Goal: Complete application form

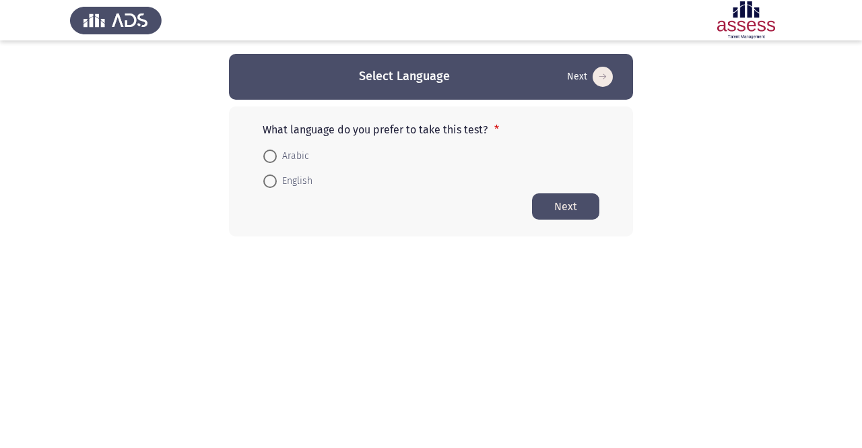
click at [280, 180] on span "English" at bounding box center [295, 181] width 36 height 16
click at [277, 180] on input "English" at bounding box center [269, 180] width 13 height 13
radio input "true"
click at [570, 209] on button "Next" at bounding box center [565, 206] width 67 height 26
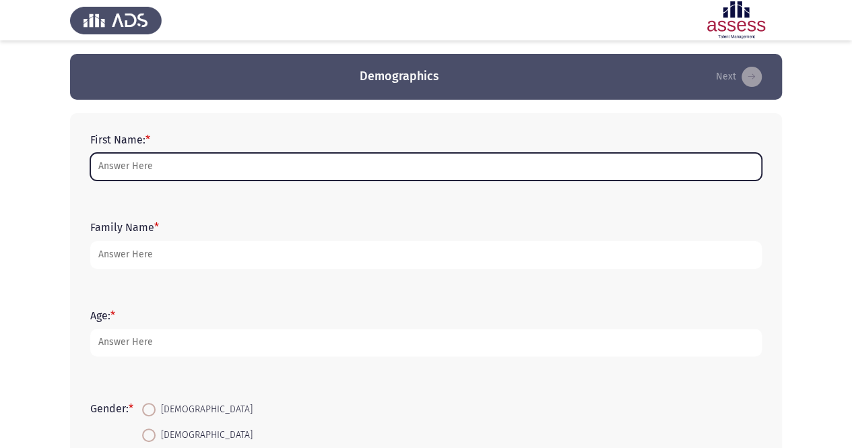
click at [278, 164] on input "First Name: *" at bounding box center [426, 167] width 672 height 28
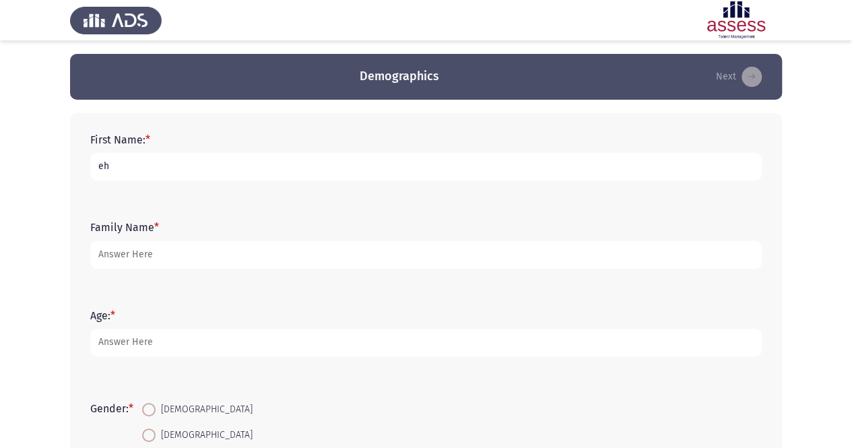
type input "e"
type input "[DEMOGRAPHIC_DATA]"
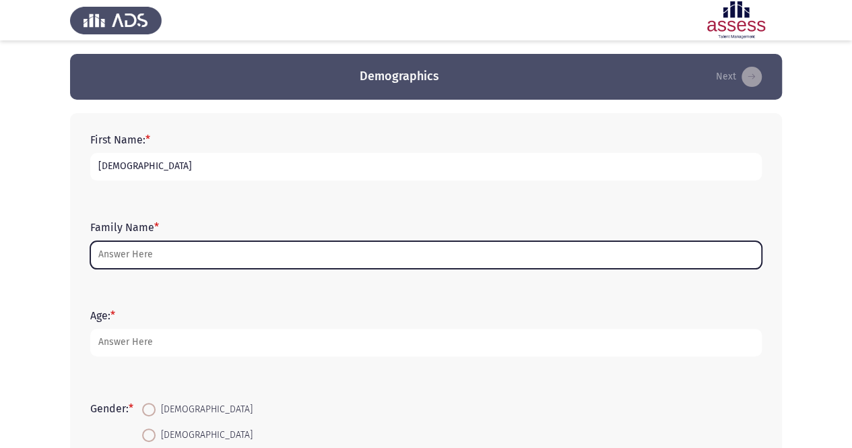
click at [146, 257] on input "Family Name *" at bounding box center [426, 255] width 672 height 28
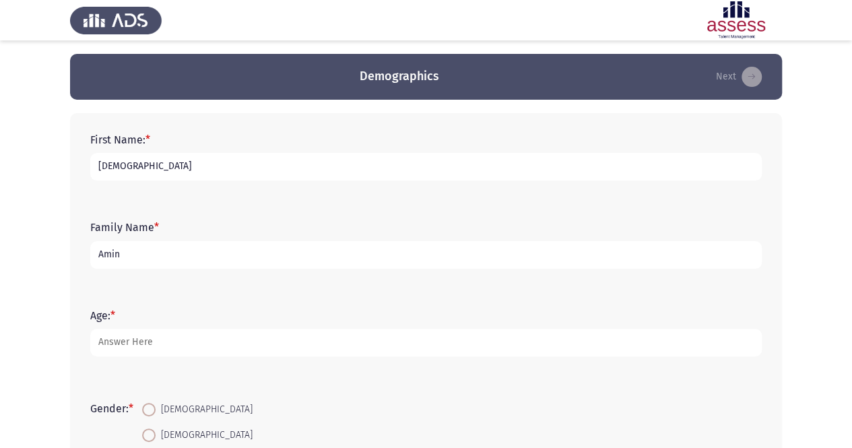
type input "Amin"
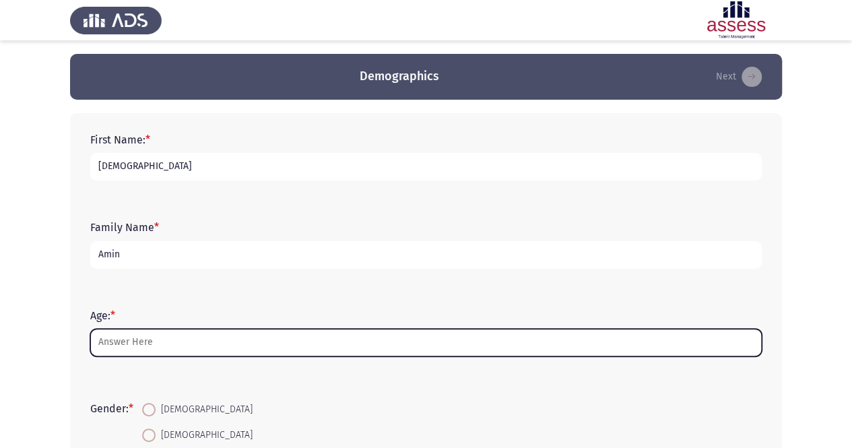
click at [149, 347] on input "Age: *" at bounding box center [426, 343] width 672 height 28
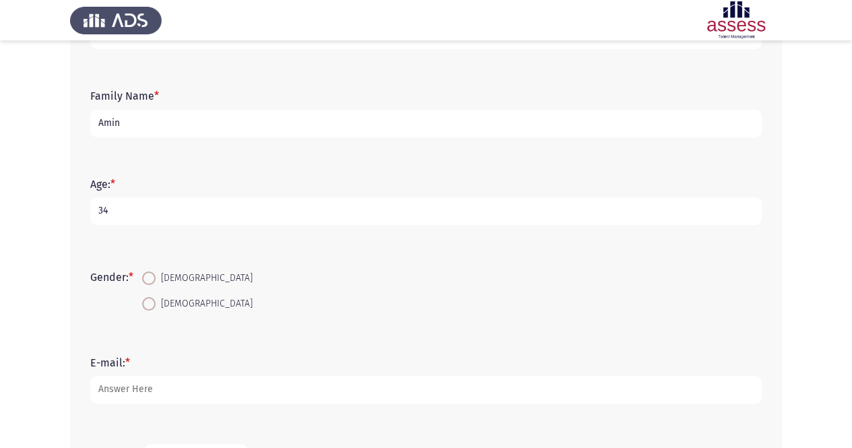
scroll to position [135, 0]
type input "34"
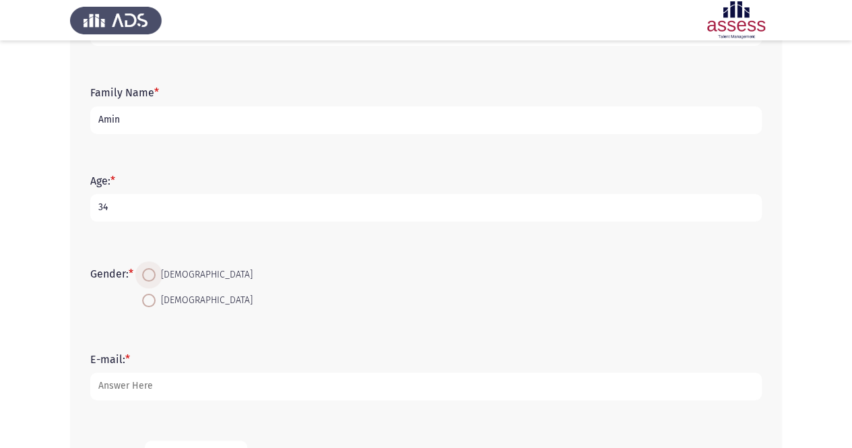
click at [156, 273] on span at bounding box center [148, 274] width 13 height 13
click at [156, 273] on input "[DEMOGRAPHIC_DATA]" at bounding box center [148, 274] width 13 height 13
radio input "true"
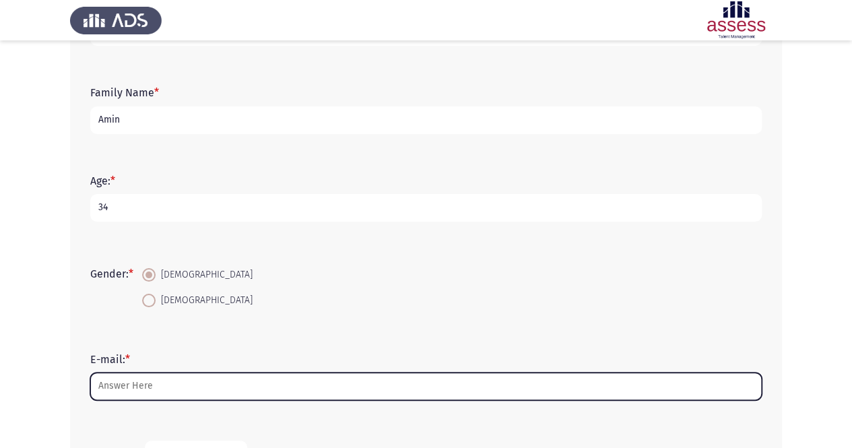
click at [224, 384] on input "E-mail: *" at bounding box center [426, 386] width 672 height 28
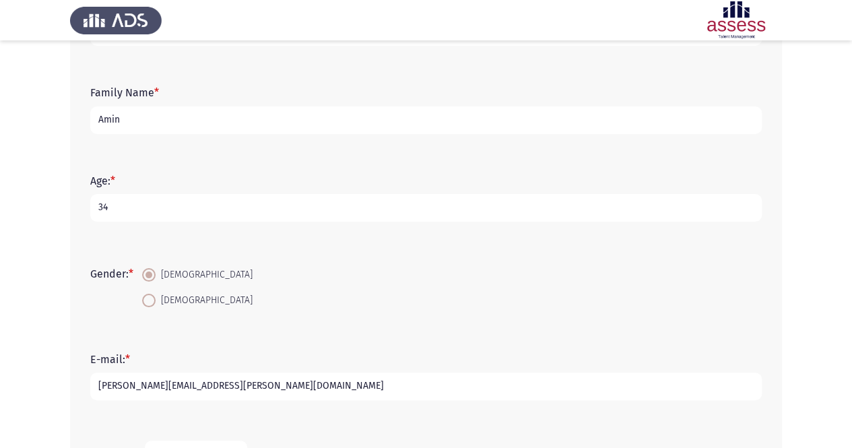
click at [199, 385] on input "[PERSON_NAME][EMAIL_ADDRESS][PERSON_NAME][DOMAIN_NAME]" at bounding box center [426, 386] width 672 height 28
drag, startPoint x: 255, startPoint y: 387, endPoint x: 265, endPoint y: 387, distance: 9.4
click at [256, 387] on input "[PERSON_NAME][EMAIL_ADDRESS][PERSON_NAME][DOMAIN_NAME]" at bounding box center [426, 386] width 672 height 28
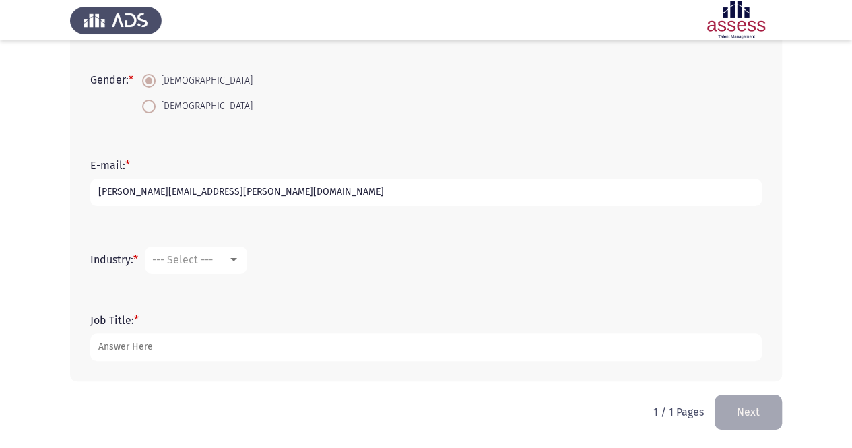
type input "[PERSON_NAME][EMAIL_ADDRESS][PERSON_NAME][DOMAIN_NAME]"
click at [242, 262] on mat-select "--- Select ---" at bounding box center [196, 260] width 102 height 27
click at [236, 259] on div at bounding box center [234, 260] width 12 height 11
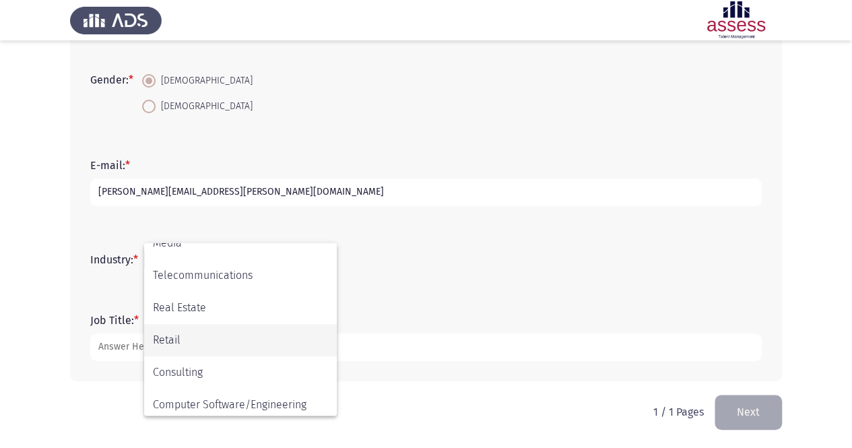
scroll to position [442, 0]
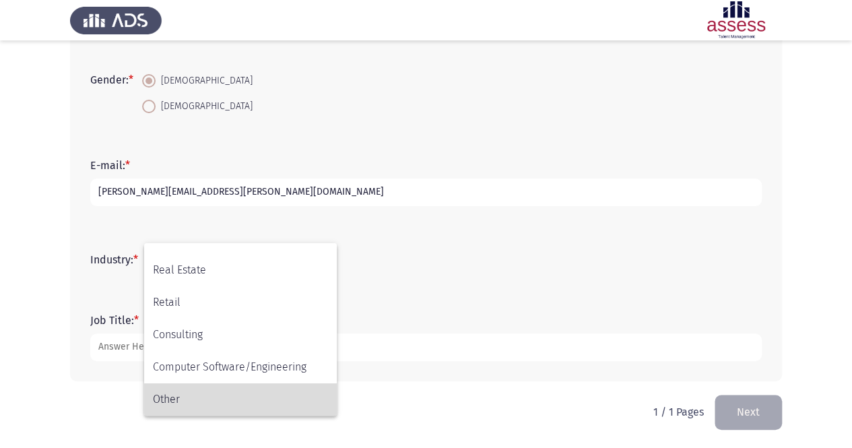
click at [178, 399] on span "Other" at bounding box center [240, 399] width 175 height 32
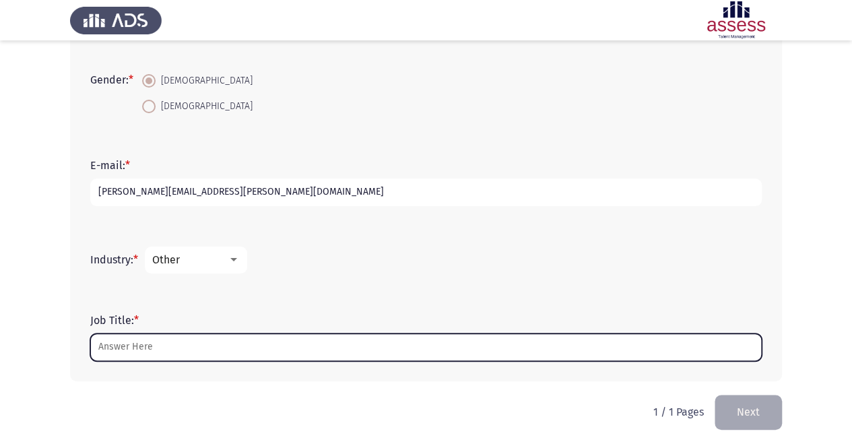
click at [209, 346] on input "Job Title: *" at bounding box center [426, 347] width 672 height 28
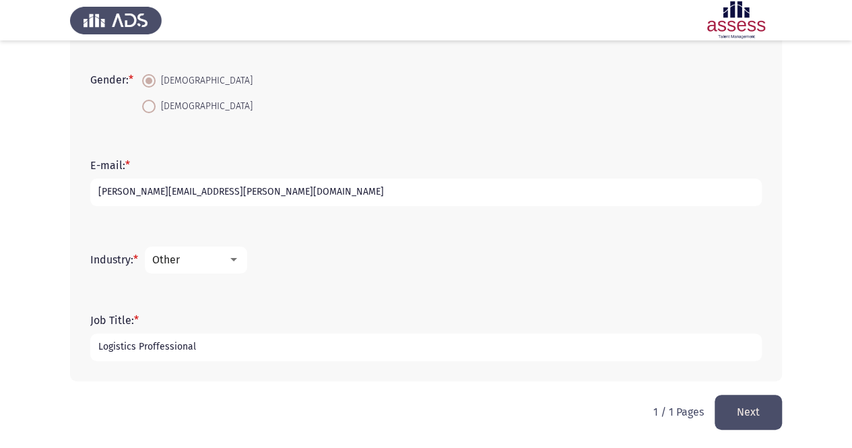
drag, startPoint x: 160, startPoint y: 338, endPoint x: 164, endPoint y: 346, distance: 8.4
click at [173, 344] on input "Logistics Proffessional" at bounding box center [426, 347] width 672 height 28
click at [159, 343] on input "Logistics Proffessional" at bounding box center [426, 347] width 672 height 28
click at [213, 347] on input "Logistics Professional" at bounding box center [426, 347] width 672 height 28
type input "Logistics Professional"
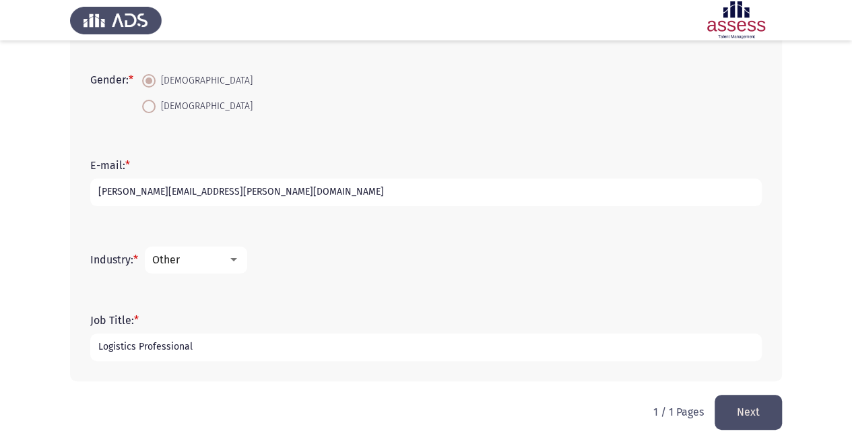
click at [757, 412] on button "Next" at bounding box center [748, 412] width 67 height 34
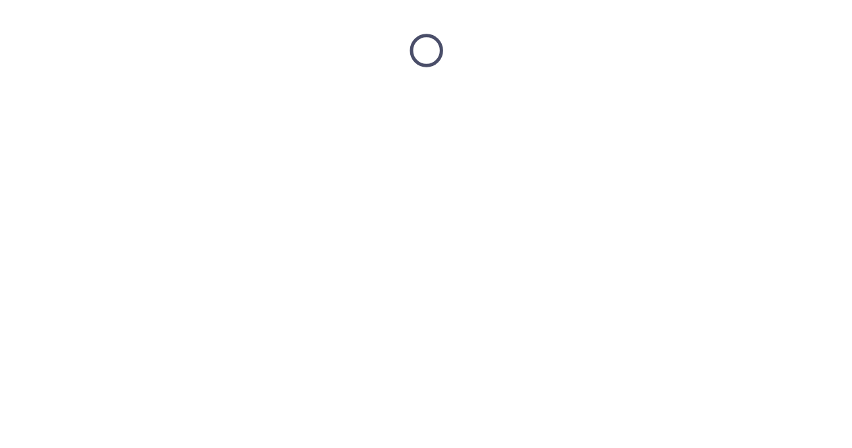
scroll to position [0, 0]
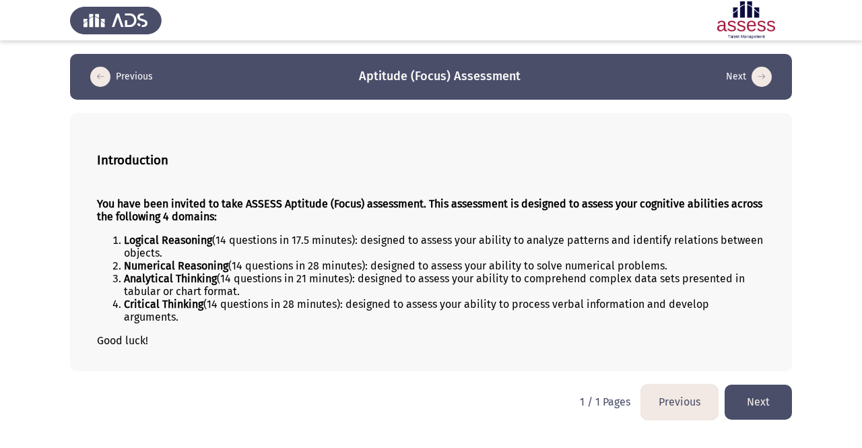
click at [767, 398] on button "Next" at bounding box center [758, 402] width 67 height 34
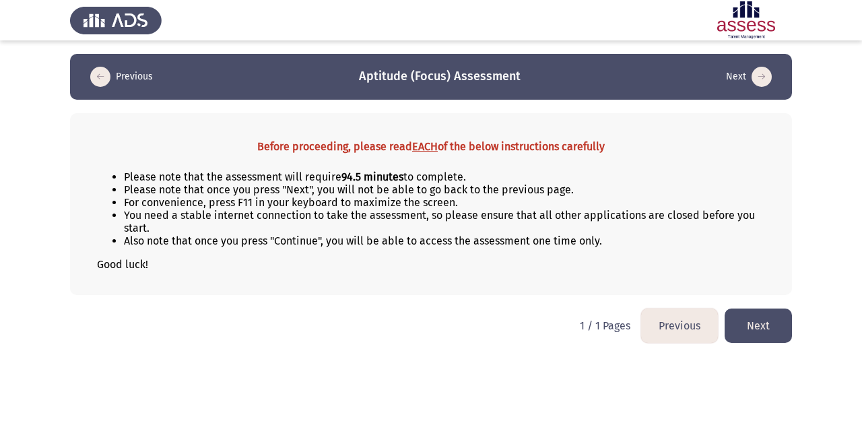
click at [773, 325] on button "Next" at bounding box center [758, 326] width 67 height 34
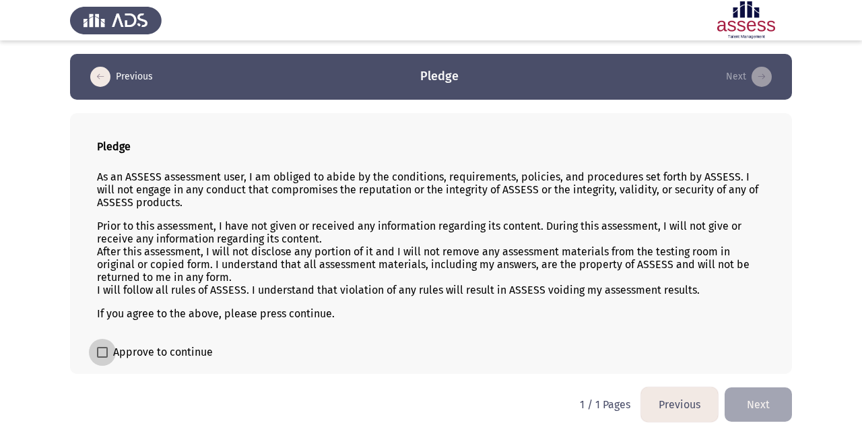
click at [115, 346] on span "Approve to continue" at bounding box center [163, 352] width 100 height 16
click at [102, 358] on input "Approve to continue" at bounding box center [102, 358] width 1 height 1
checkbox input "true"
click at [769, 398] on button "Next" at bounding box center [758, 404] width 67 height 34
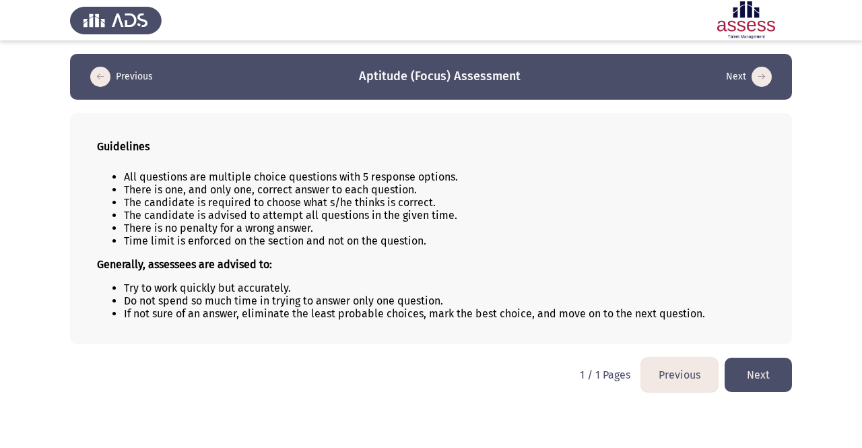
click at [760, 362] on button "Next" at bounding box center [758, 375] width 67 height 34
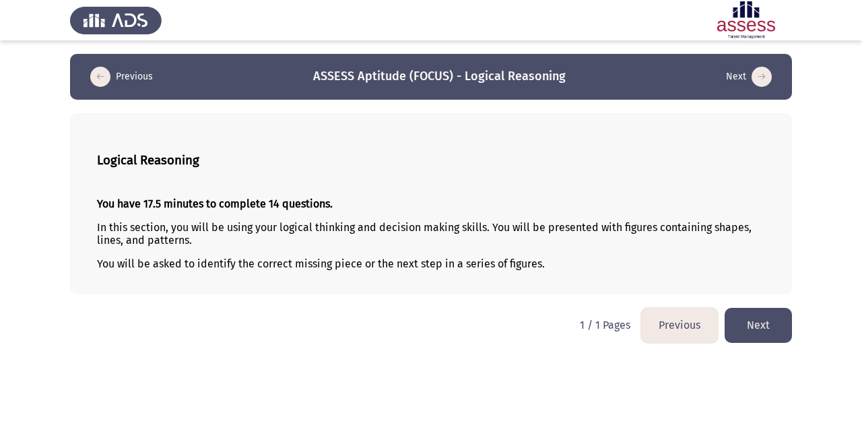
click at [763, 303] on html "Previous ASSESS Aptitude (FOCUS) - Logical Reasoning Next Logical Reasoning You…" at bounding box center [431, 178] width 862 height 356
drag, startPoint x: 769, startPoint y: 320, endPoint x: 780, endPoint y: 325, distance: 11.8
click at [770, 320] on button "Next" at bounding box center [758, 325] width 67 height 34
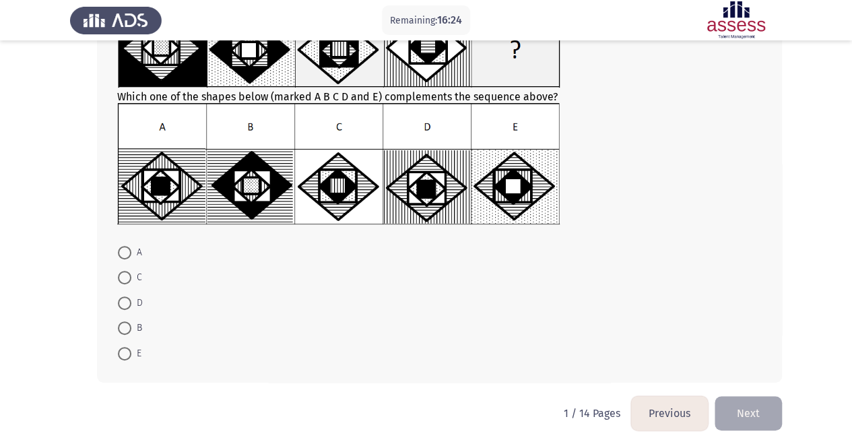
scroll to position [53, 0]
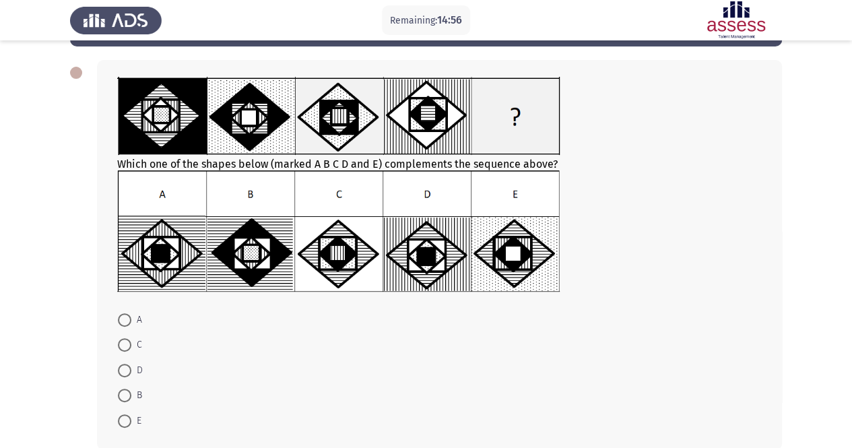
drag, startPoint x: 130, startPoint y: 317, endPoint x: 174, endPoint y: 324, distance: 45.0
click at [132, 316] on label "A" at bounding box center [130, 320] width 24 height 16
click at [131, 316] on input "A" at bounding box center [124, 319] width 13 height 13
radio input "true"
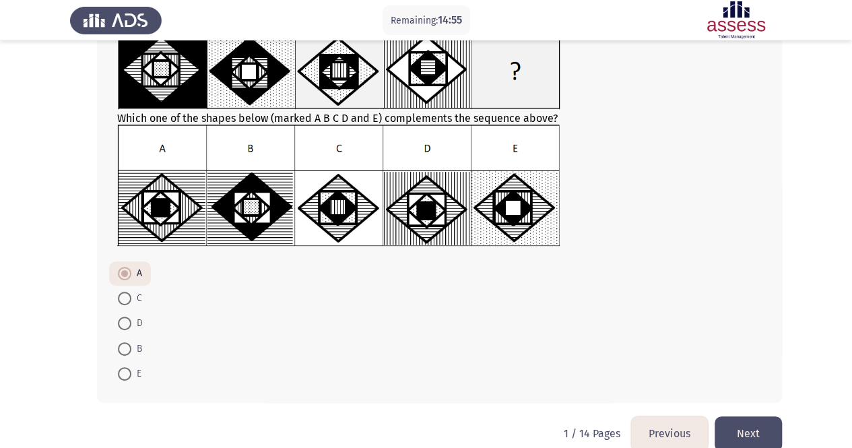
scroll to position [120, 0]
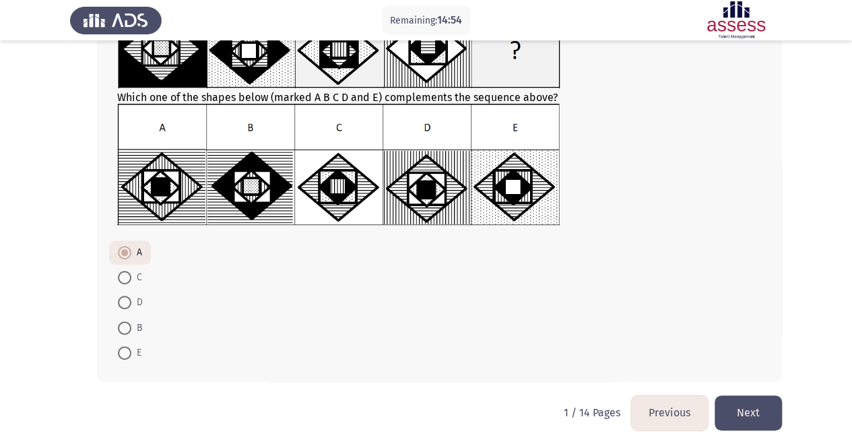
click at [769, 406] on button "Next" at bounding box center [748, 412] width 67 height 34
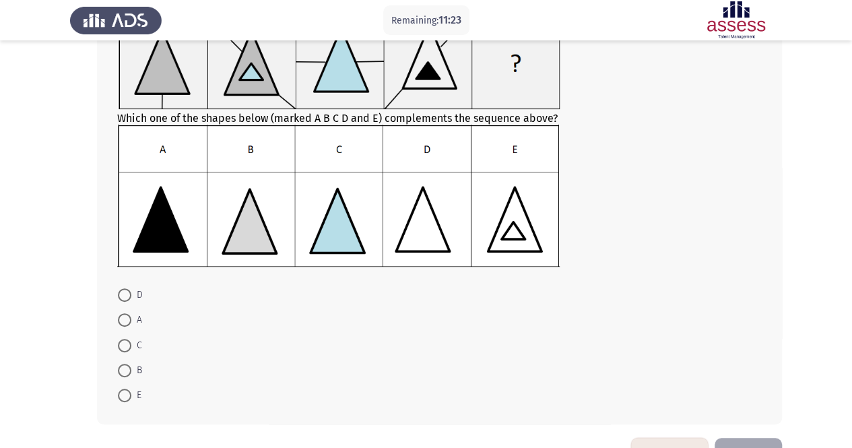
scroll to position [135, 0]
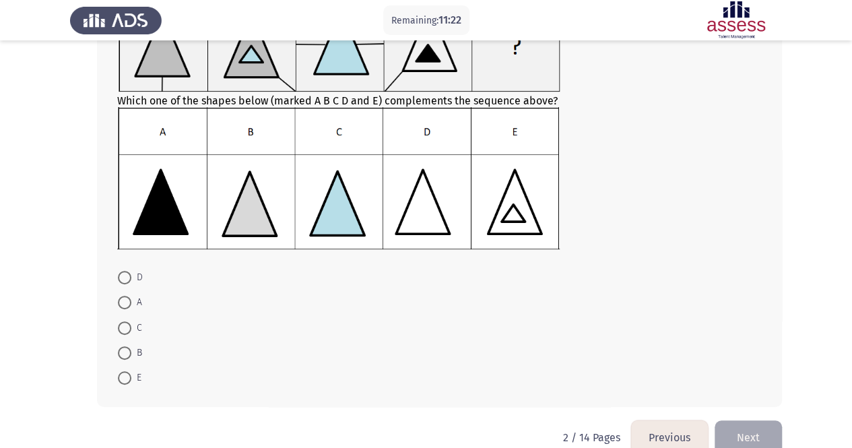
click at [123, 377] on span at bounding box center [124, 377] width 13 height 13
click at [123, 377] on input "E" at bounding box center [124, 377] width 13 height 13
radio input "true"
click at [741, 428] on button "Next" at bounding box center [748, 437] width 67 height 34
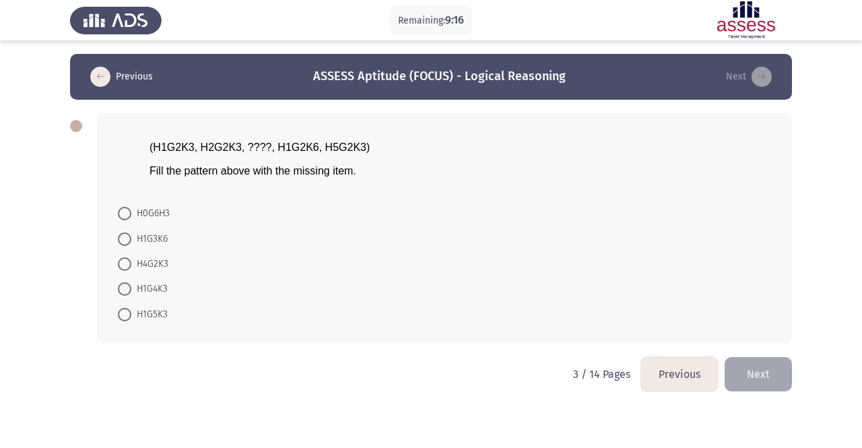
click at [124, 267] on span at bounding box center [124, 263] width 13 height 13
click at [124, 267] on input "H4G2K3" at bounding box center [124, 263] width 13 height 13
radio input "true"
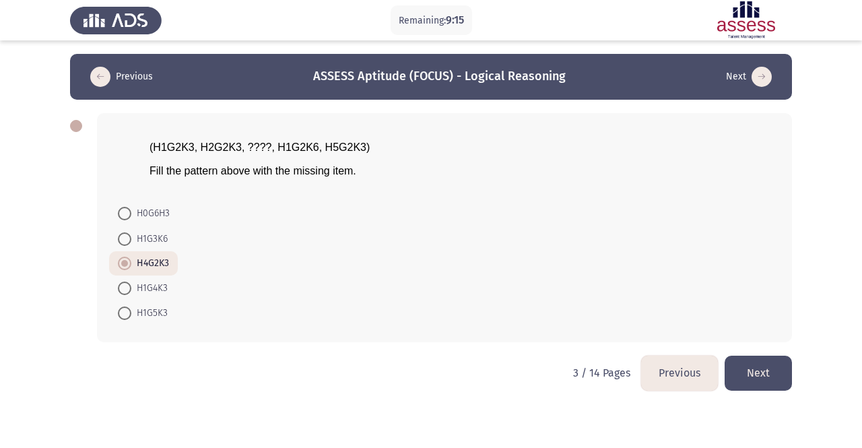
click at [740, 364] on button "Next" at bounding box center [758, 373] width 67 height 34
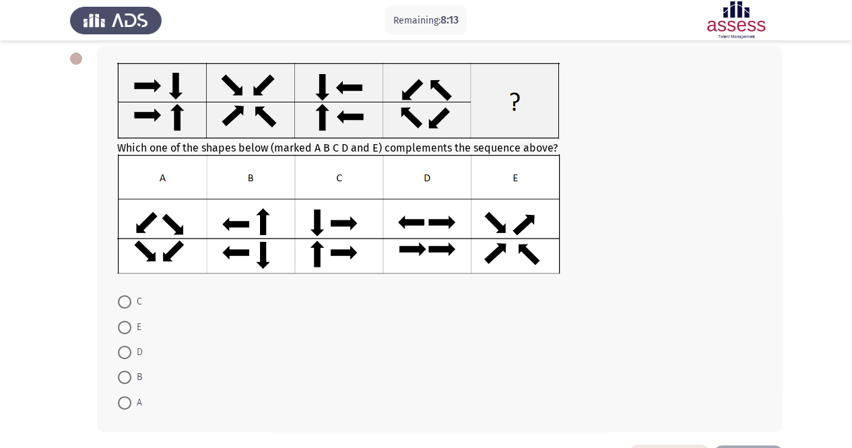
scroll to position [117, 0]
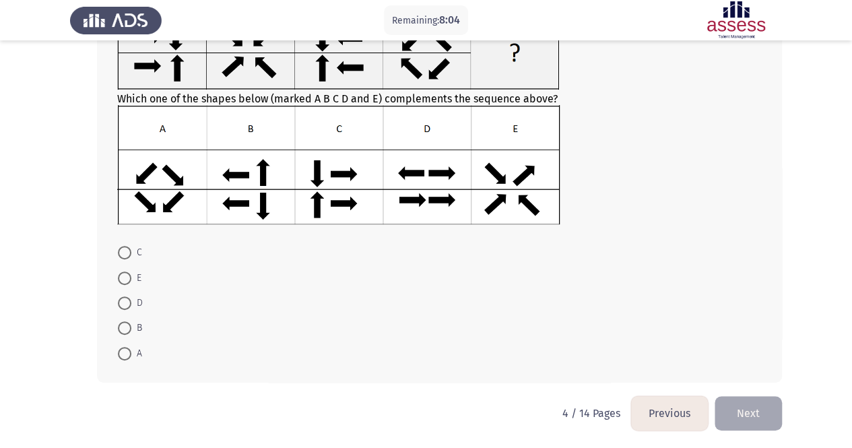
click at [130, 354] on span at bounding box center [124, 353] width 13 height 13
click at [130, 354] on input "A" at bounding box center [124, 353] width 13 height 13
radio input "true"
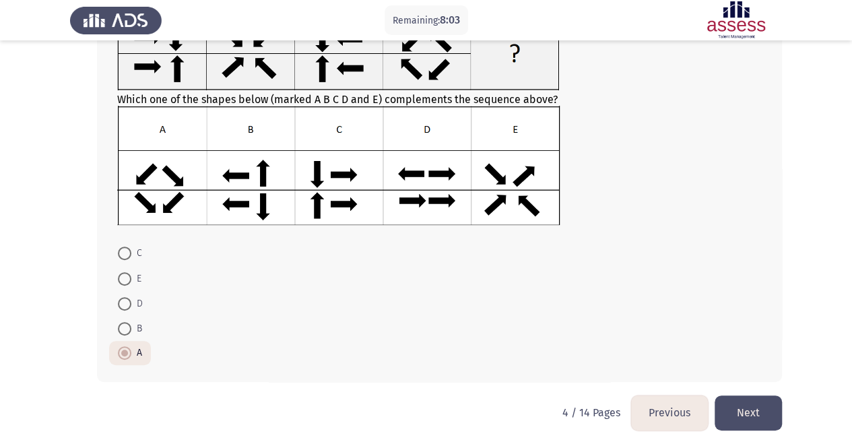
click at [758, 420] on button "Next" at bounding box center [748, 412] width 67 height 34
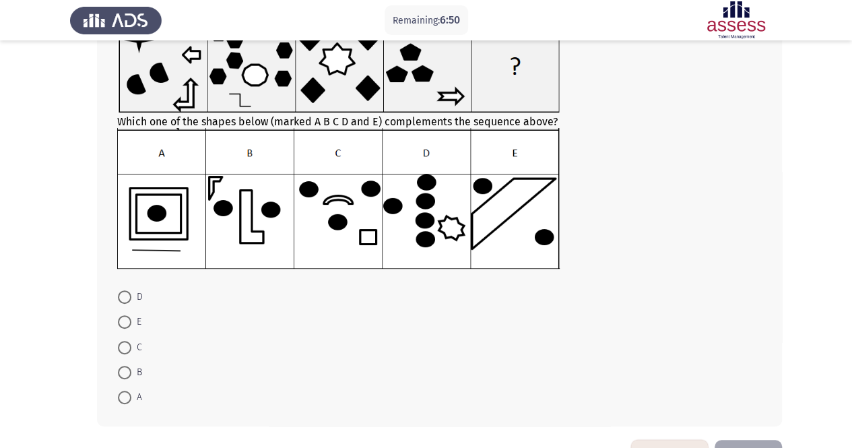
scroll to position [135, 0]
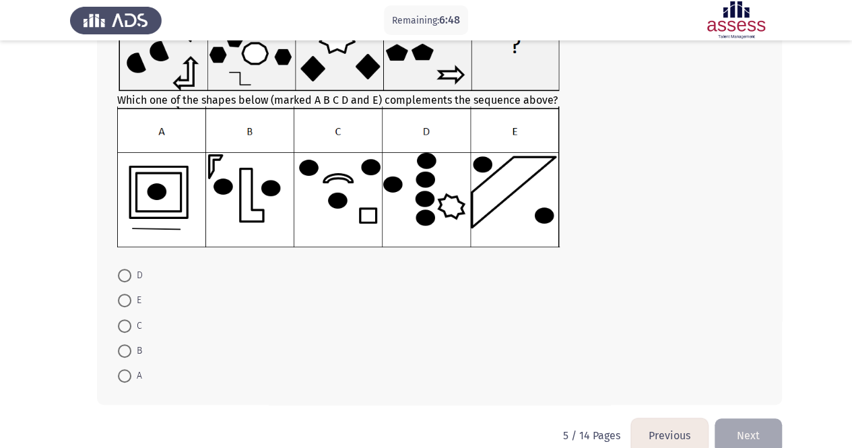
click at [133, 273] on span "D" at bounding box center [136, 275] width 11 height 16
click at [131, 273] on input "D" at bounding box center [124, 275] width 13 height 13
radio input "true"
click at [768, 445] on button "Next" at bounding box center [748, 435] width 67 height 34
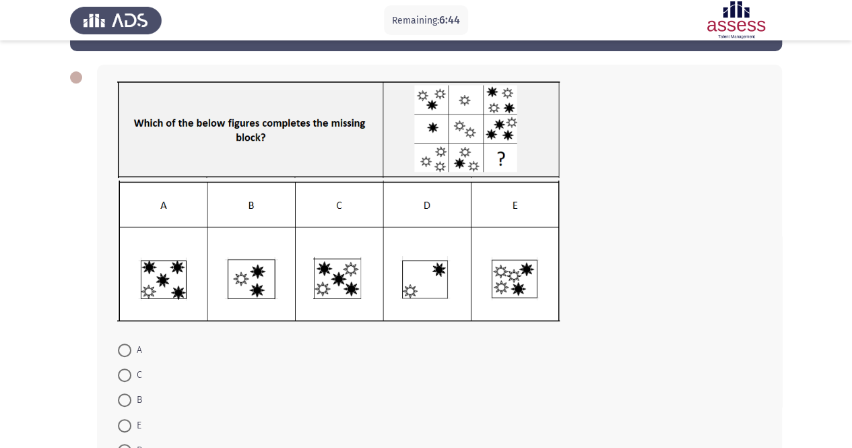
scroll to position [67, 0]
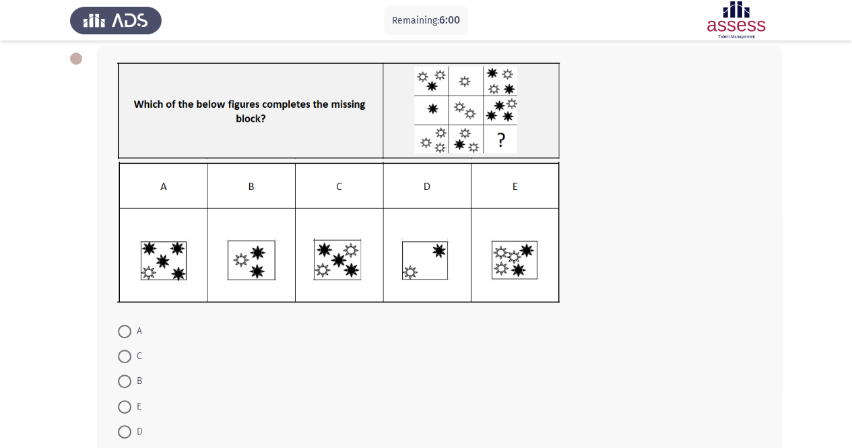
click at [125, 383] on span at bounding box center [124, 381] width 13 height 13
click at [125, 383] on input "B" at bounding box center [124, 381] width 13 height 13
radio input "true"
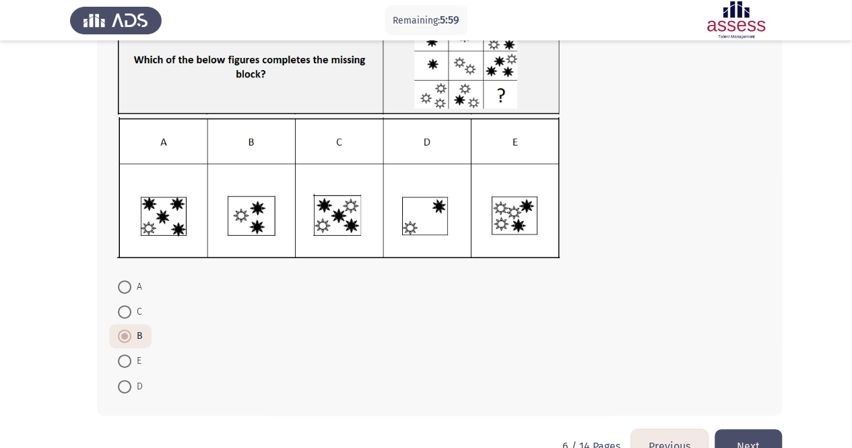
scroll to position [145, 0]
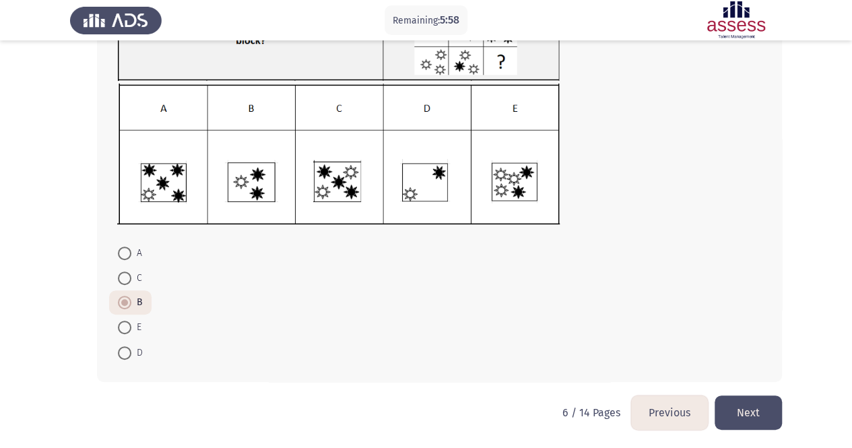
click at [744, 397] on button "Next" at bounding box center [748, 412] width 67 height 34
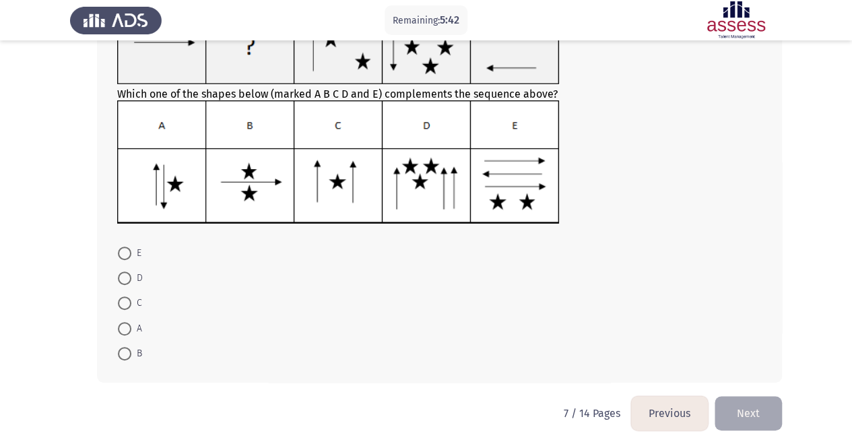
scroll to position [55, 0]
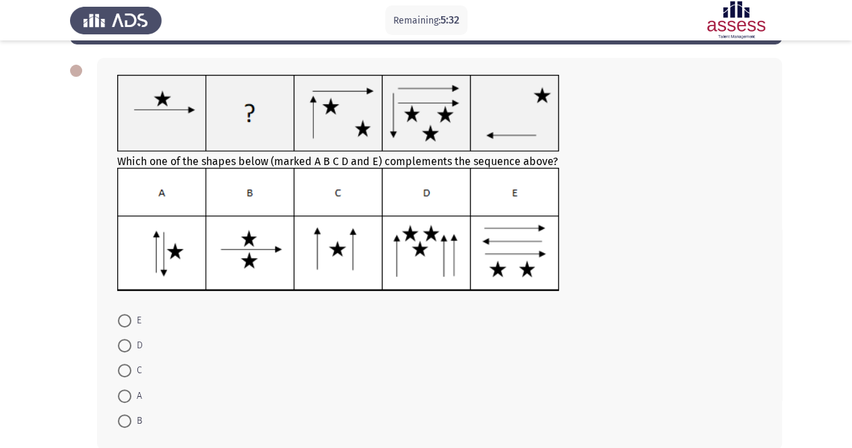
click at [129, 420] on span at bounding box center [124, 420] width 13 height 13
click at [129, 420] on input "B" at bounding box center [124, 420] width 13 height 13
radio input "true"
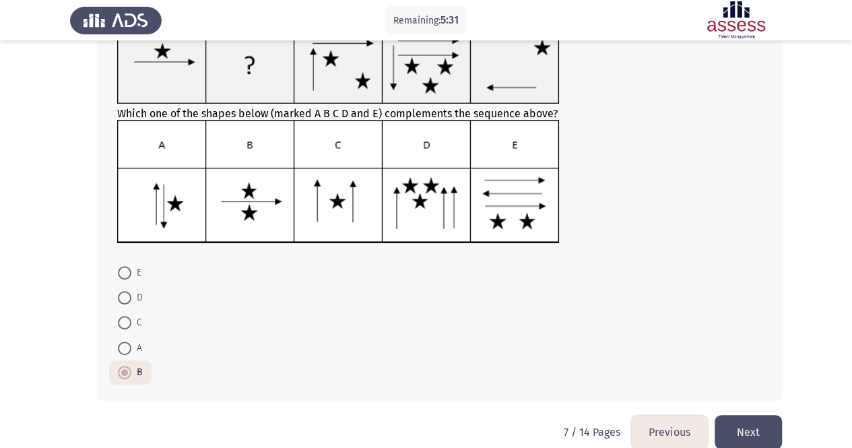
scroll to position [122, 0]
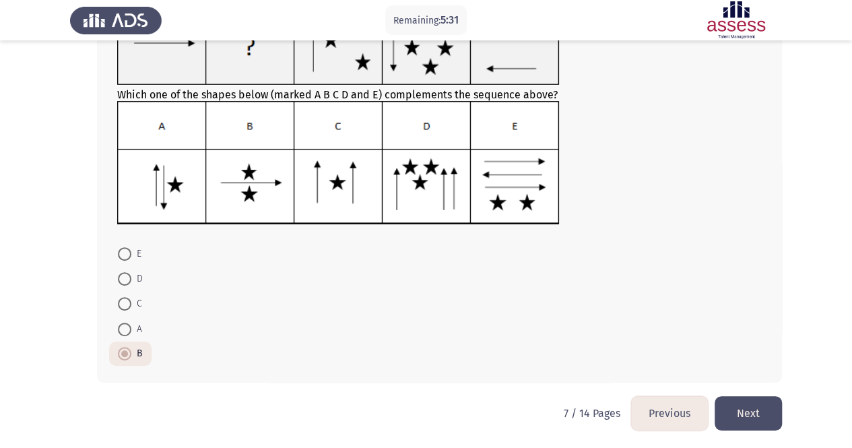
click at [748, 414] on button "Next" at bounding box center [748, 413] width 67 height 34
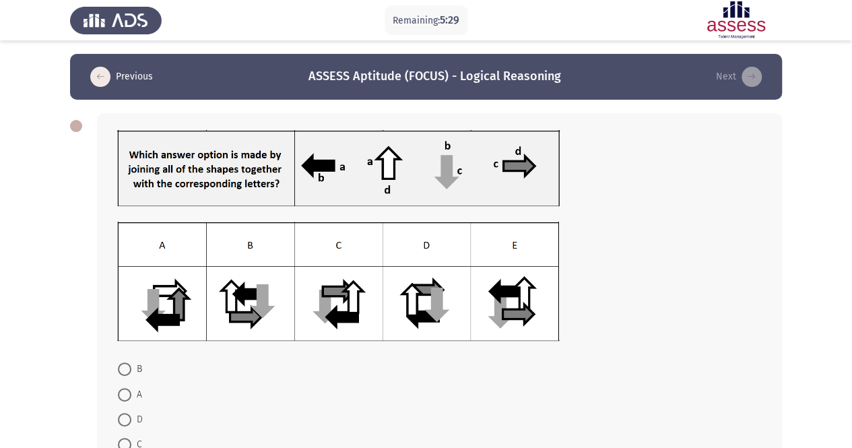
scroll to position [67, 0]
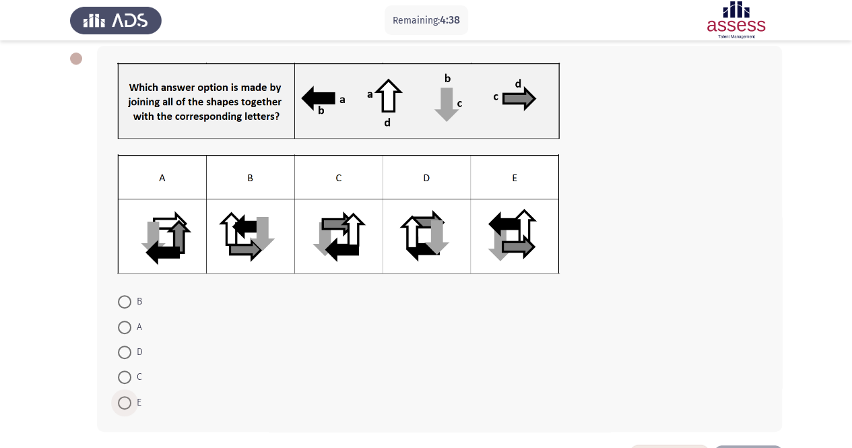
click at [129, 405] on span at bounding box center [124, 402] width 13 height 13
click at [129, 405] on input "E" at bounding box center [124, 402] width 13 height 13
radio input "true"
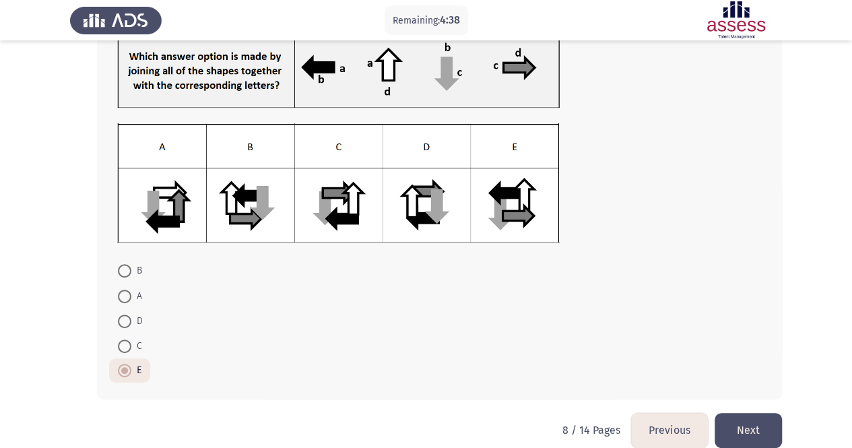
scroll to position [116, 0]
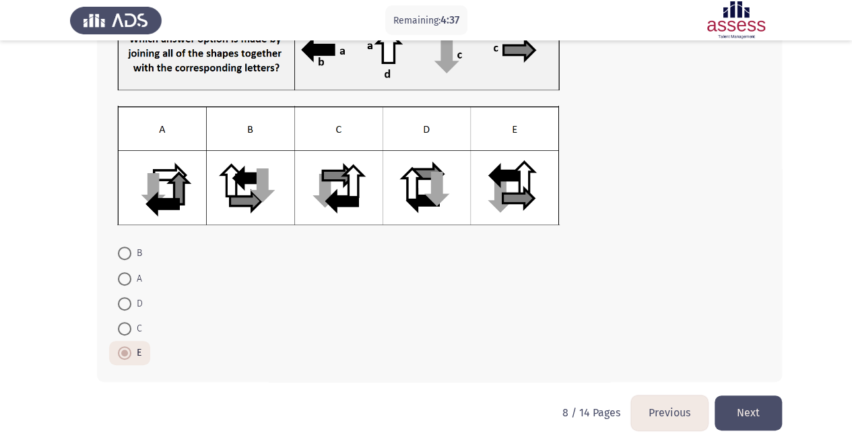
click at [759, 408] on button "Next" at bounding box center [748, 412] width 67 height 34
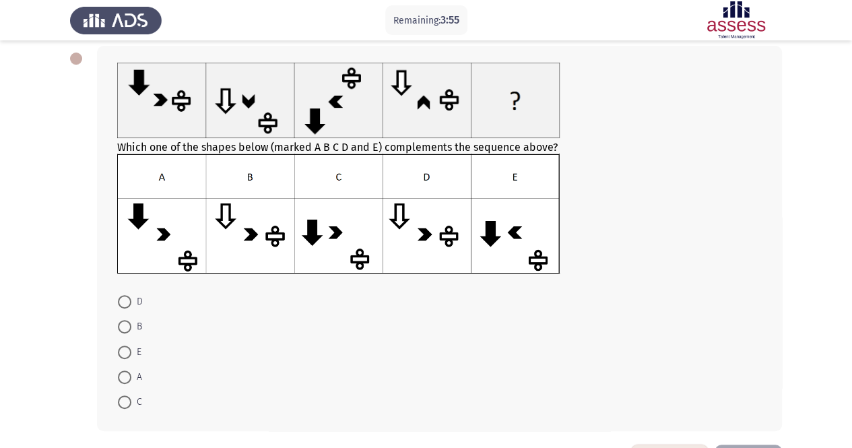
scroll to position [117, 0]
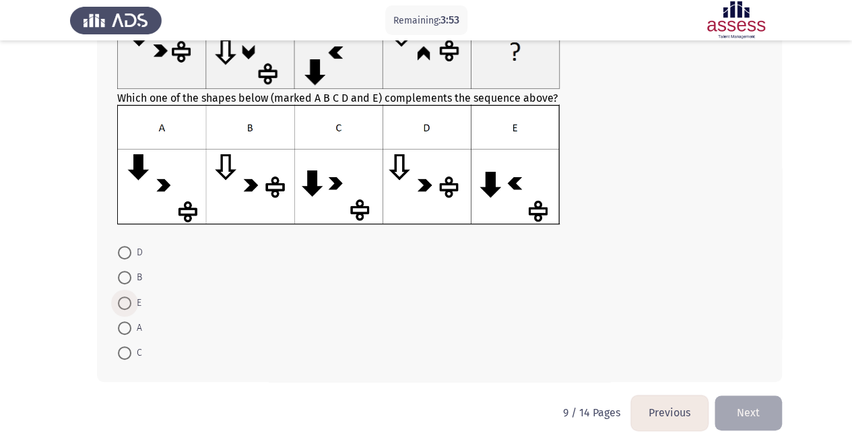
click at [119, 304] on span at bounding box center [124, 302] width 13 height 13
click at [119, 304] on input "E" at bounding box center [124, 302] width 13 height 13
radio input "true"
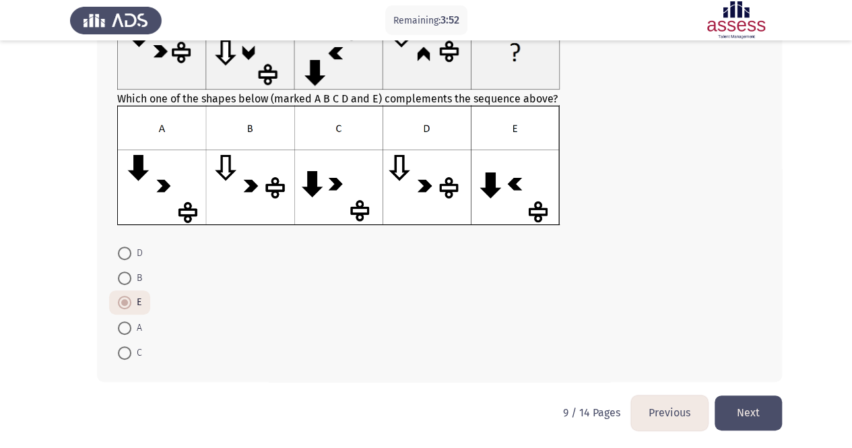
click at [758, 416] on button "Next" at bounding box center [748, 412] width 67 height 34
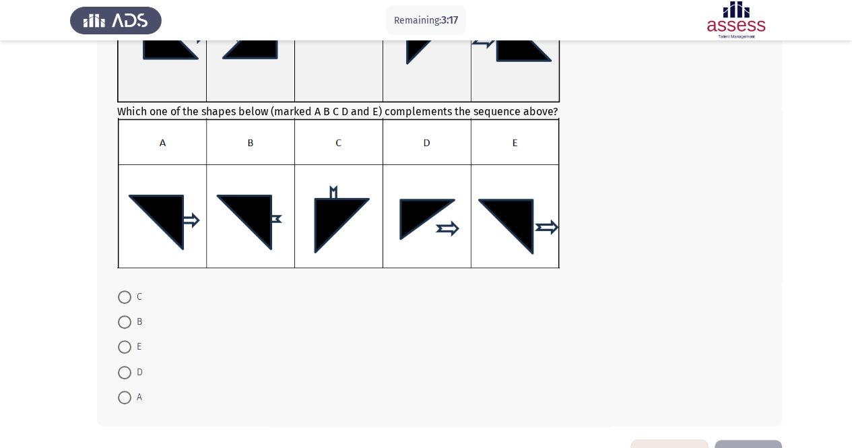
scroll to position [202, 0]
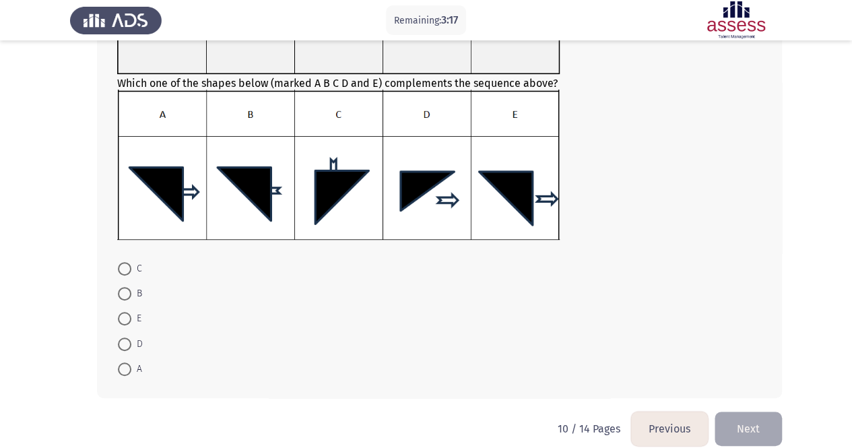
click at [129, 317] on span at bounding box center [124, 318] width 13 height 13
click at [129, 317] on input "E" at bounding box center [124, 318] width 13 height 13
radio input "true"
click at [767, 423] on button "Next" at bounding box center [748, 428] width 67 height 34
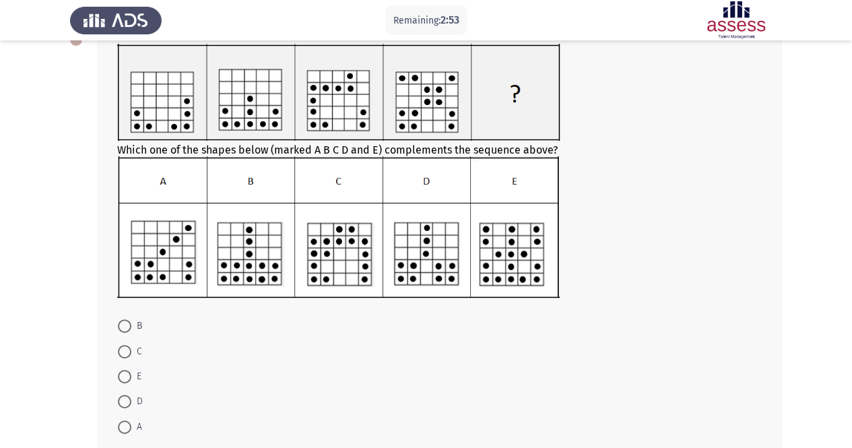
scroll to position [160, 0]
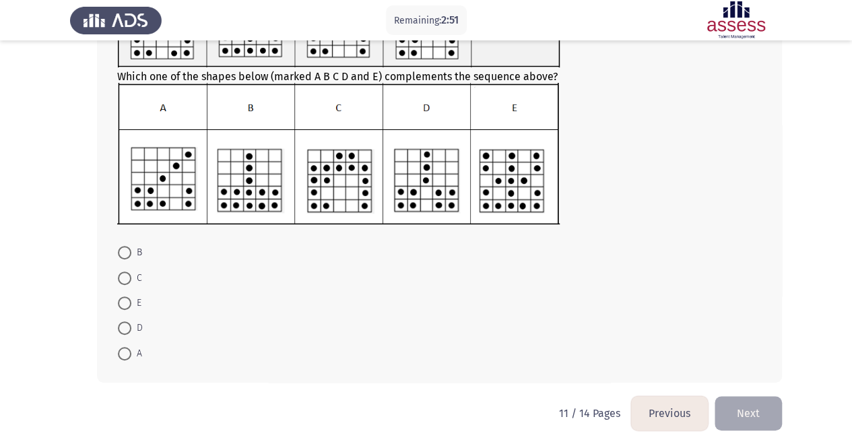
click at [119, 326] on span at bounding box center [124, 327] width 13 height 13
click at [119, 326] on input "D" at bounding box center [124, 327] width 13 height 13
radio input "true"
click at [764, 404] on button "Next" at bounding box center [748, 412] width 67 height 34
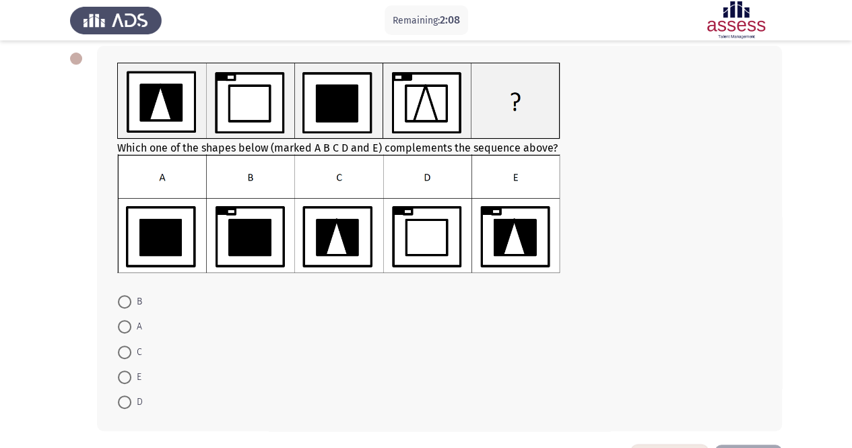
scroll to position [116, 0]
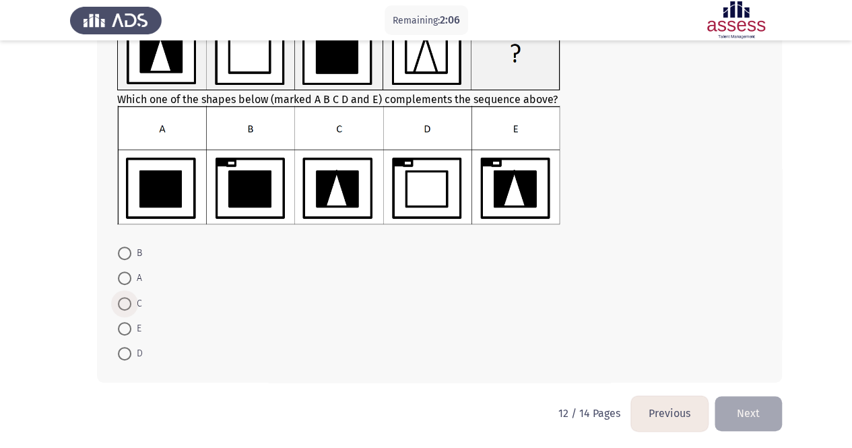
click at [128, 306] on span at bounding box center [124, 303] width 13 height 13
click at [128, 306] on input "C" at bounding box center [124, 303] width 13 height 13
radio input "true"
click at [763, 416] on button "Next" at bounding box center [748, 412] width 67 height 34
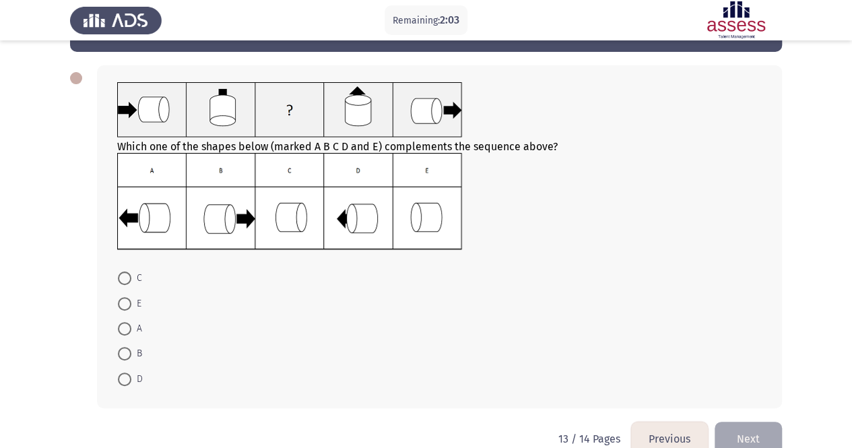
scroll to position [67, 0]
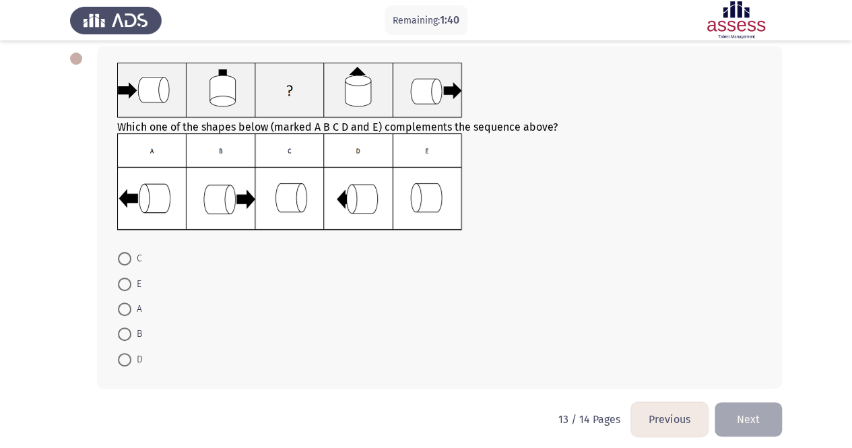
click at [122, 360] on span at bounding box center [124, 359] width 13 height 13
click at [122, 360] on input "D" at bounding box center [124, 359] width 13 height 13
radio input "true"
click at [771, 416] on button "Next" at bounding box center [748, 418] width 67 height 34
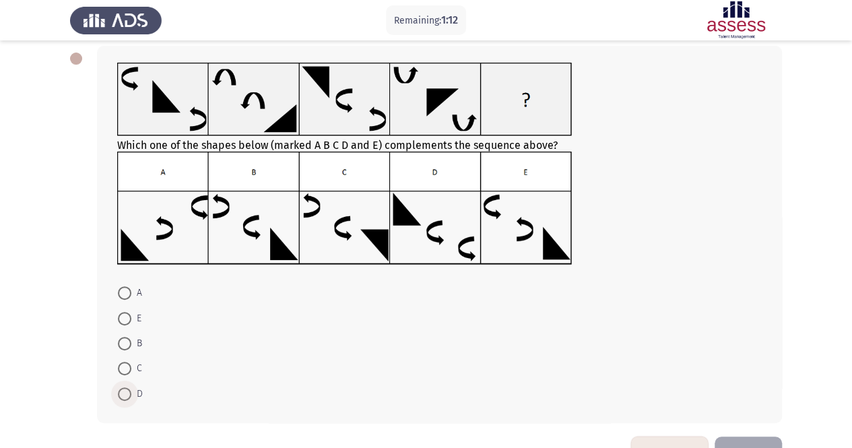
drag, startPoint x: 123, startPoint y: 393, endPoint x: 318, endPoint y: 396, distance: 195.4
click at [123, 394] on span at bounding box center [124, 393] width 13 height 13
click at [123, 394] on input "D" at bounding box center [124, 393] width 13 height 13
radio input "true"
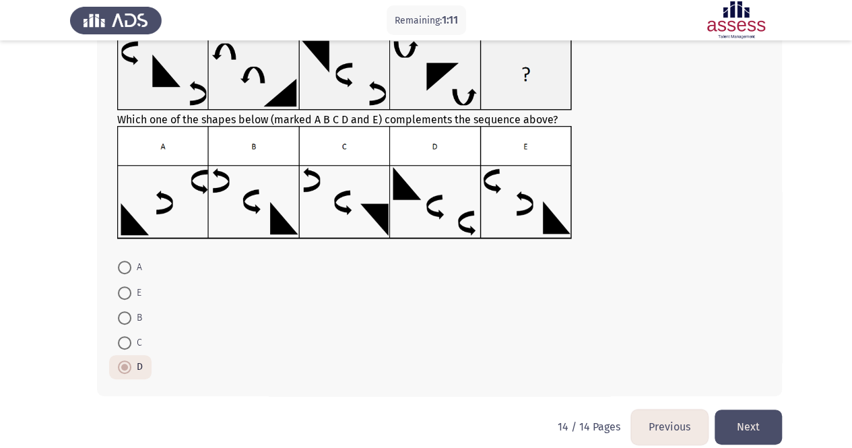
scroll to position [107, 0]
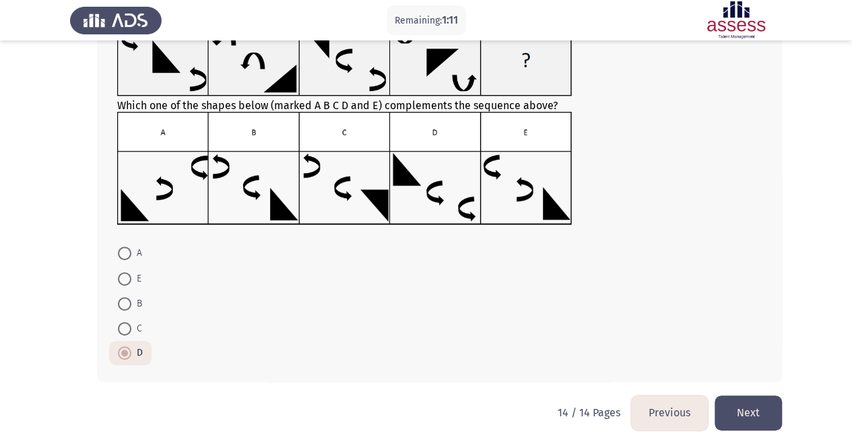
click at [744, 406] on button "Next" at bounding box center [748, 412] width 67 height 34
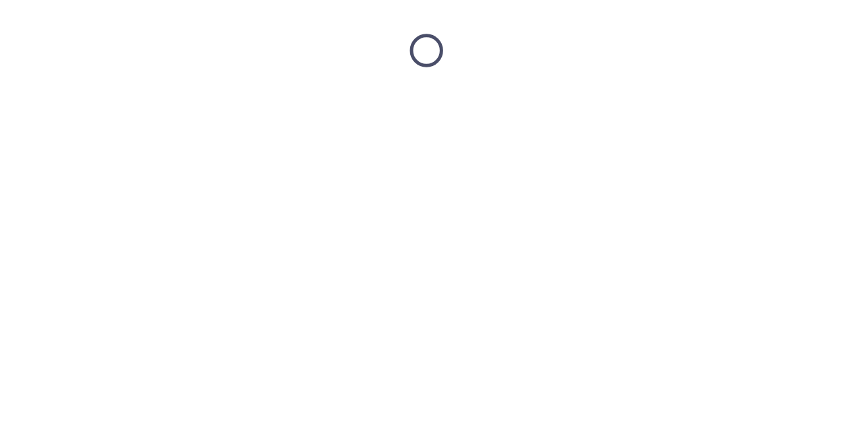
scroll to position [0, 0]
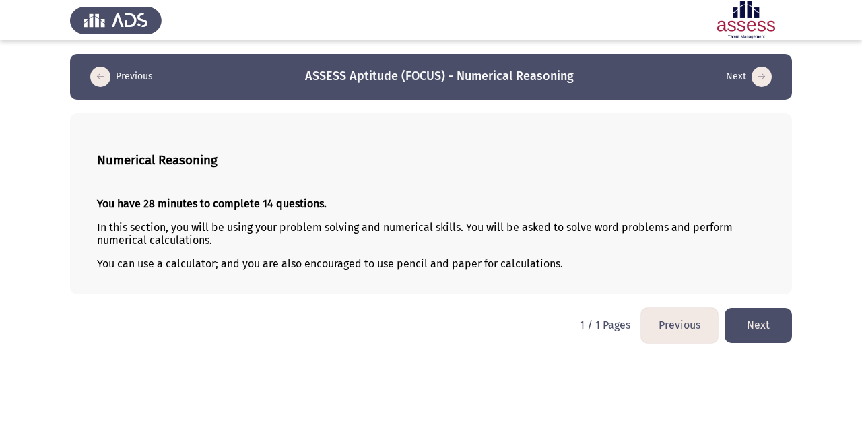
click at [772, 323] on button "Next" at bounding box center [758, 325] width 67 height 34
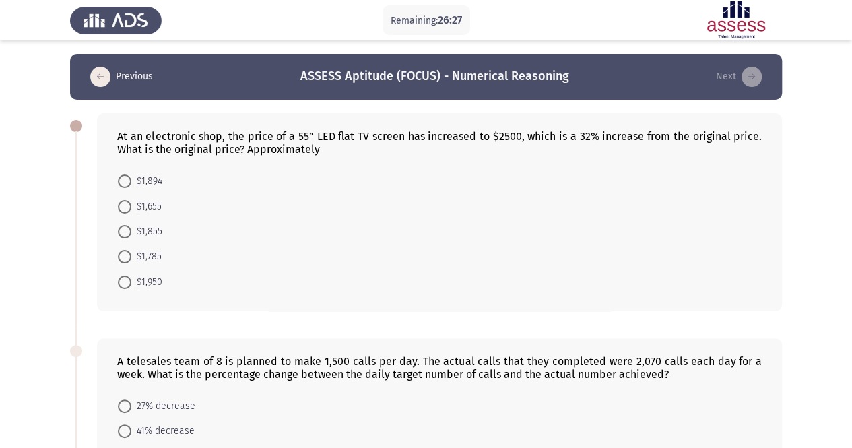
click at [126, 183] on span at bounding box center [124, 180] width 13 height 13
click at [126, 183] on input "$1,894" at bounding box center [124, 180] width 13 height 13
radio input "true"
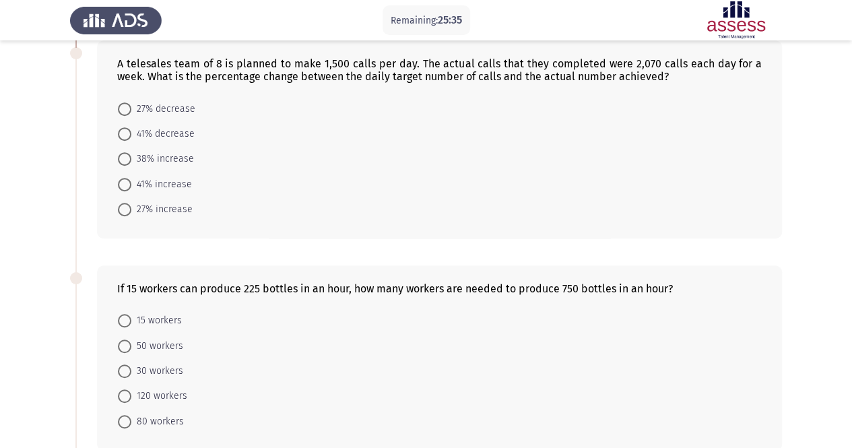
scroll to position [300, 0]
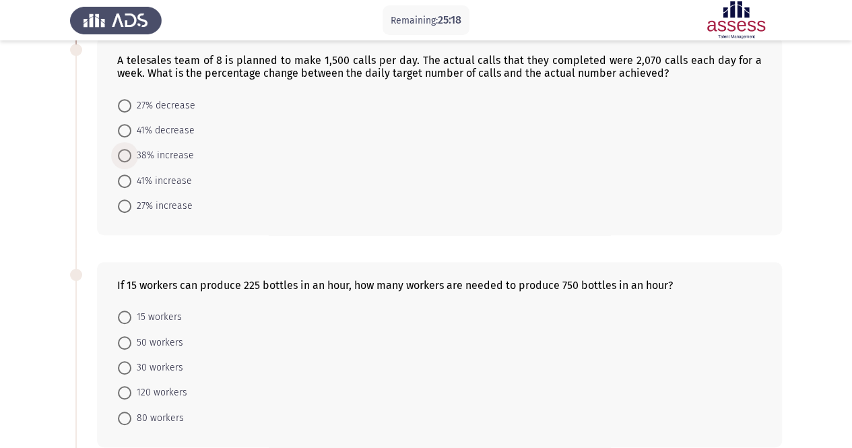
drag, startPoint x: 122, startPoint y: 152, endPoint x: 173, endPoint y: 174, distance: 56.1
click at [122, 152] on span at bounding box center [124, 155] width 13 height 13
click at [122, 152] on input "38% increase" at bounding box center [124, 155] width 13 height 13
radio input "true"
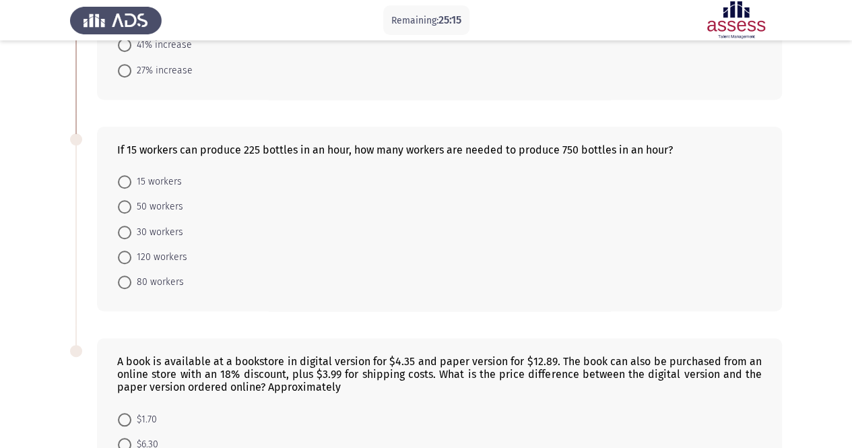
scroll to position [502, 0]
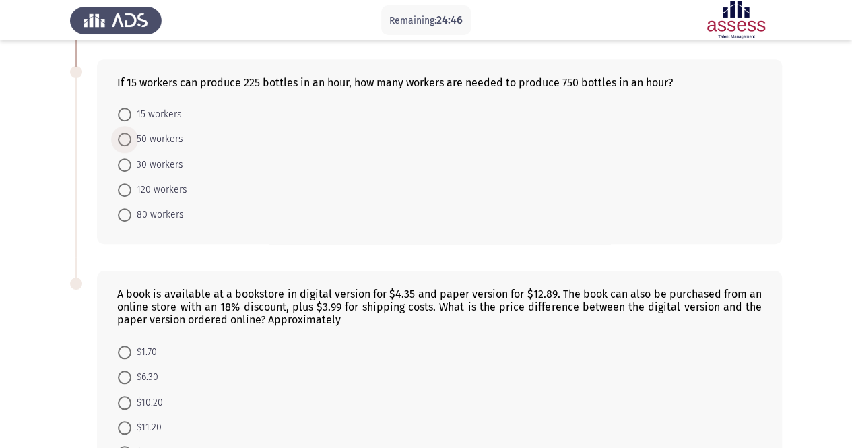
click at [126, 137] on span at bounding box center [124, 139] width 13 height 13
click at [126, 137] on input "50 workers" at bounding box center [124, 139] width 13 height 13
radio input "true"
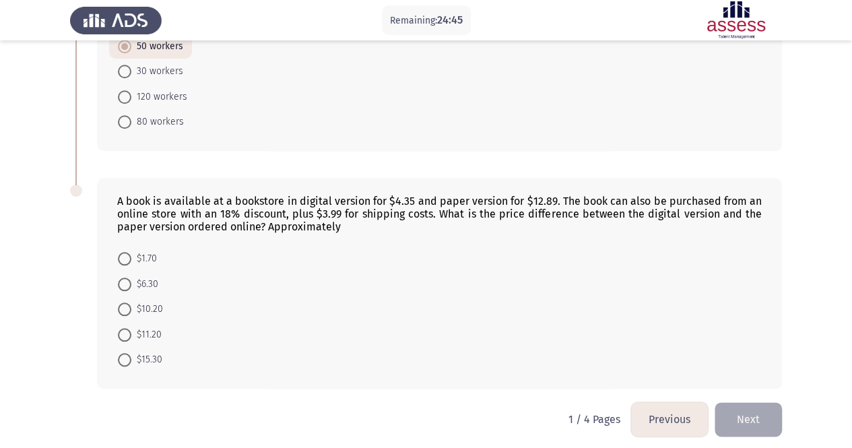
scroll to position [595, 0]
click at [125, 302] on span at bounding box center [124, 307] width 13 height 13
click at [125, 302] on input "$10.20" at bounding box center [124, 307] width 13 height 13
radio input "true"
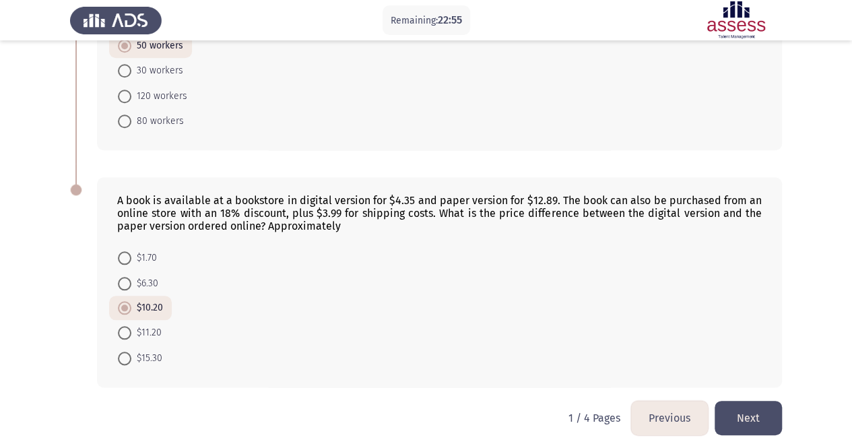
click at [744, 405] on button "Next" at bounding box center [748, 418] width 67 height 34
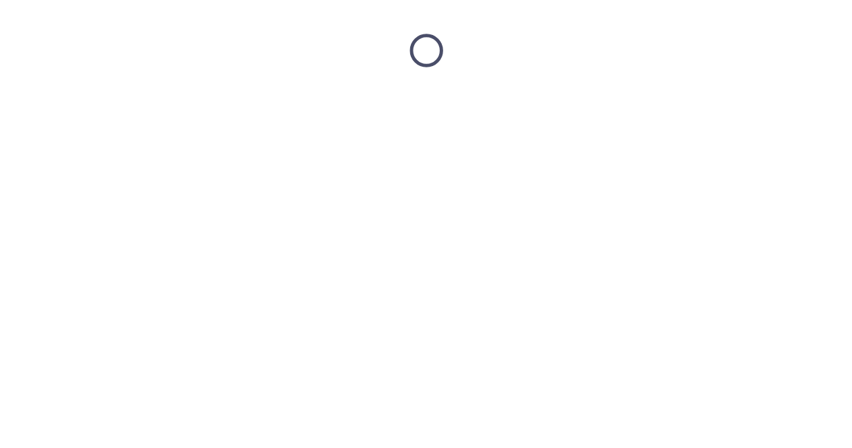
scroll to position [0, 0]
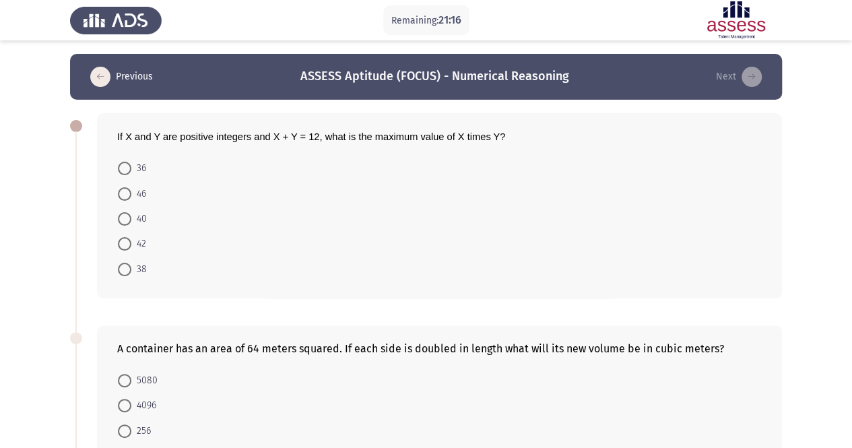
click at [123, 166] on span at bounding box center [124, 168] width 13 height 13
click at [123, 166] on input "36" at bounding box center [124, 168] width 13 height 13
radio input "true"
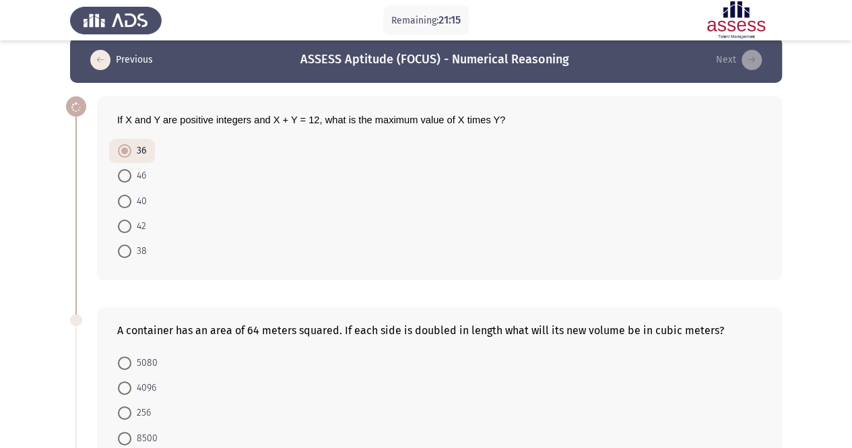
scroll to position [135, 0]
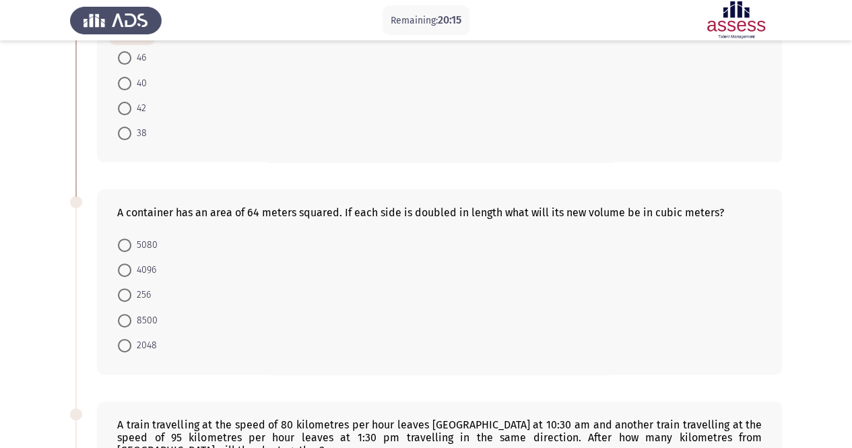
click at [112, 293] on mat-radio-button "256" at bounding box center [134, 294] width 51 height 25
click at [145, 292] on span "256" at bounding box center [141, 295] width 20 height 16
click at [131, 292] on input "256" at bounding box center [124, 294] width 13 height 13
radio input "true"
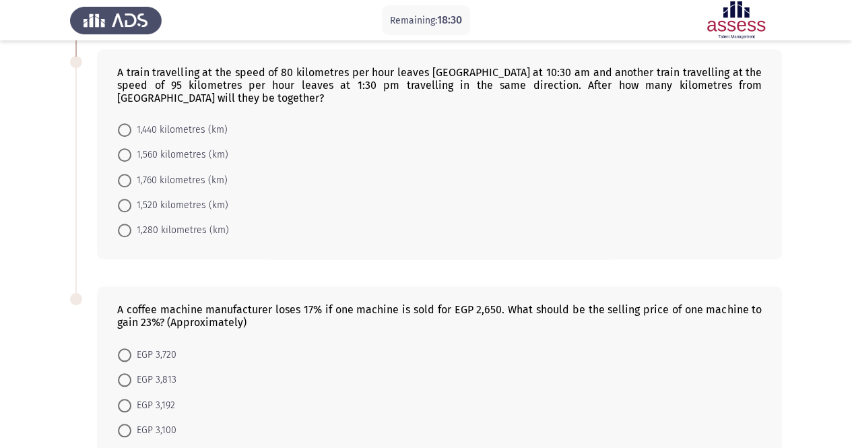
scroll to position [498, 0]
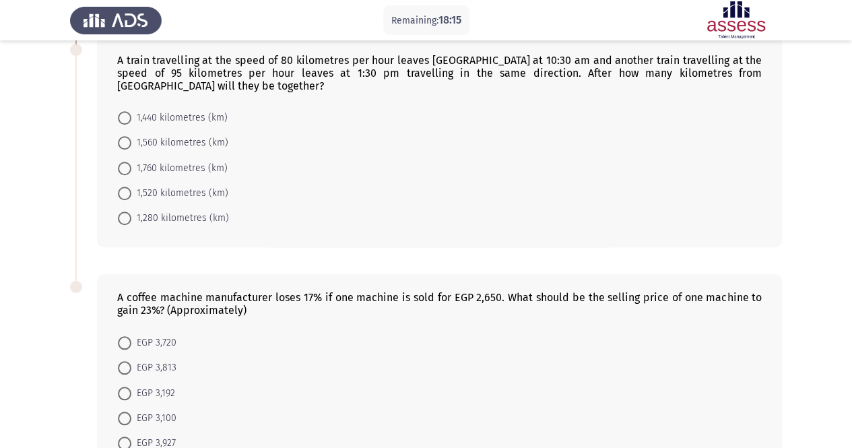
click at [138, 205] on mat-radio-button "1,280 kilometres (km)" at bounding box center [173, 217] width 129 height 25
click at [143, 212] on span "1,280 kilometres (km)" at bounding box center [180, 218] width 98 height 16
click at [131, 212] on input "1,280 kilometres (km)" at bounding box center [124, 218] width 13 height 13
radio input "true"
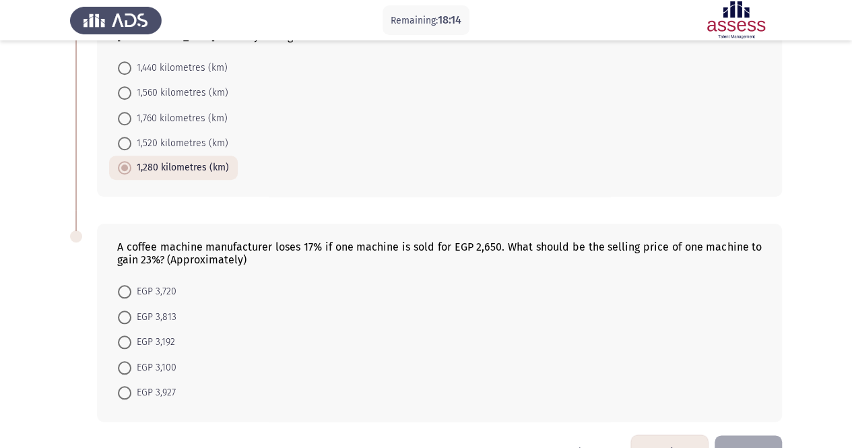
scroll to position [583, 0]
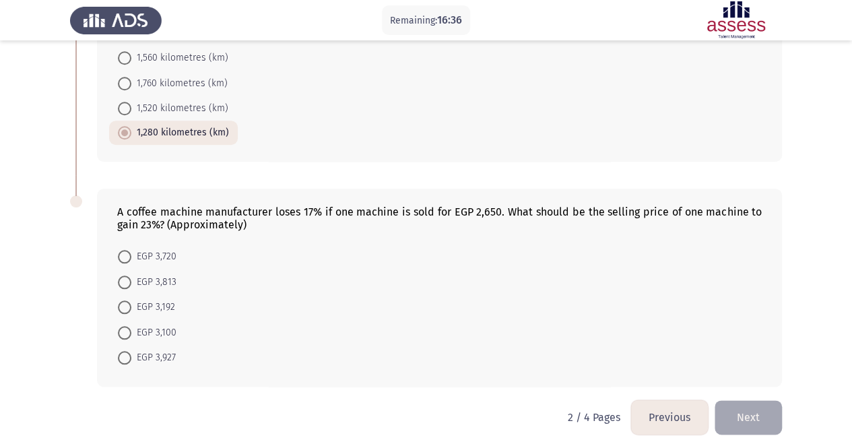
drag, startPoint x: 124, startPoint y: 278, endPoint x: 225, endPoint y: 292, distance: 101.9
click at [125, 280] on span at bounding box center [124, 281] width 13 height 13
click at [125, 280] on input "EGP 3,813" at bounding box center [124, 281] width 13 height 13
radio input "true"
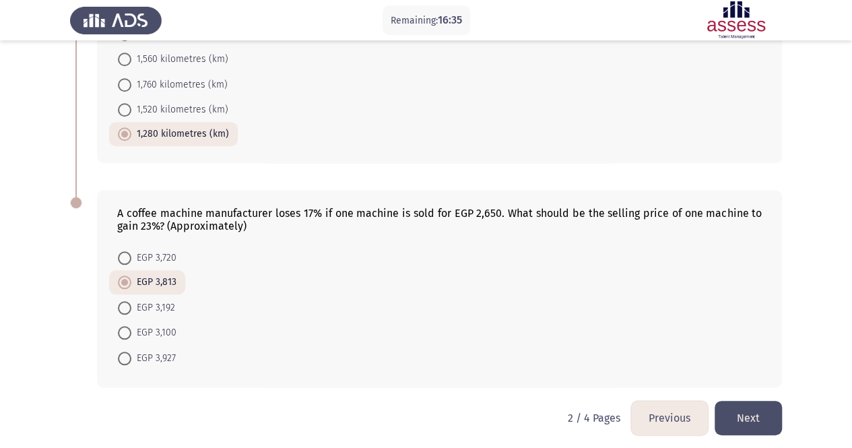
click at [755, 412] on button "Next" at bounding box center [748, 418] width 67 height 34
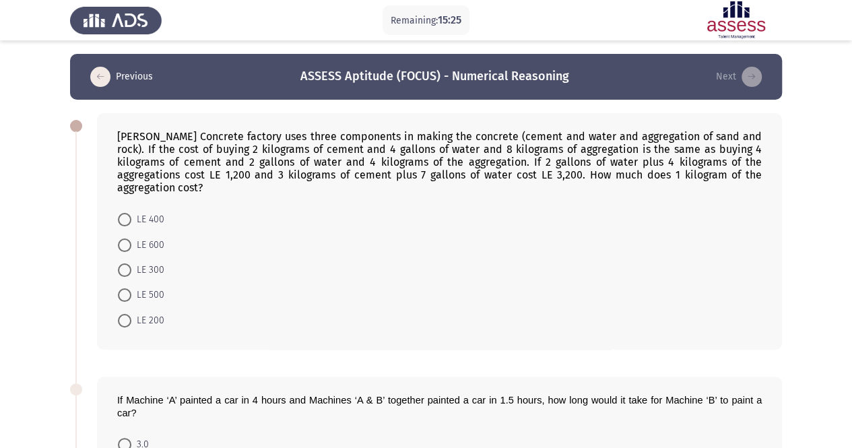
click at [150, 237] on span "LE 600" at bounding box center [147, 245] width 33 height 16
click at [131, 238] on input "LE 600" at bounding box center [124, 244] width 13 height 13
radio input "true"
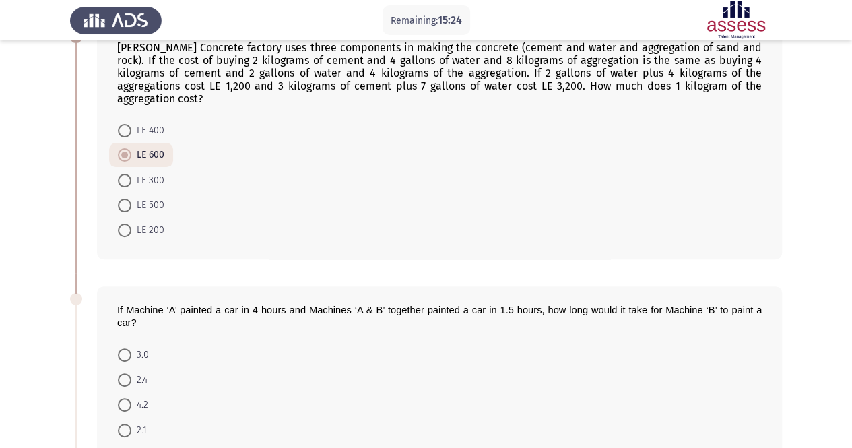
scroll to position [202, 0]
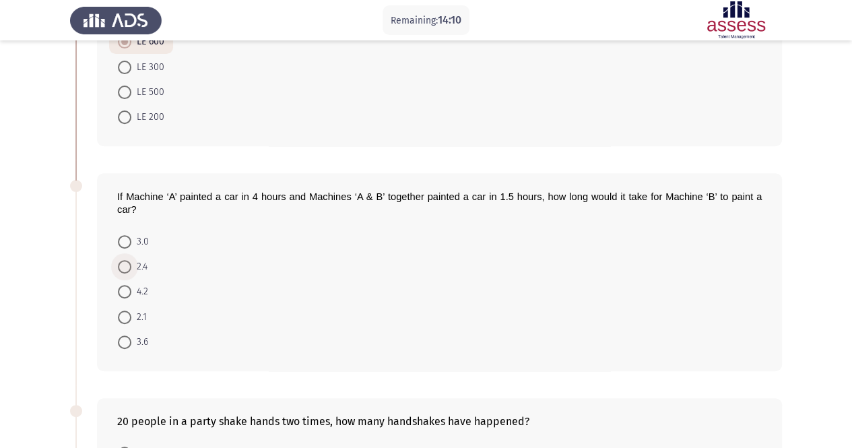
drag, startPoint x: 129, startPoint y: 254, endPoint x: 252, endPoint y: 270, distance: 124.3
click at [129, 260] on span at bounding box center [124, 266] width 13 height 13
click at [129, 260] on input "2.4" at bounding box center [124, 266] width 13 height 13
radio input "true"
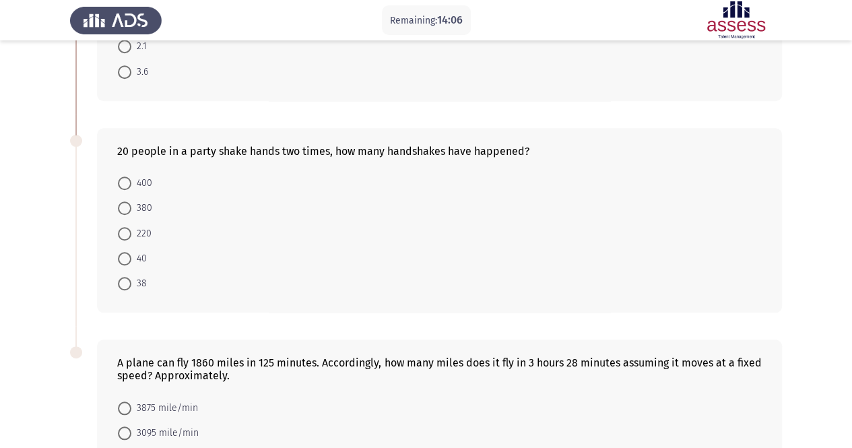
scroll to position [337, 0]
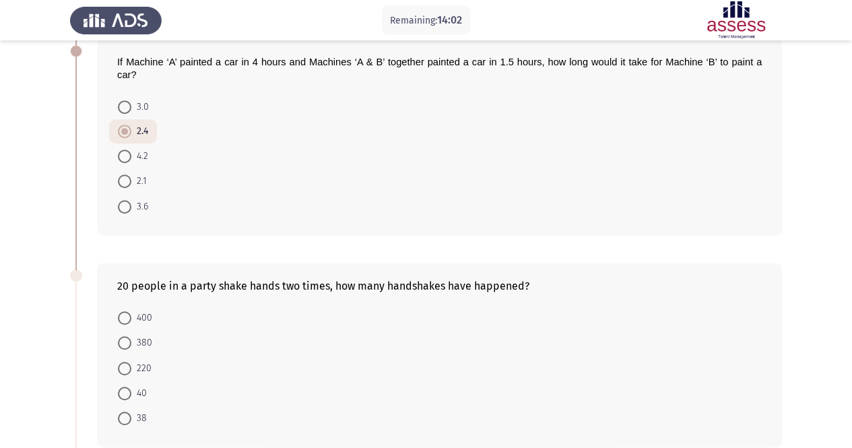
click at [126, 174] on span at bounding box center [124, 180] width 13 height 13
click at [126, 174] on input "2.1" at bounding box center [124, 180] width 13 height 13
radio input "true"
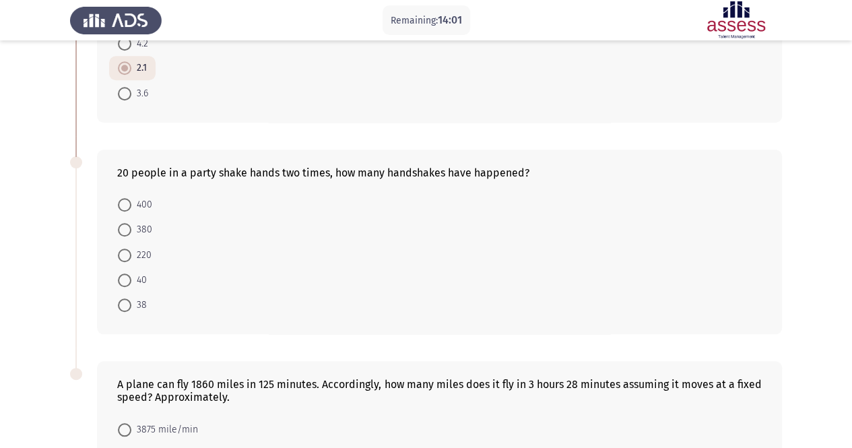
scroll to position [472, 0]
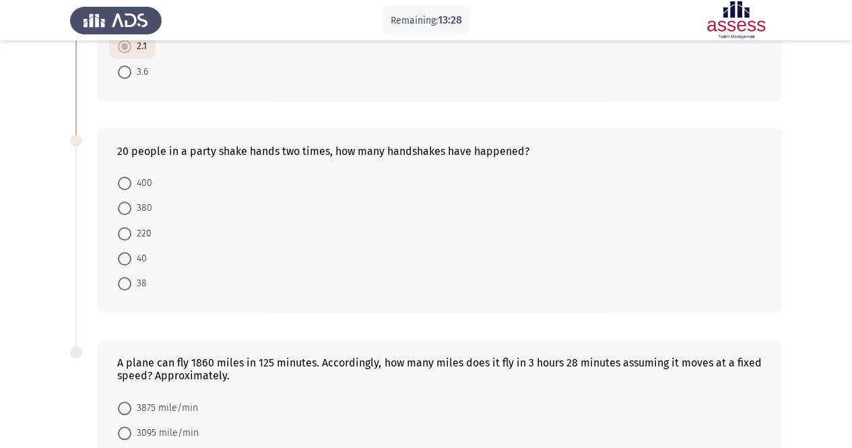
drag, startPoint x: 121, startPoint y: 251, endPoint x: 133, endPoint y: 249, distance: 13.0
click at [123, 249] on mat-radio-button "40" at bounding box center [132, 258] width 46 height 25
click at [134, 251] on span "40" at bounding box center [138, 259] width 15 height 16
click at [131, 252] on input "40" at bounding box center [124, 258] width 13 height 13
radio input "true"
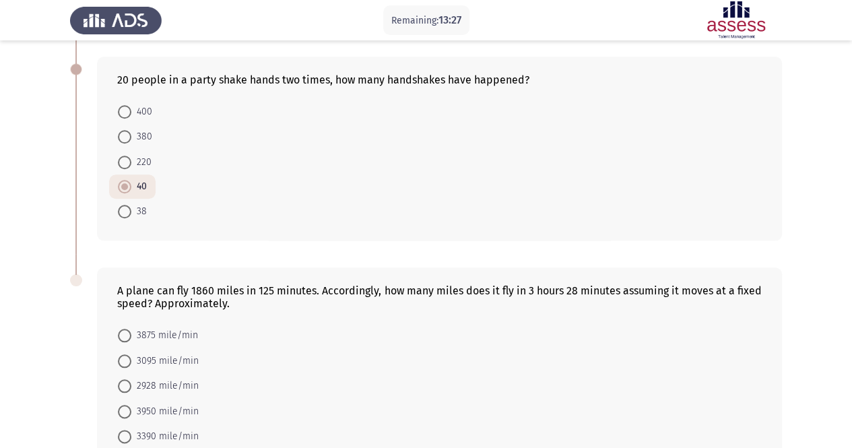
scroll to position [608, 0]
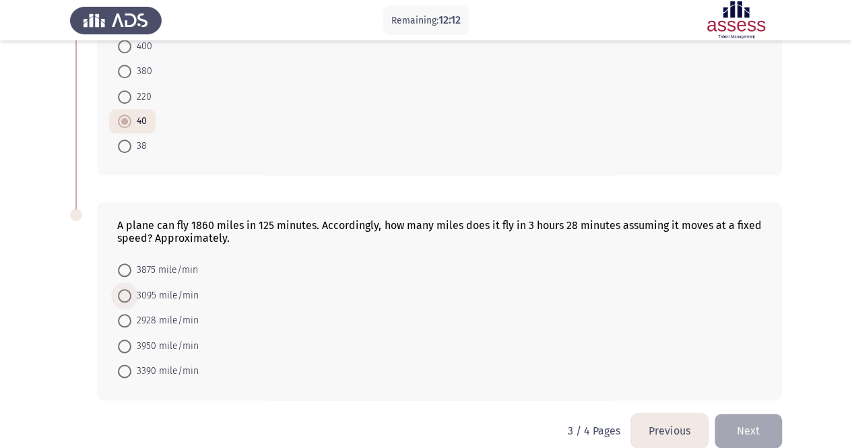
drag, startPoint x: 133, startPoint y: 273, endPoint x: 189, endPoint y: 280, distance: 56.4
click at [135, 288] on span "3095 mile/min" at bounding box center [164, 296] width 67 height 16
click at [131, 289] on input "3095 mile/min" at bounding box center [124, 295] width 13 height 13
radio input "true"
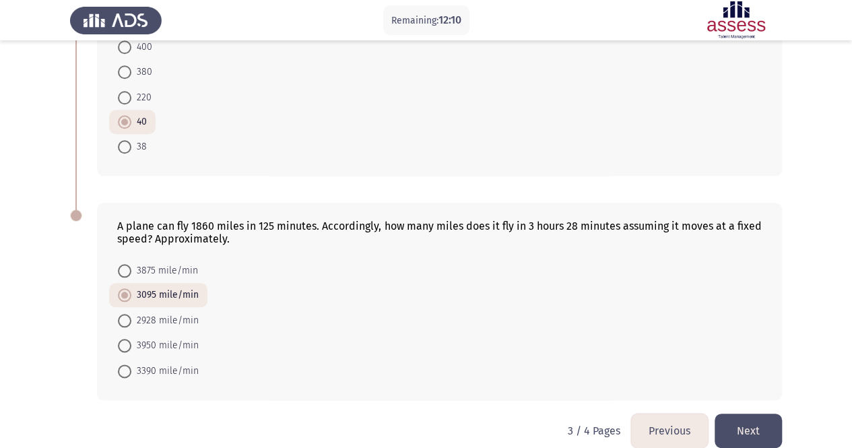
click at [753, 414] on button "Next" at bounding box center [748, 431] width 67 height 34
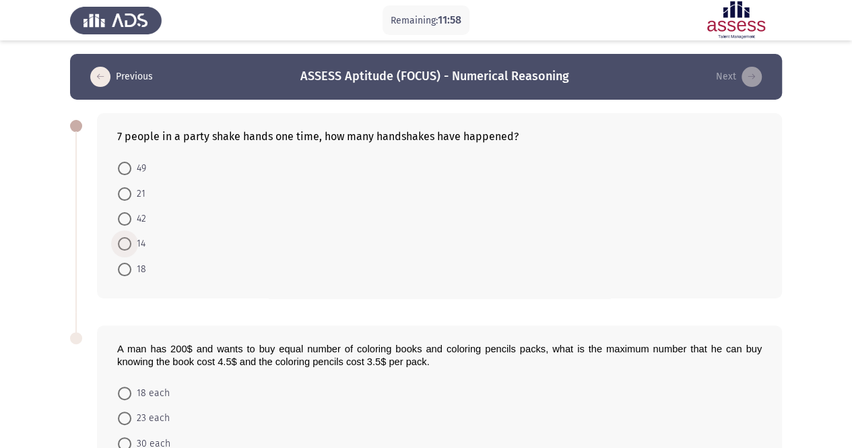
click at [131, 240] on span at bounding box center [124, 243] width 13 height 13
click at [131, 240] on input "14" at bounding box center [124, 243] width 13 height 13
radio input "true"
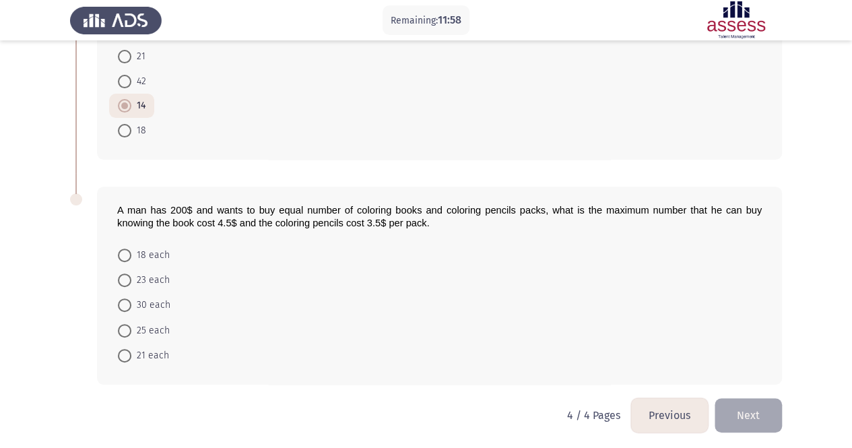
scroll to position [138, 0]
click at [136, 331] on span "25 each" at bounding box center [150, 330] width 38 height 16
click at [131, 331] on input "25 each" at bounding box center [124, 329] width 13 height 13
radio input "true"
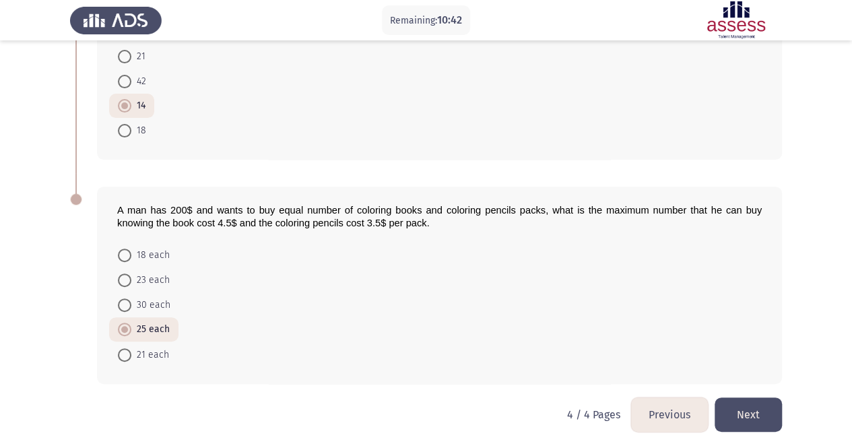
click at [752, 410] on button "Next" at bounding box center [748, 414] width 67 height 34
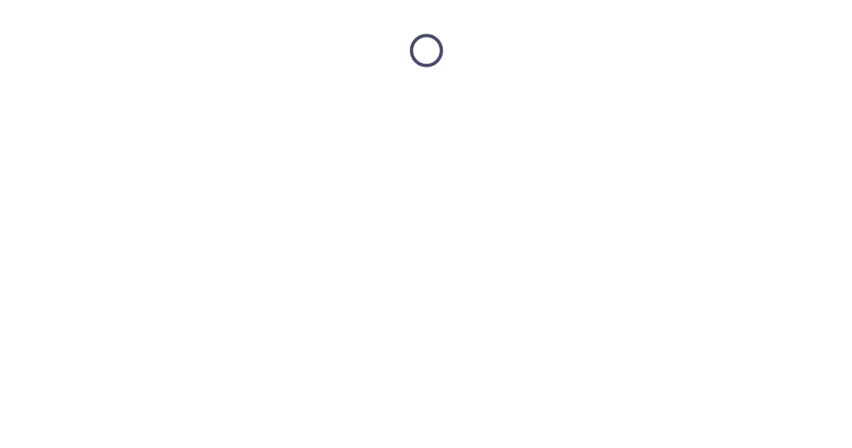
scroll to position [0, 0]
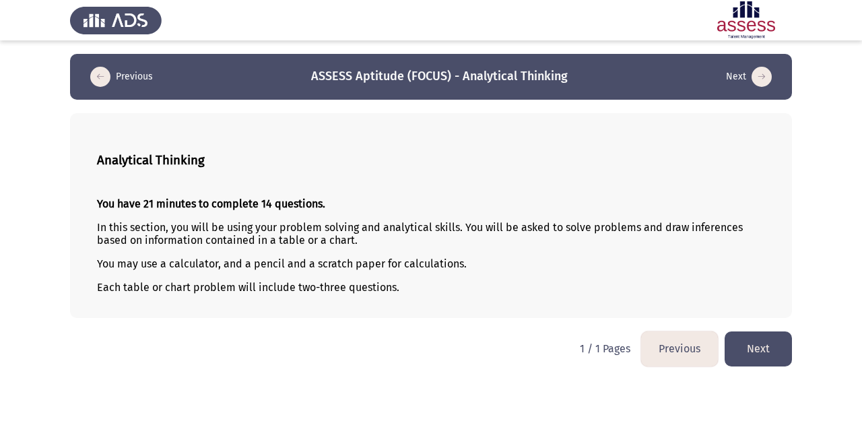
drag, startPoint x: 745, startPoint y: 328, endPoint x: 750, endPoint y: 343, distance: 15.8
click at [745, 333] on html "Previous ASSESS Aptitude (FOCUS) - Analytical Thinking Next Analytical Thinking…" at bounding box center [431, 190] width 862 height 380
click at [756, 350] on button "Next" at bounding box center [758, 348] width 67 height 34
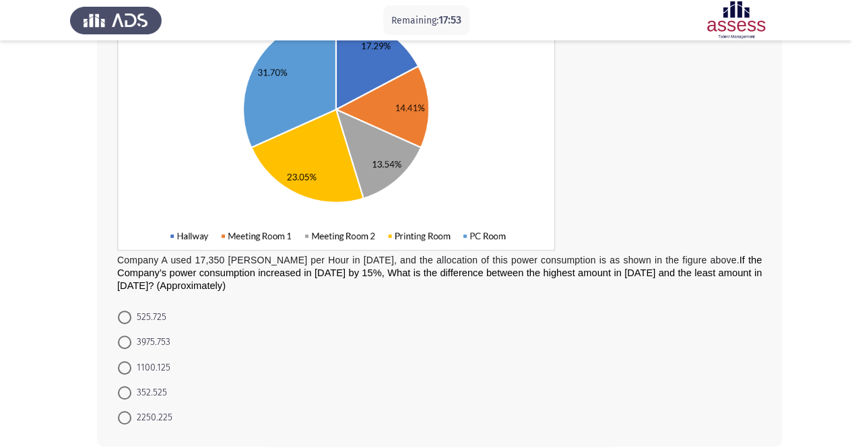
scroll to position [182, 0]
click at [127, 337] on span at bounding box center [124, 341] width 13 height 13
click at [127, 337] on input "3975.753" at bounding box center [124, 341] width 13 height 13
radio input "true"
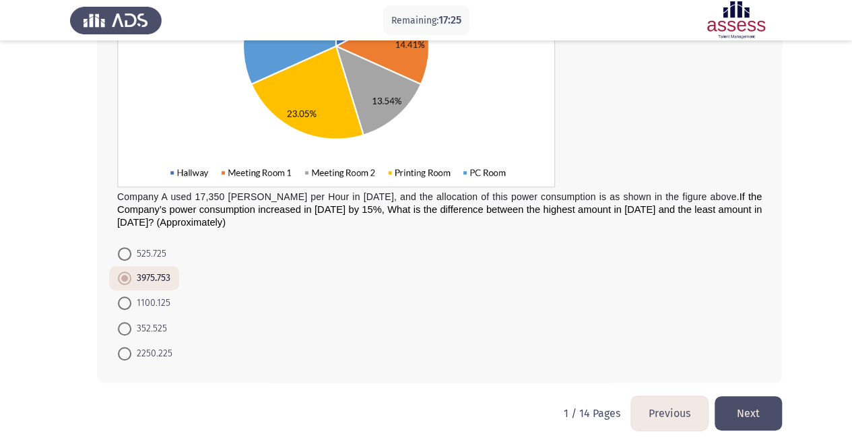
click at [753, 410] on button "Next" at bounding box center [748, 413] width 67 height 34
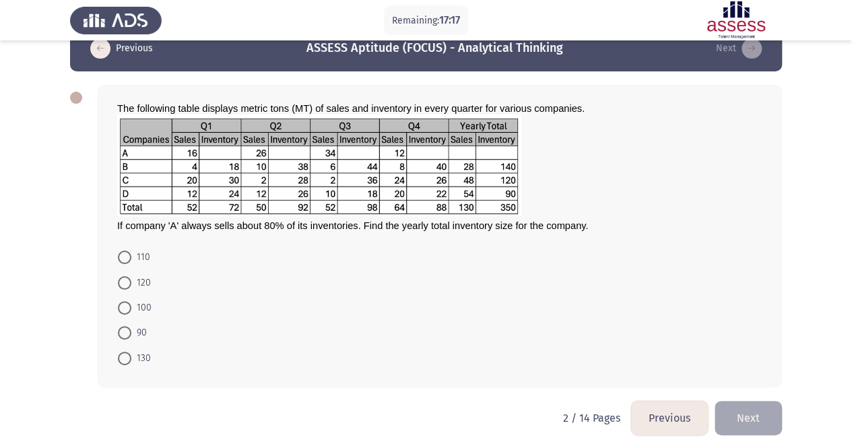
scroll to position [27, 0]
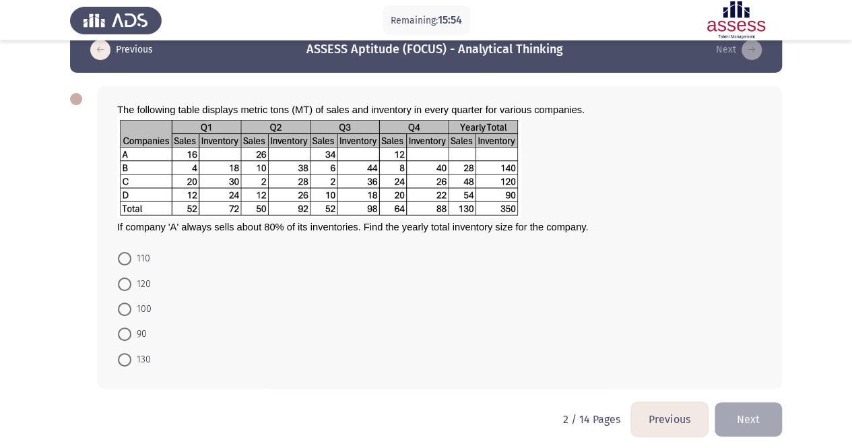
click at [128, 357] on span at bounding box center [124, 359] width 13 height 13
click at [128, 357] on input "130" at bounding box center [124, 359] width 13 height 13
radio input "true"
click at [777, 410] on button "Next" at bounding box center [748, 418] width 67 height 34
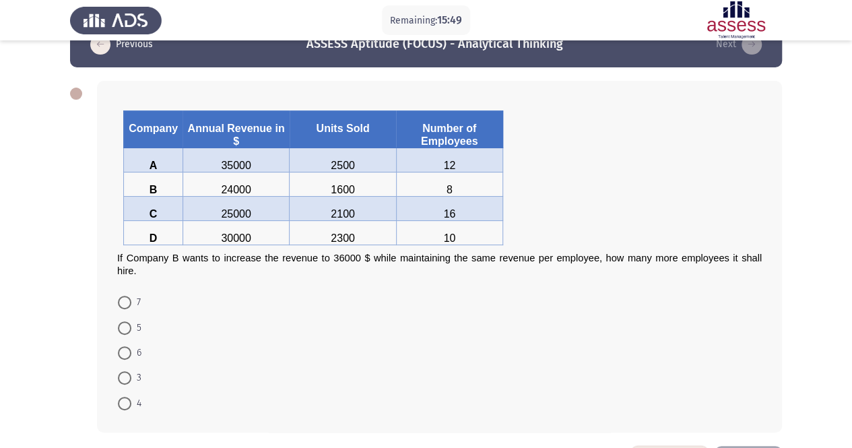
scroll to position [34, 0]
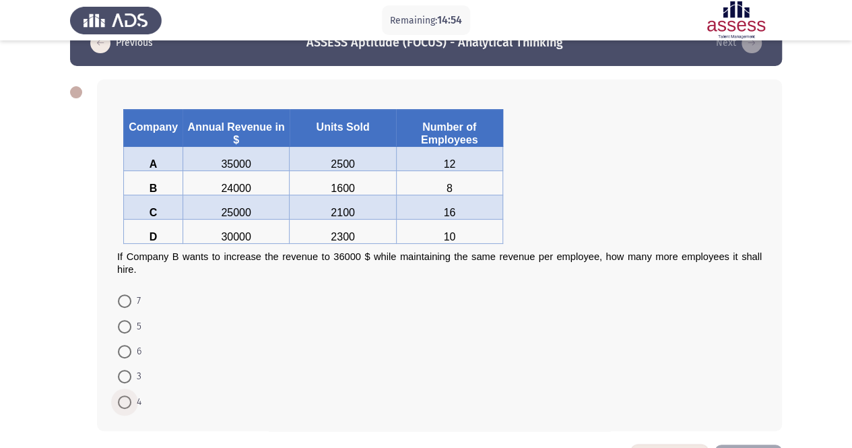
drag, startPoint x: 122, startPoint y: 400, endPoint x: 324, endPoint y: 403, distance: 202.1
click at [126, 401] on span at bounding box center [124, 401] width 13 height 13
click at [126, 401] on input "4" at bounding box center [124, 401] width 13 height 13
radio input "true"
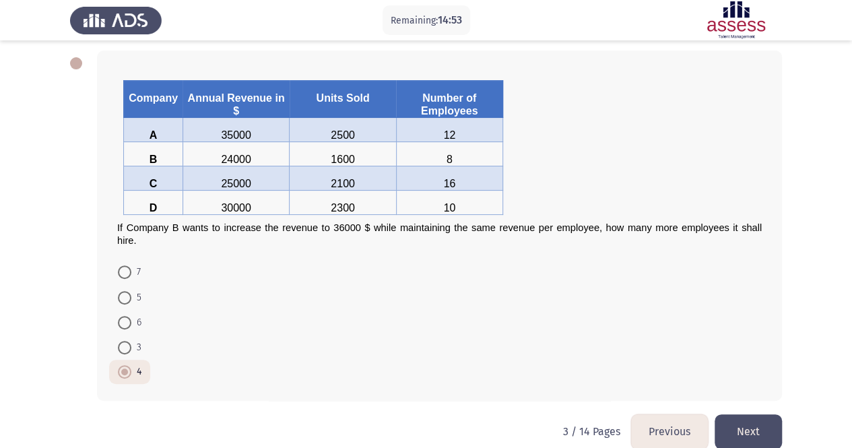
scroll to position [78, 0]
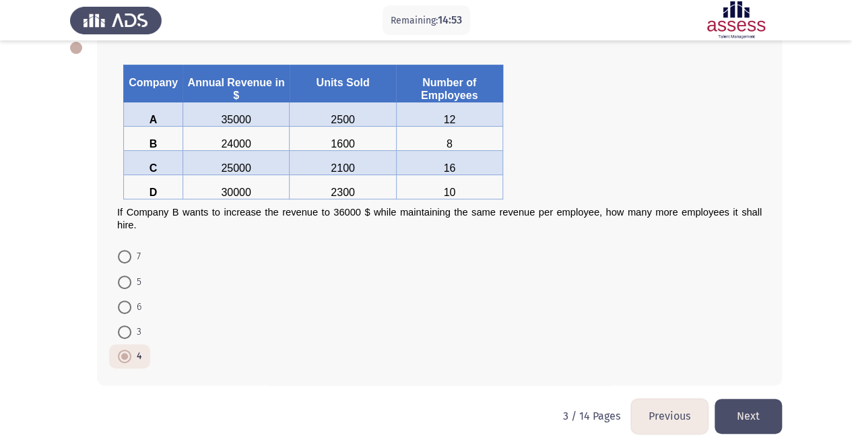
drag, startPoint x: 734, startPoint y: 408, endPoint x: 725, endPoint y: 393, distance: 16.6
click at [734, 408] on button "Next" at bounding box center [748, 416] width 67 height 34
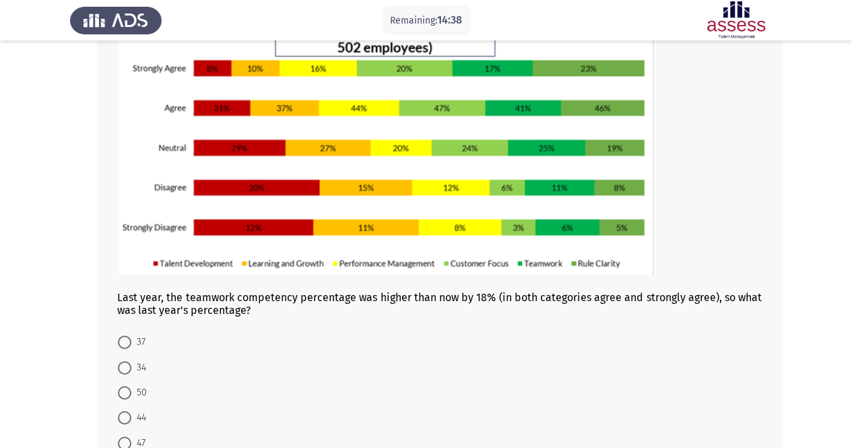
scroll to position [135, 0]
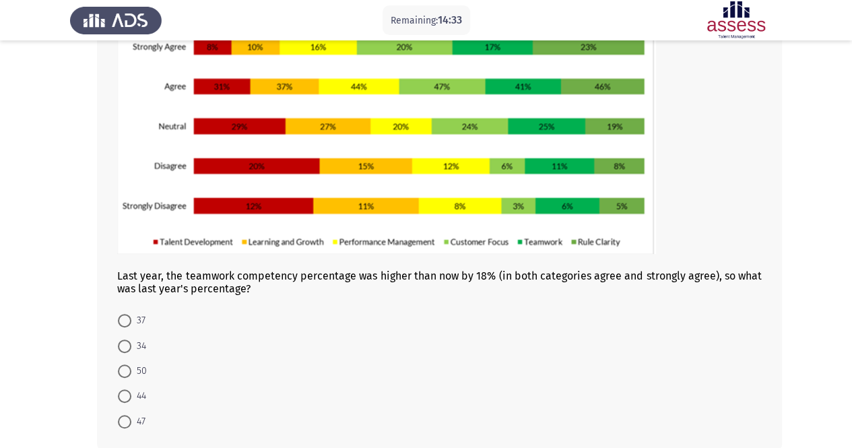
click at [110, 372] on div "Last year, the teamwork competency percentage was higher than now by 18% (in bo…" at bounding box center [439, 214] width 685 height 472
click at [117, 372] on mat-radio-button "50" at bounding box center [132, 370] width 46 height 25
drag, startPoint x: 123, startPoint y: 374, endPoint x: 249, endPoint y: 374, distance: 126.0
click at [123, 374] on span at bounding box center [124, 370] width 13 height 13
click at [123, 374] on input "50" at bounding box center [124, 370] width 13 height 13
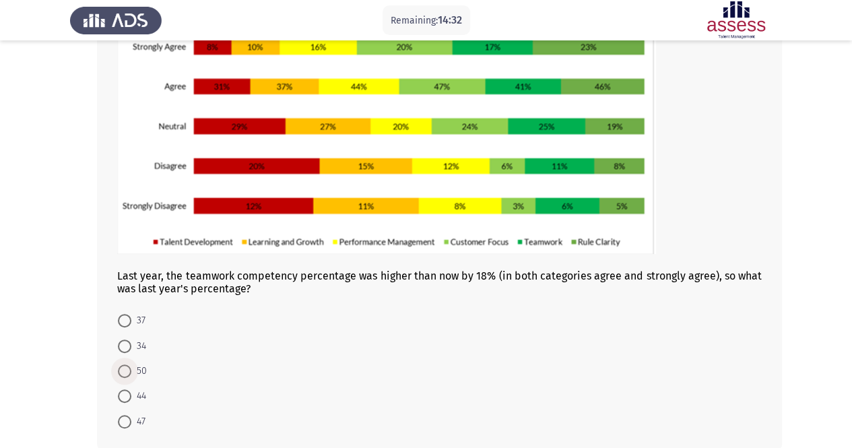
radio input "true"
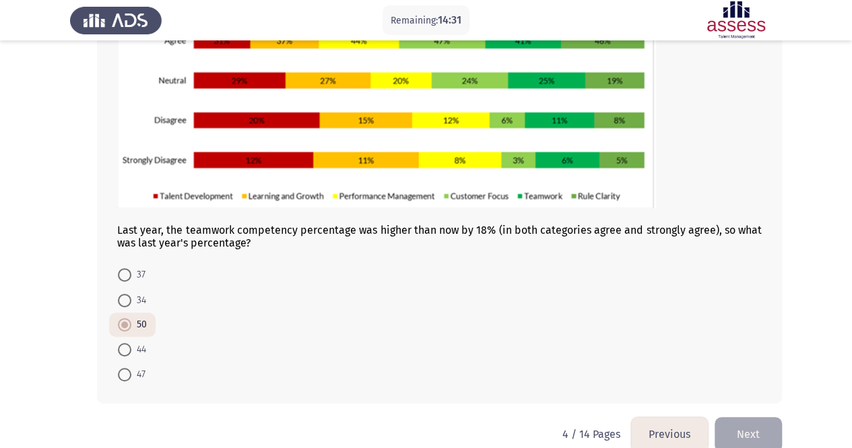
scroll to position [201, 0]
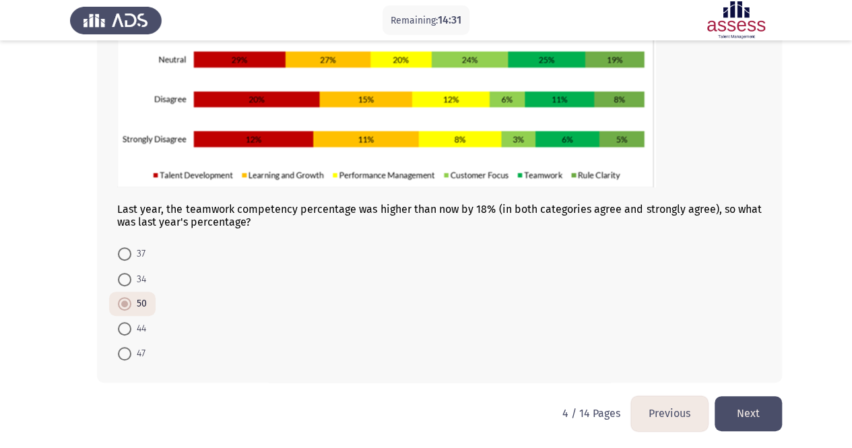
click at [764, 412] on button "Next" at bounding box center [748, 413] width 67 height 34
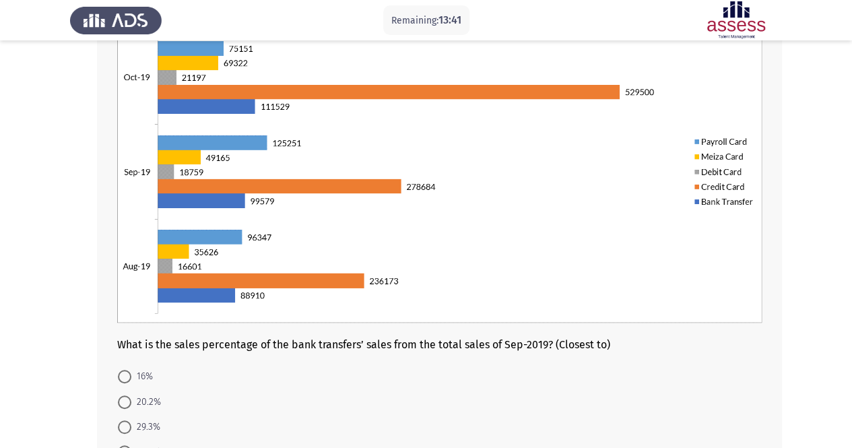
scroll to position [202, 0]
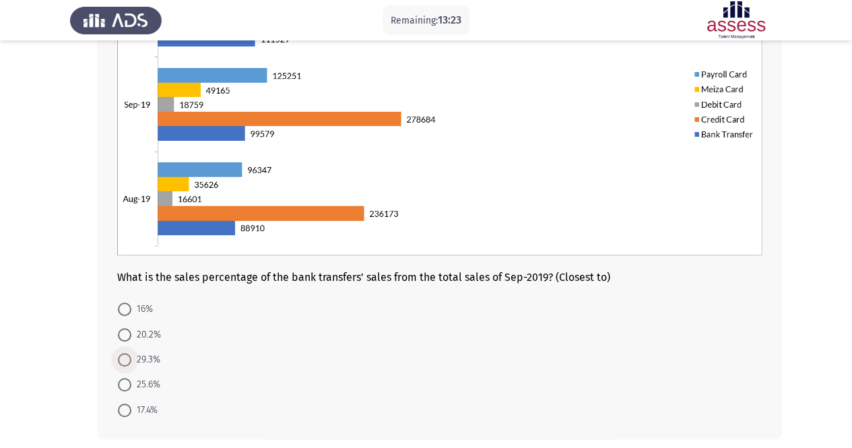
click at [129, 359] on span at bounding box center [124, 359] width 13 height 13
click at [129, 359] on input "29.3%" at bounding box center [124, 359] width 13 height 13
radio input "true"
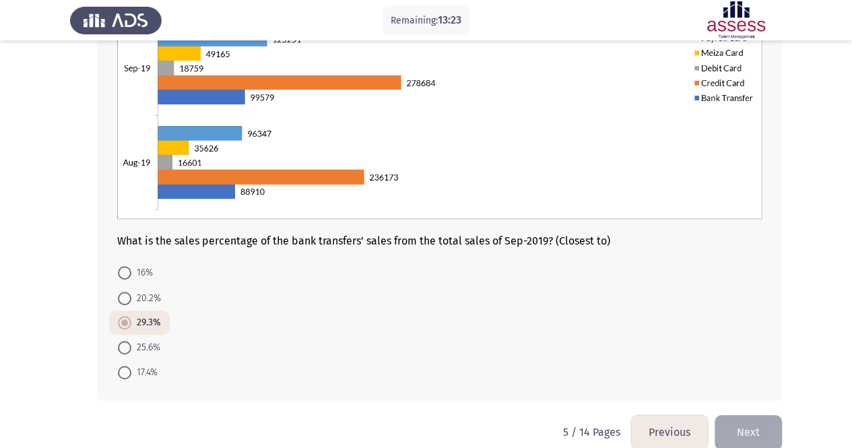
scroll to position [257, 0]
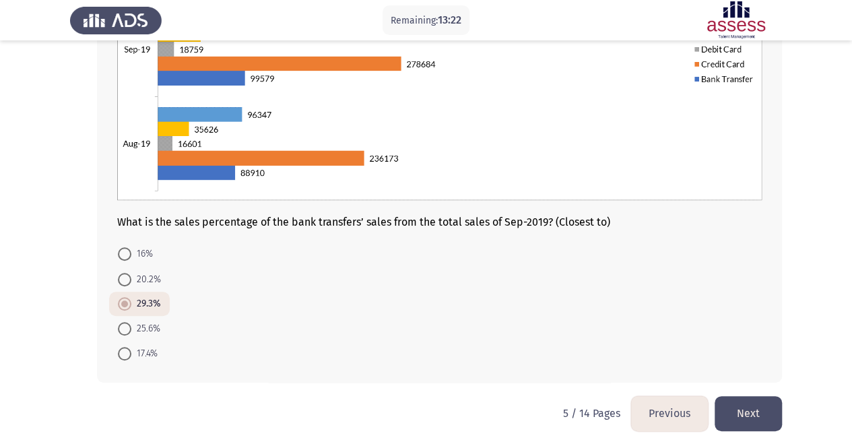
click at [757, 403] on button "Next" at bounding box center [748, 413] width 67 height 34
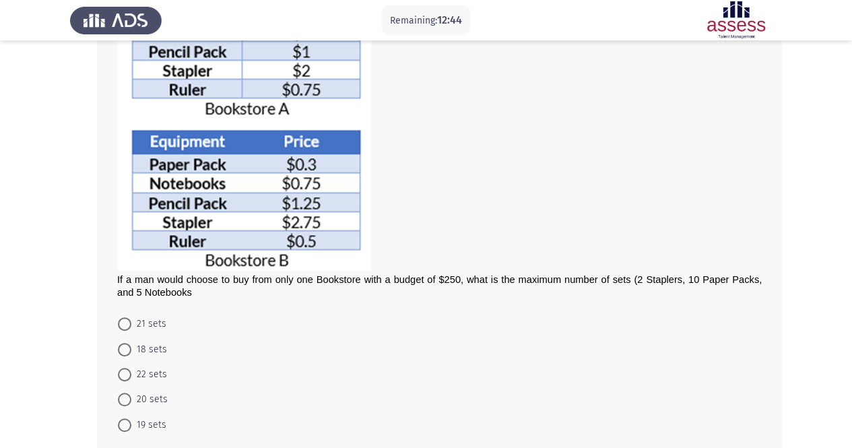
scroll to position [225, 0]
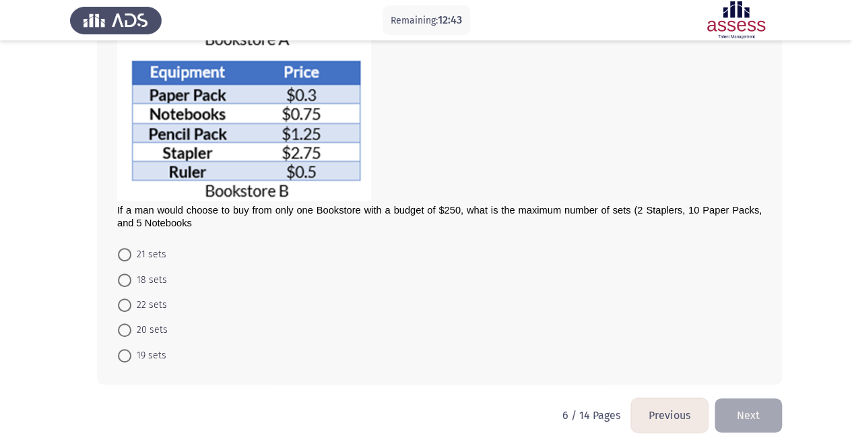
drag, startPoint x: 135, startPoint y: 275, endPoint x: 255, endPoint y: 306, distance: 123.7
click at [135, 275] on span "18 sets" at bounding box center [149, 280] width 36 height 16
click at [131, 275] on input "18 sets" at bounding box center [124, 279] width 13 height 13
radio input "true"
click at [781, 413] on button "Next" at bounding box center [748, 414] width 67 height 34
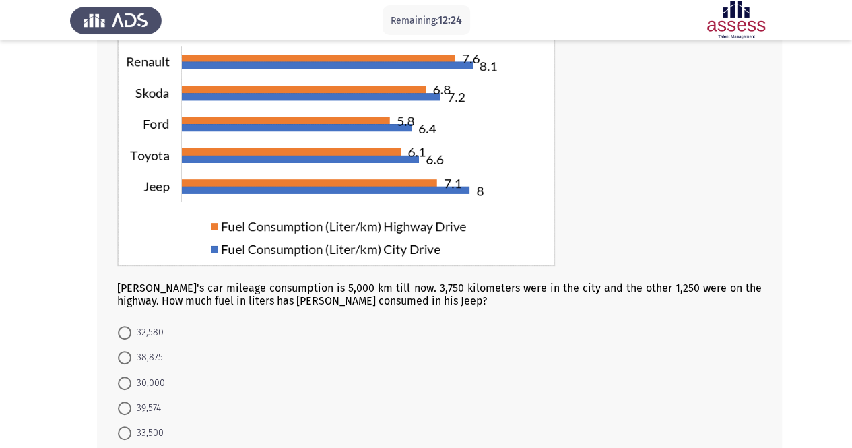
scroll to position [125, 0]
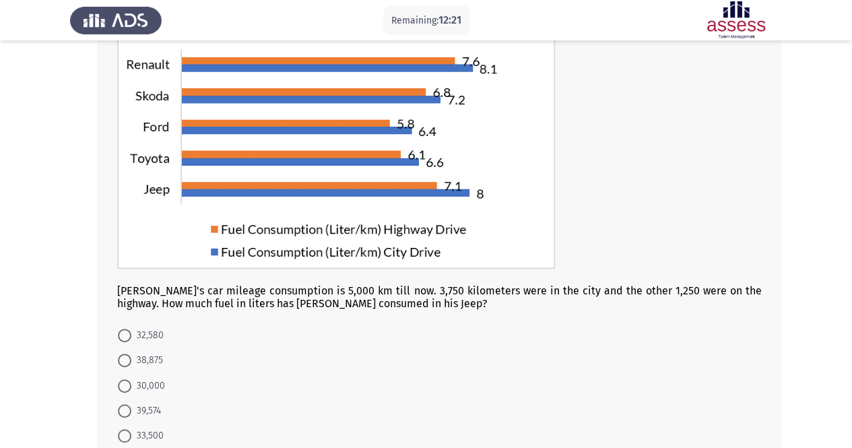
click at [126, 327] on label "32,580" at bounding box center [141, 335] width 46 height 16
click at [126, 329] on input "32,580" at bounding box center [124, 335] width 13 height 13
radio input "true"
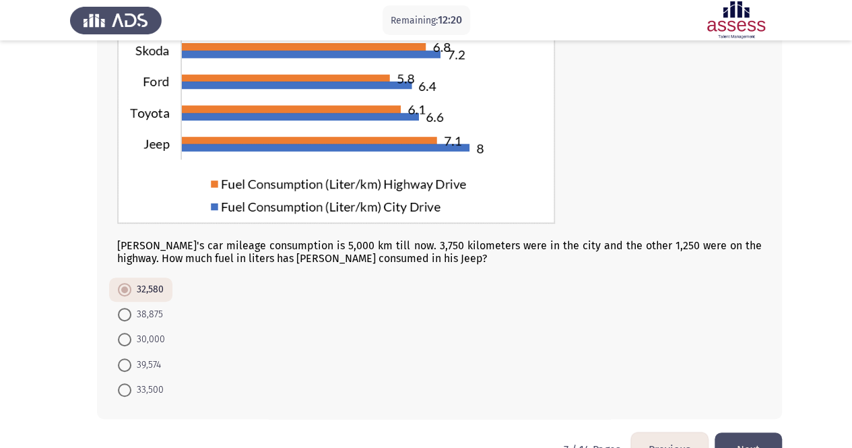
scroll to position [206, 0]
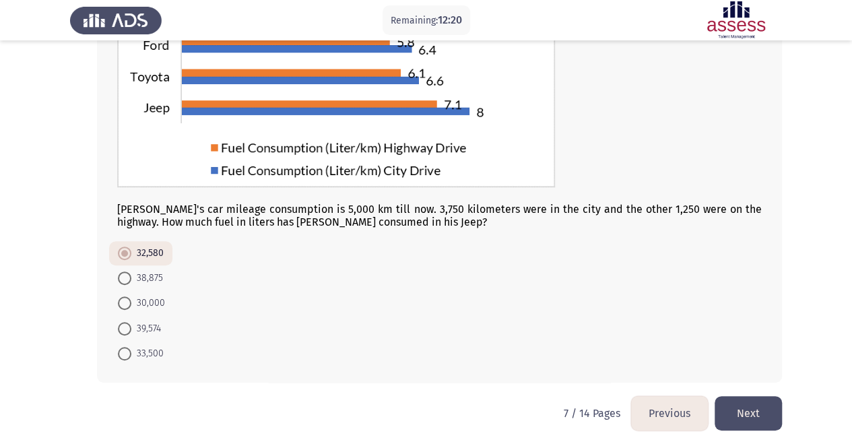
click at [769, 412] on button "Next" at bounding box center [748, 413] width 67 height 34
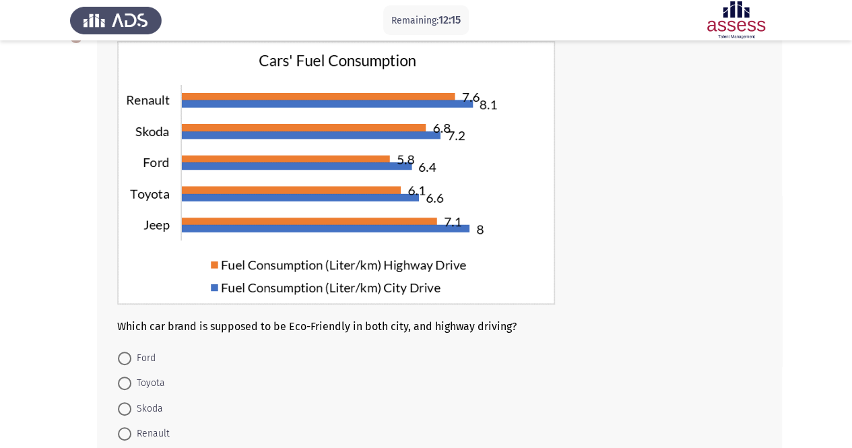
scroll to position [90, 0]
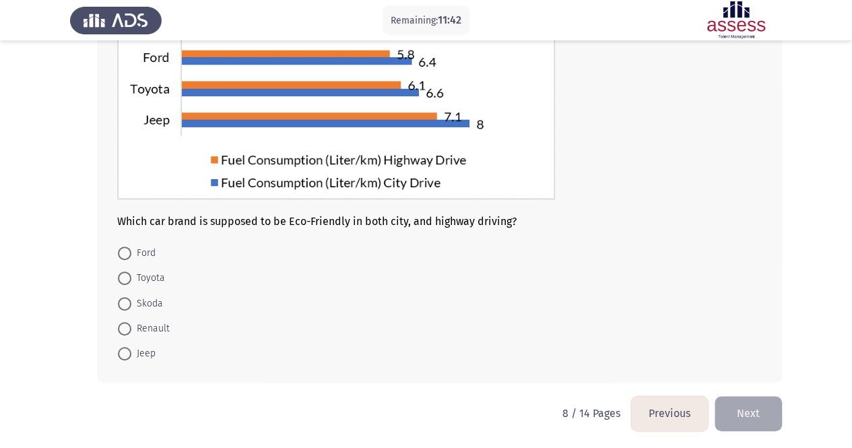
drag, startPoint x: 132, startPoint y: 351, endPoint x: 191, endPoint y: 367, distance: 61.4
click at [133, 352] on span "Jeep" at bounding box center [143, 354] width 24 height 16
click at [131, 352] on input "Jeep" at bounding box center [124, 353] width 13 height 13
radio input "true"
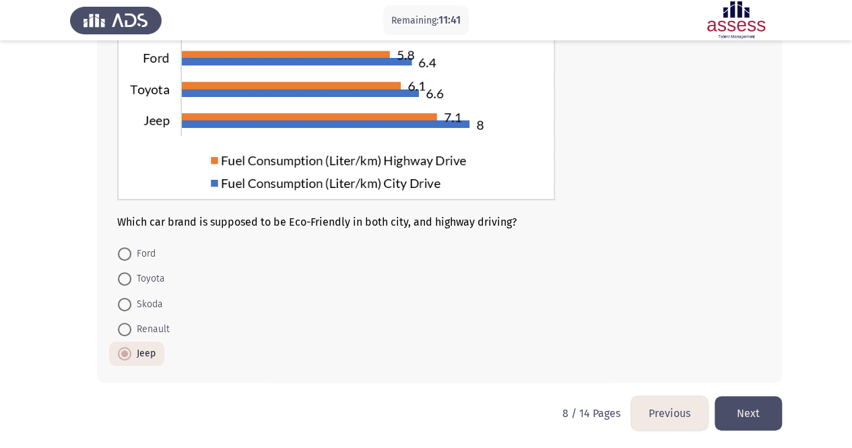
click at [762, 414] on button "Next" at bounding box center [748, 413] width 67 height 34
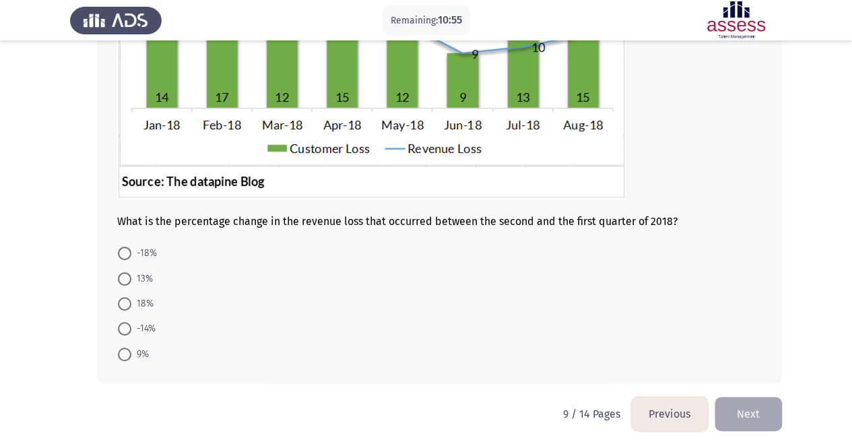
scroll to position [148, 0]
drag, startPoint x: 121, startPoint y: 325, endPoint x: 163, endPoint y: 329, distance: 41.9
click at [123, 325] on span at bounding box center [124, 328] width 13 height 13
click at [123, 325] on input "-14%" at bounding box center [124, 328] width 13 height 13
radio input "true"
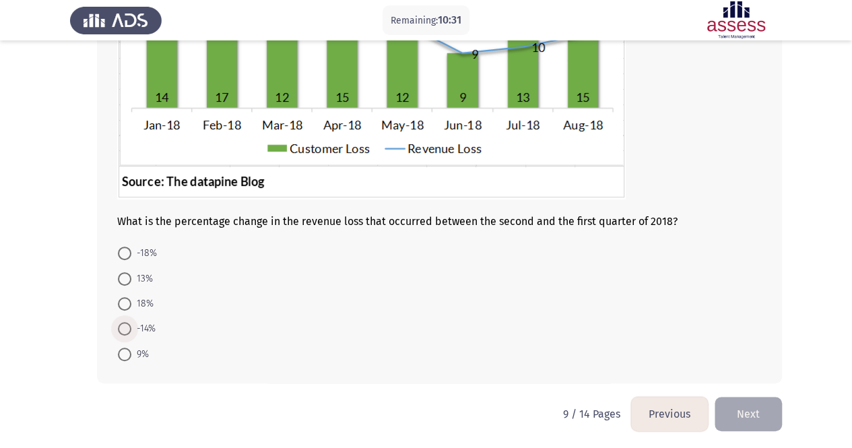
scroll to position [216, 0]
click at [738, 405] on button "Next" at bounding box center [748, 412] width 67 height 34
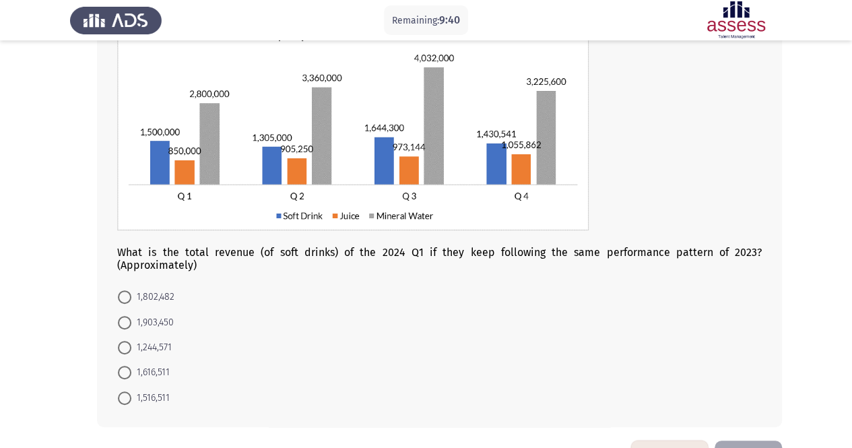
scroll to position [156, 0]
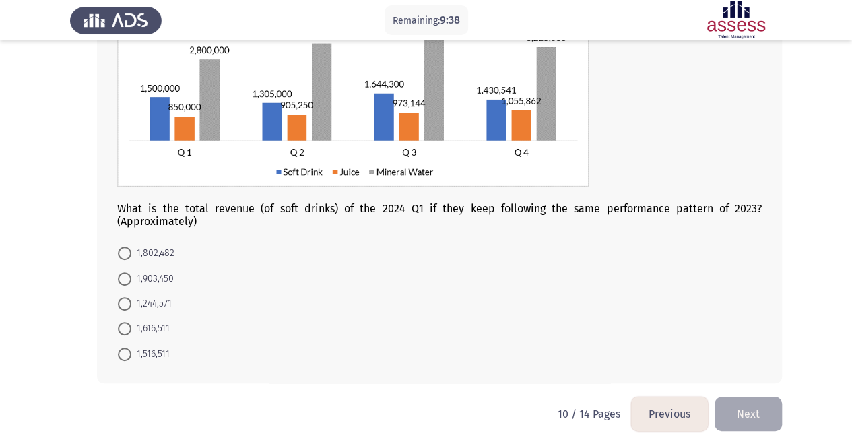
drag, startPoint x: 130, startPoint y: 342, endPoint x: 132, endPoint y: 352, distance: 10.3
click at [130, 342] on mat-radio-button "1,516,511" at bounding box center [143, 353] width 69 height 25
click at [132, 354] on span "1,516,511" at bounding box center [150, 354] width 38 height 16
click at [131, 354] on input "1,516,511" at bounding box center [124, 354] width 13 height 13
radio input "true"
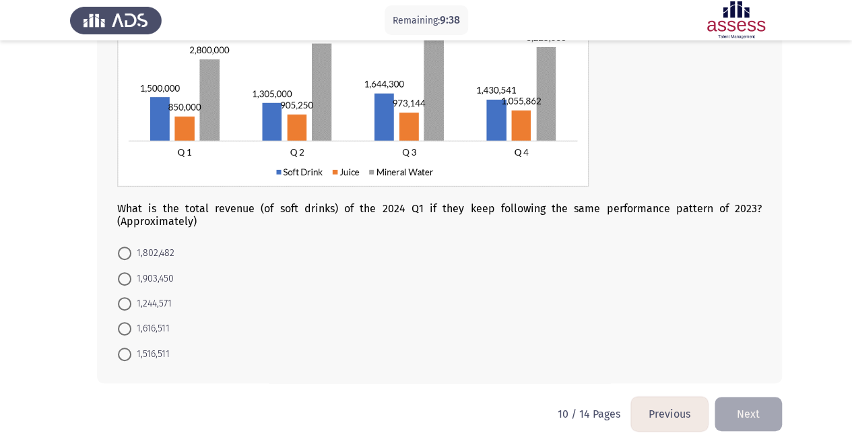
scroll to position [156, 0]
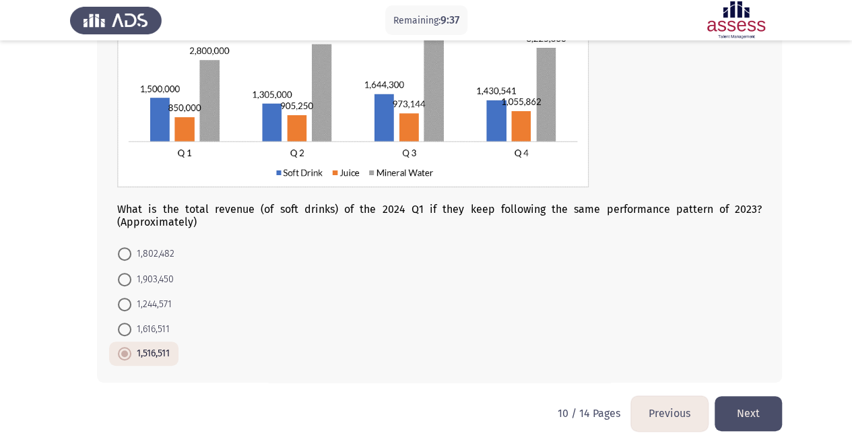
click at [756, 423] on button "Next" at bounding box center [748, 413] width 67 height 34
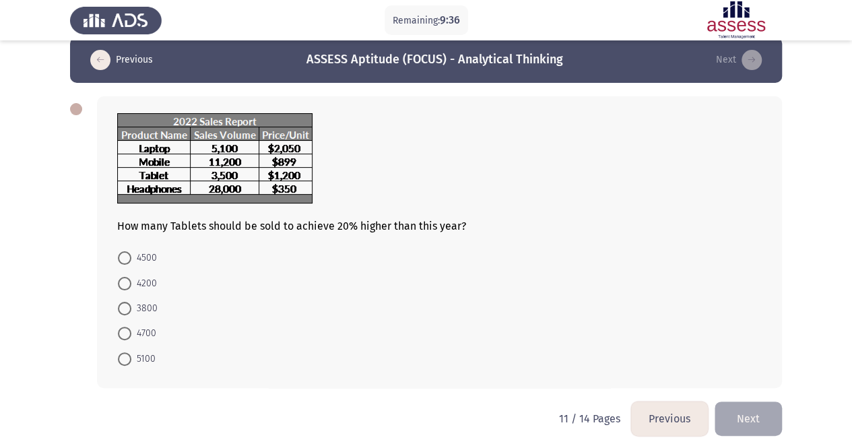
scroll to position [22, 0]
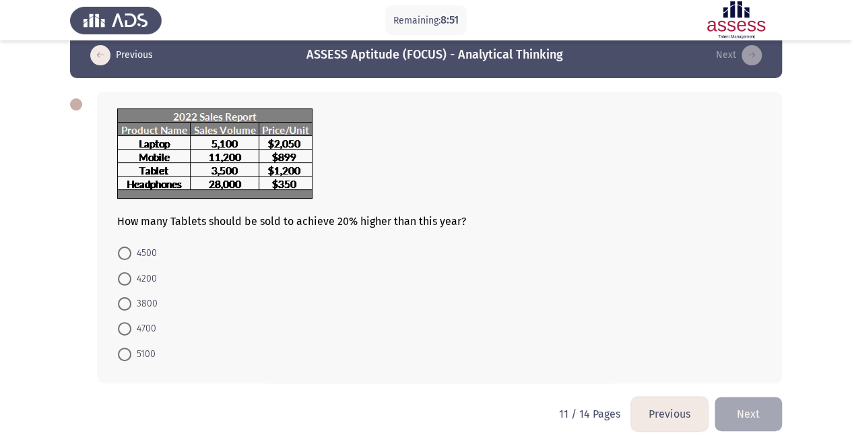
click at [135, 277] on span "4200" at bounding box center [144, 279] width 26 height 16
click at [131, 277] on input "4200" at bounding box center [124, 278] width 13 height 13
radio input "true"
click at [761, 410] on button "Next" at bounding box center [748, 412] width 67 height 34
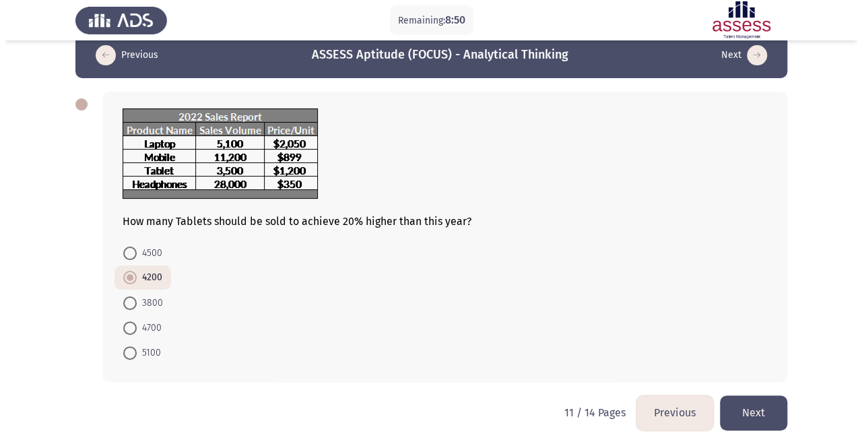
scroll to position [0, 0]
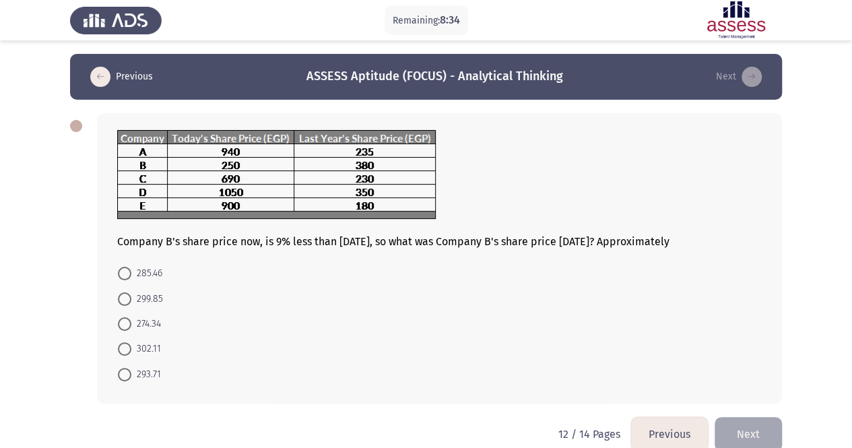
click at [129, 348] on span at bounding box center [124, 348] width 13 height 13
click at [129, 348] on input "302.11" at bounding box center [124, 348] width 13 height 13
radio input "true"
drag, startPoint x: 758, startPoint y: 433, endPoint x: 761, endPoint y: 420, distance: 13.1
click at [758, 433] on button "Next" at bounding box center [748, 433] width 67 height 34
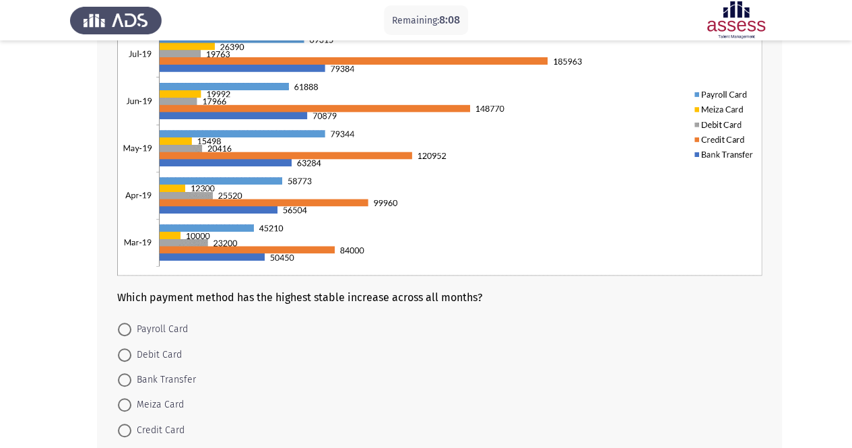
scroll to position [186, 0]
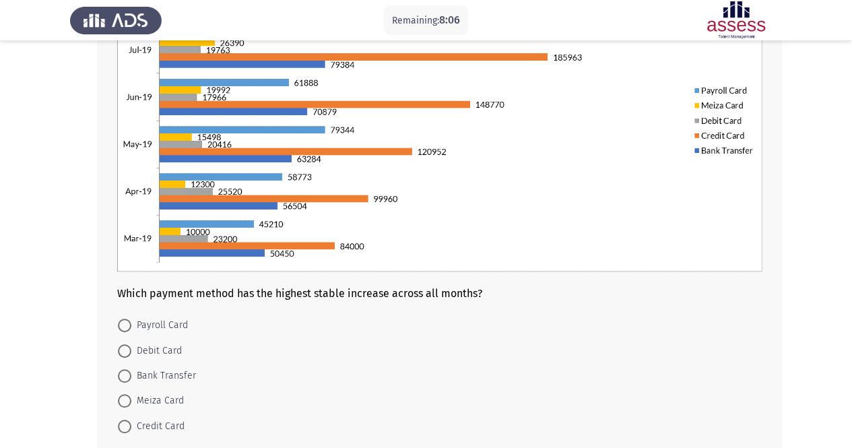
click at [163, 344] on span "Debit Card" at bounding box center [156, 351] width 51 height 16
click at [131, 344] on input "Debit Card" at bounding box center [124, 350] width 13 height 13
radio input "true"
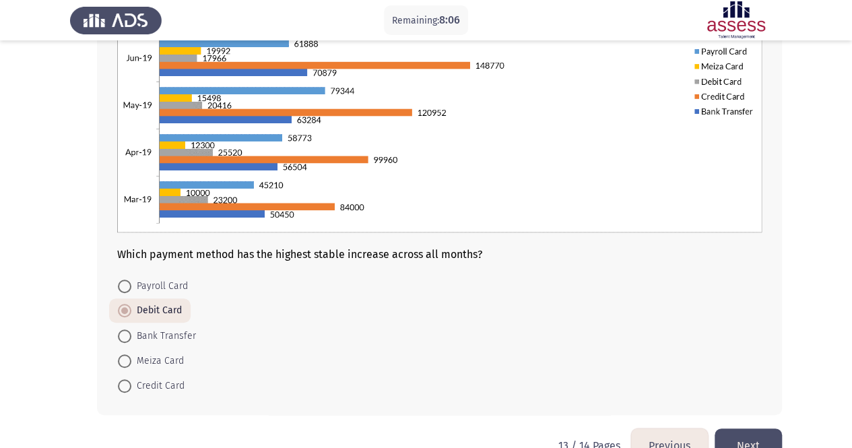
scroll to position [257, 0]
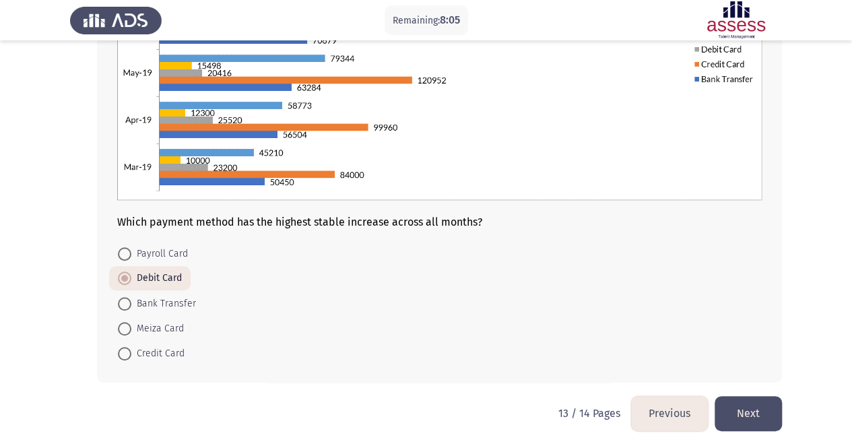
click at [744, 398] on button "Next" at bounding box center [748, 413] width 67 height 34
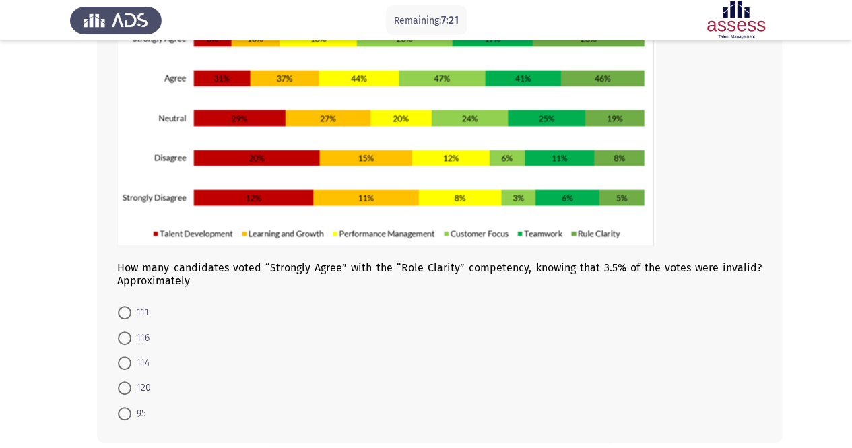
scroll to position [142, 0]
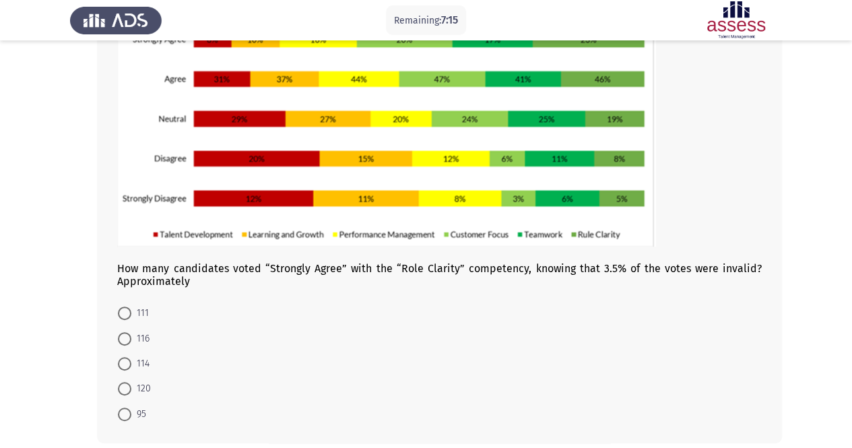
drag, startPoint x: 136, startPoint y: 414, endPoint x: 143, endPoint y: 415, distance: 7.4
click at [136, 415] on span "95" at bounding box center [138, 414] width 15 height 16
click at [131, 415] on input "95" at bounding box center [124, 414] width 13 height 13
radio input "true"
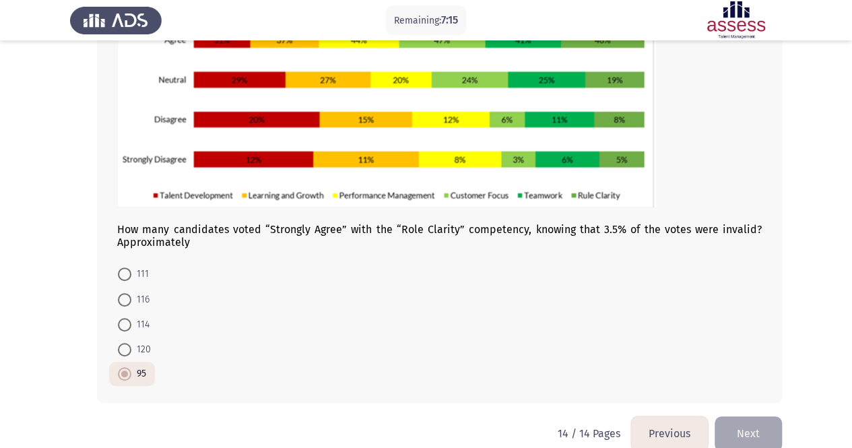
scroll to position [201, 0]
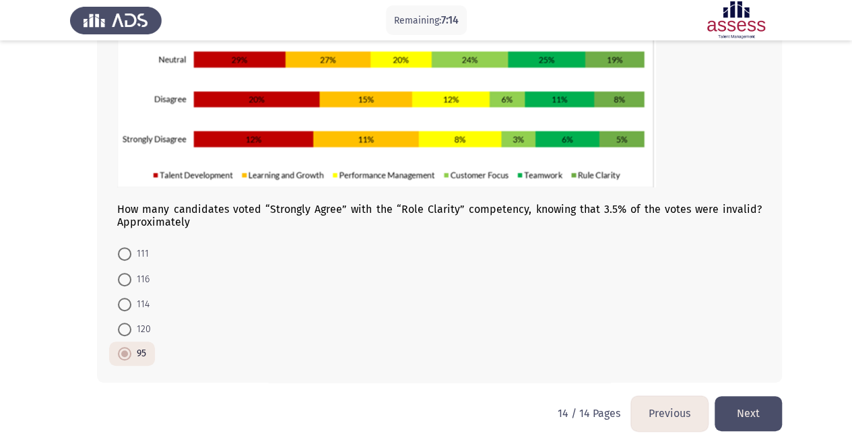
click at [750, 413] on button "Next" at bounding box center [748, 413] width 67 height 34
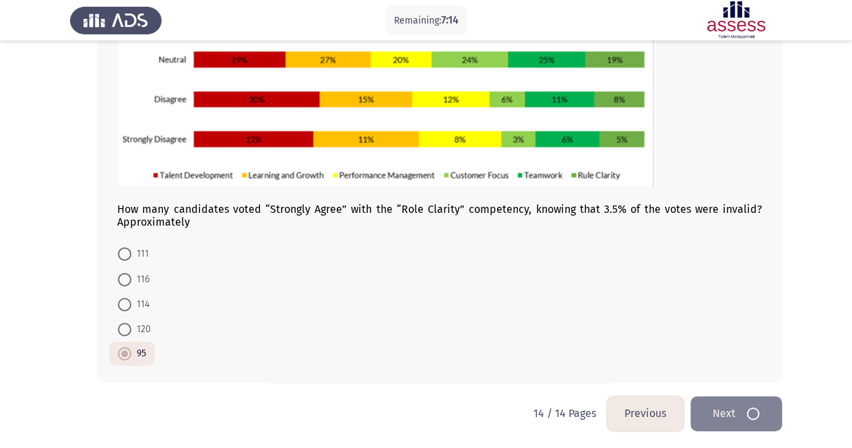
scroll to position [0, 0]
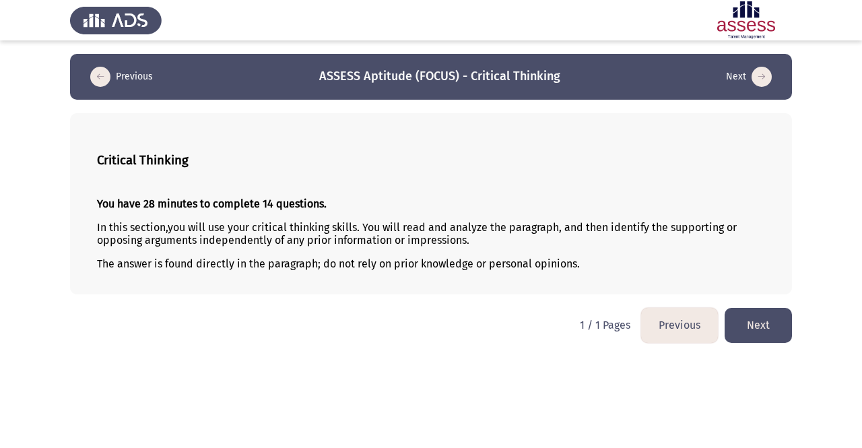
click at [754, 317] on button "Next" at bounding box center [758, 325] width 67 height 34
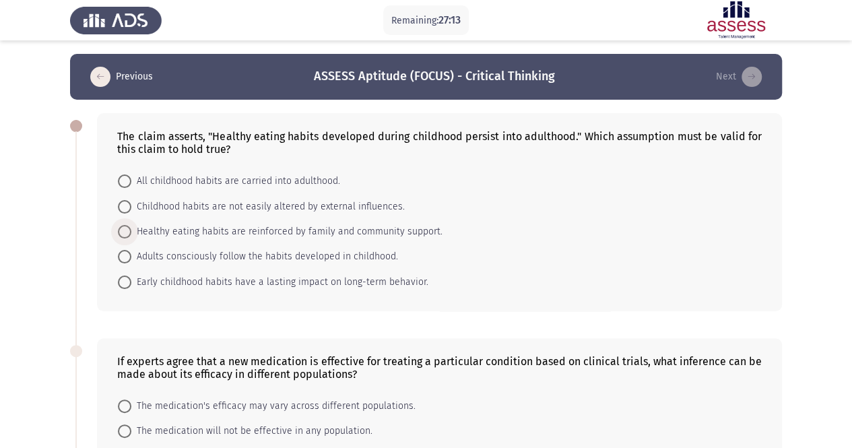
click at [147, 229] on span "Healthy eating habits are reinforced by family and community support." at bounding box center [286, 232] width 311 height 16
click at [131, 229] on input "Healthy eating habits are reinforced by family and community support." at bounding box center [124, 231] width 13 height 13
radio input "true"
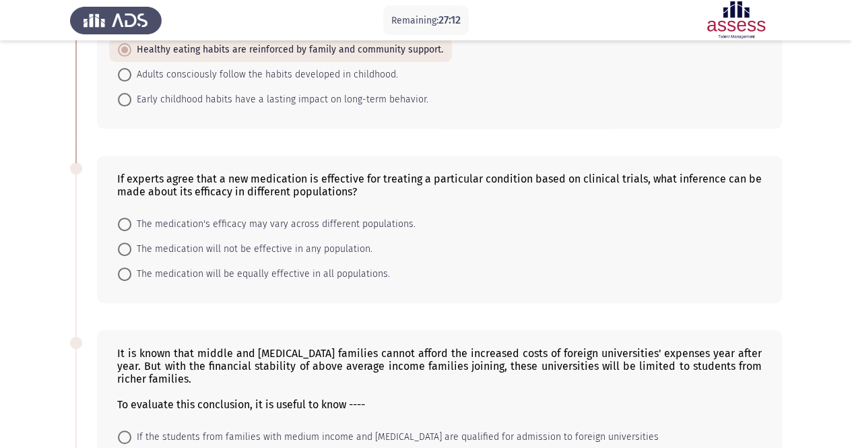
scroll to position [202, 0]
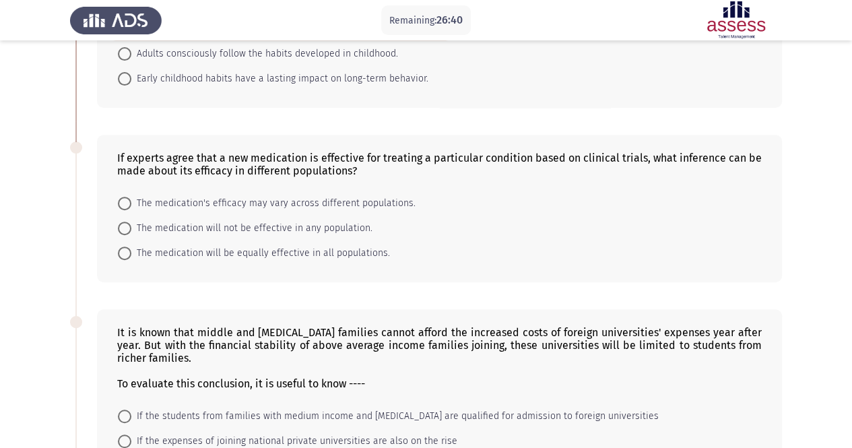
drag, startPoint x: 199, startPoint y: 247, endPoint x: 216, endPoint y: 249, distance: 16.3
click at [199, 246] on span "The medication will be equally effective in all populations." at bounding box center [260, 253] width 259 height 16
click at [131, 247] on input "The medication will be equally effective in all populations." at bounding box center [124, 253] width 13 height 13
radio input "true"
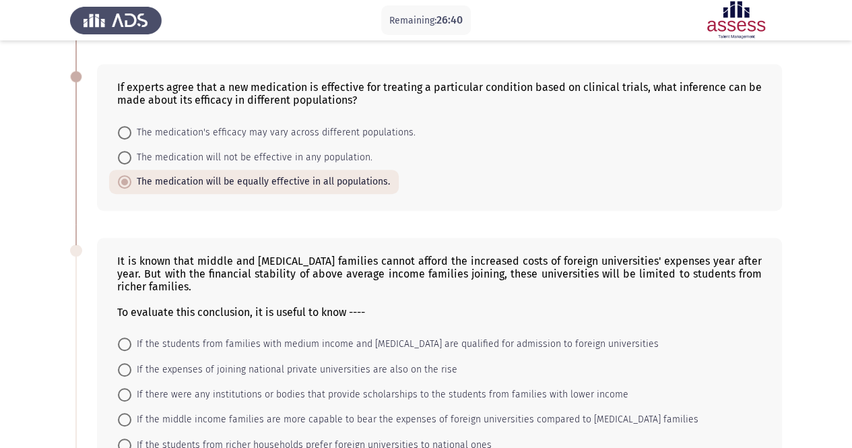
scroll to position [404, 0]
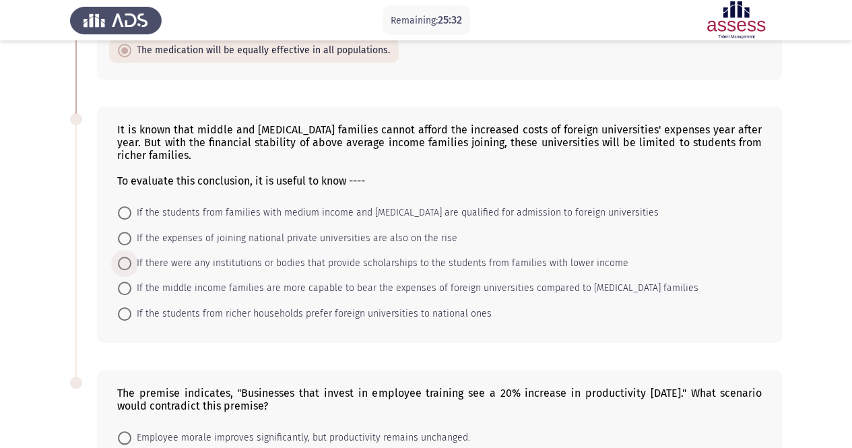
drag, startPoint x: 123, startPoint y: 259, endPoint x: 238, endPoint y: 272, distance: 115.9
click at [123, 259] on span at bounding box center [124, 263] width 13 height 13
click at [123, 259] on input "If there were any institutions or bodies that provide scholarships to the stude…" at bounding box center [124, 263] width 13 height 13
radio input "true"
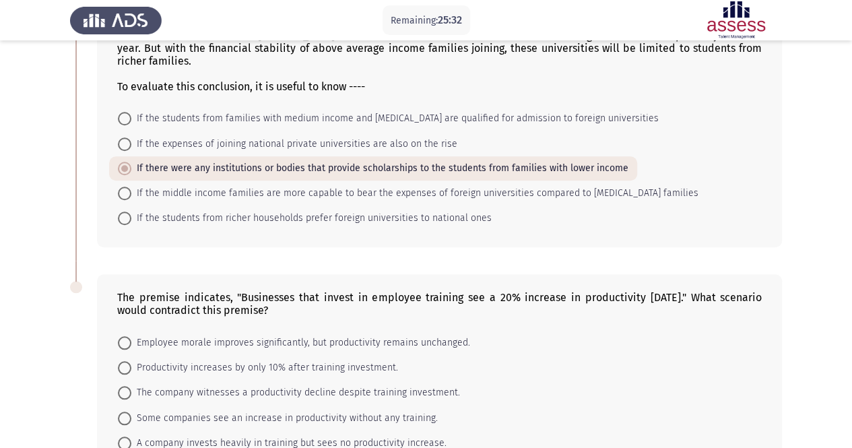
scroll to position [583, 0]
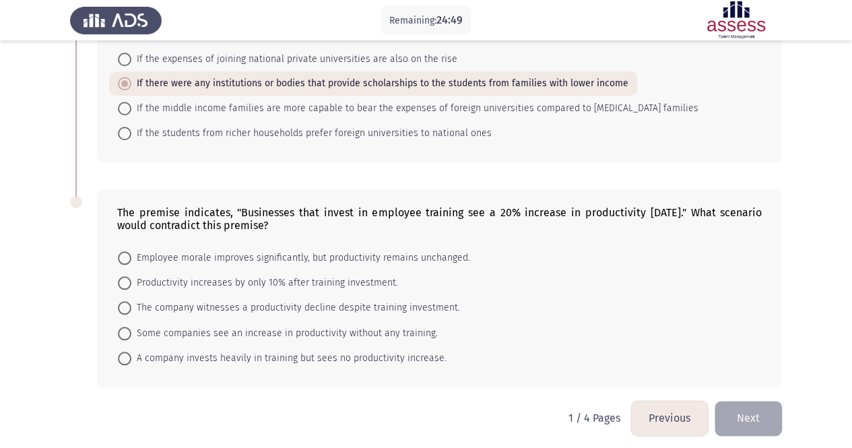
click at [210, 350] on span "A company invests heavily in training but sees no productivity increase." at bounding box center [288, 358] width 315 height 16
click at [131, 352] on input "A company invests heavily in training but sees no productivity increase." at bounding box center [124, 358] width 13 height 13
radio input "true"
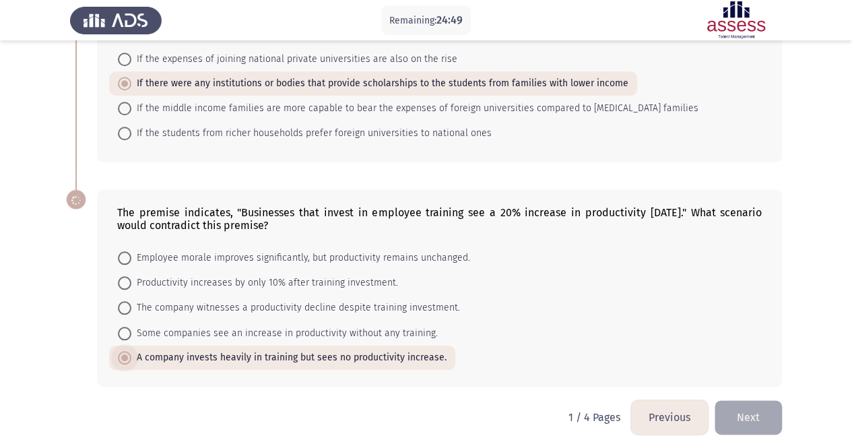
scroll to position [583, 0]
click at [754, 405] on button "Next" at bounding box center [748, 418] width 67 height 34
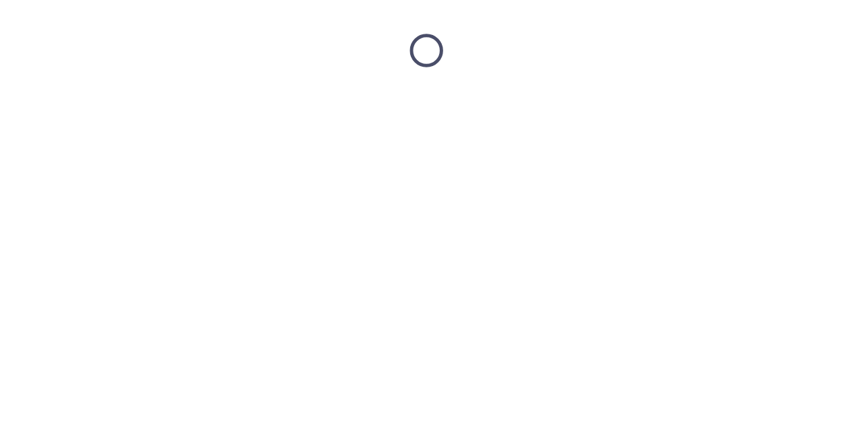
scroll to position [0, 0]
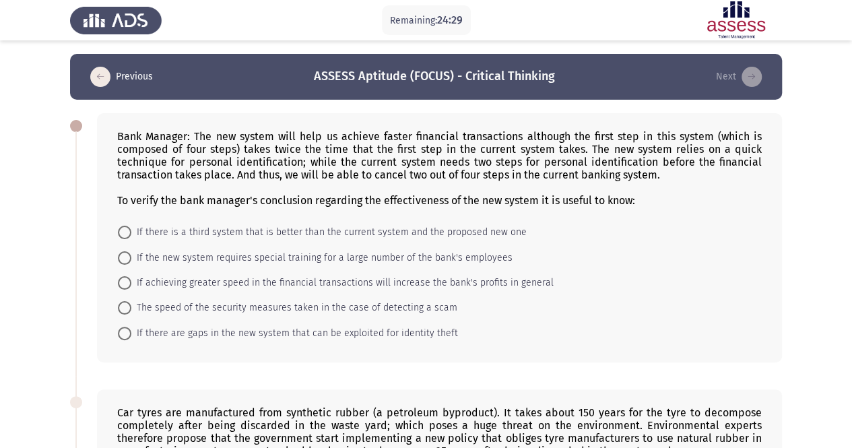
click at [212, 315] on mat-radio-button "The speed of the security measures taken in the case of detecting a scam" at bounding box center [287, 307] width 357 height 25
click at [224, 312] on span "The speed of the security measures taken in the case of detecting a scam" at bounding box center [294, 308] width 326 height 16
click at [131, 312] on input "The speed of the security measures taken in the case of detecting a scam" at bounding box center [124, 307] width 13 height 13
radio input "true"
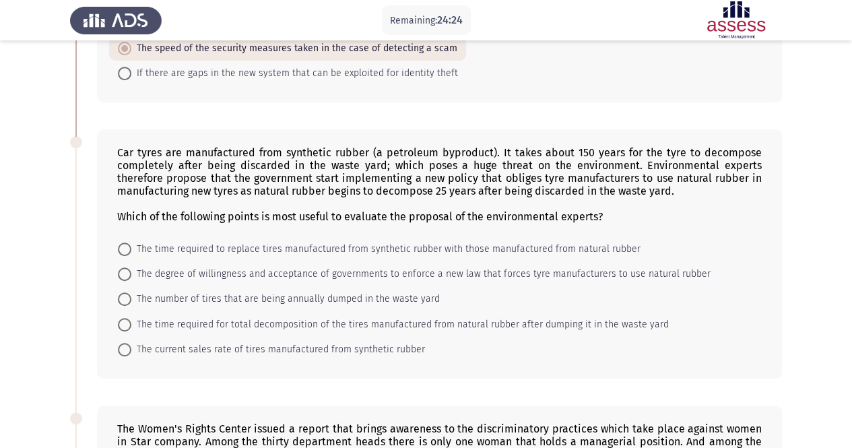
scroll to position [265, 0]
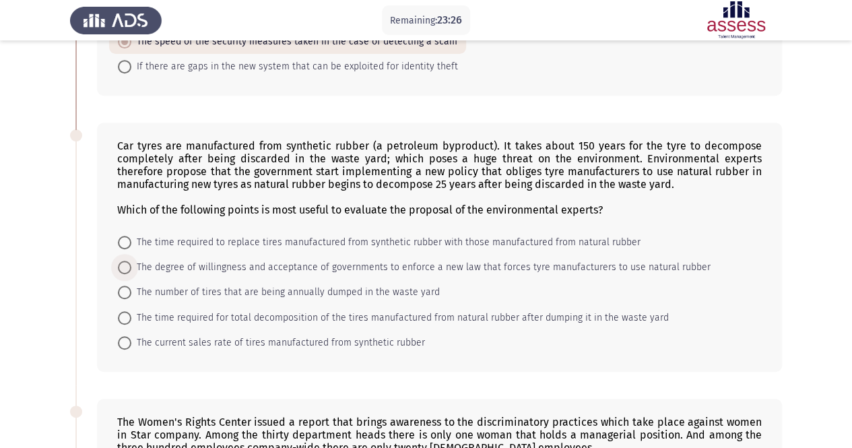
drag, startPoint x: 127, startPoint y: 268, endPoint x: 339, endPoint y: 263, distance: 212.9
click at [127, 267] on span at bounding box center [124, 267] width 13 height 13
click at [127, 267] on input "The degree of willingness and acceptance of governments to enforce a new law th…" at bounding box center [124, 267] width 13 height 13
radio input "true"
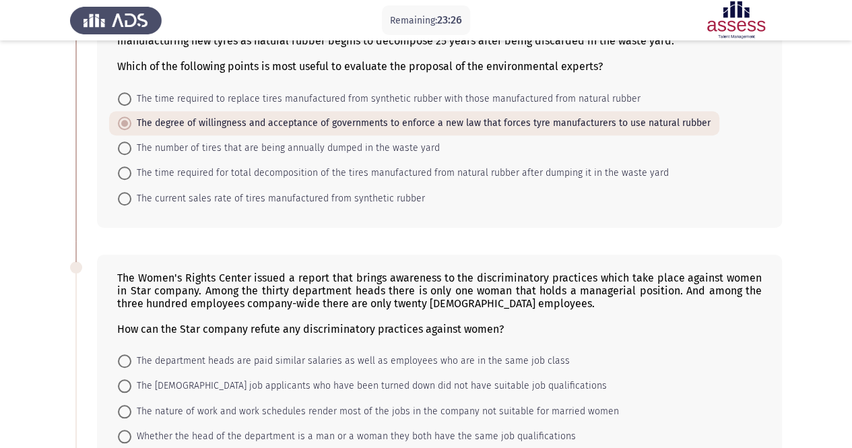
scroll to position [535, 0]
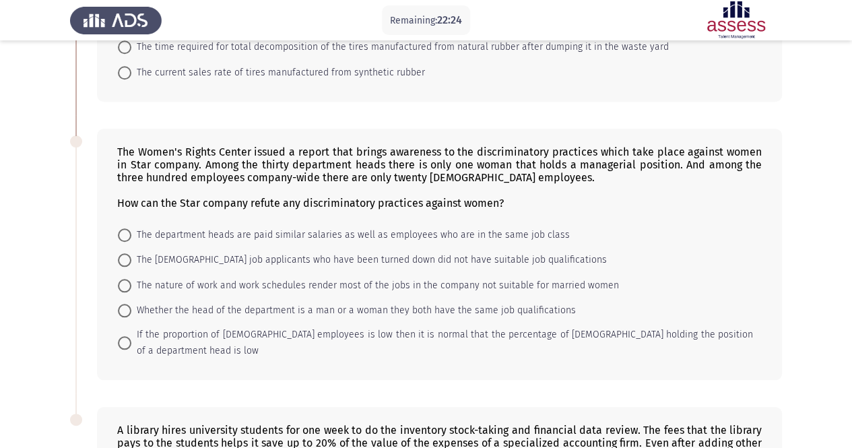
click at [125, 280] on span at bounding box center [124, 285] width 13 height 13
click at [125, 280] on input "The nature of work and work schedules render most of the jobs in the company no…" at bounding box center [124, 285] width 13 height 13
radio input "true"
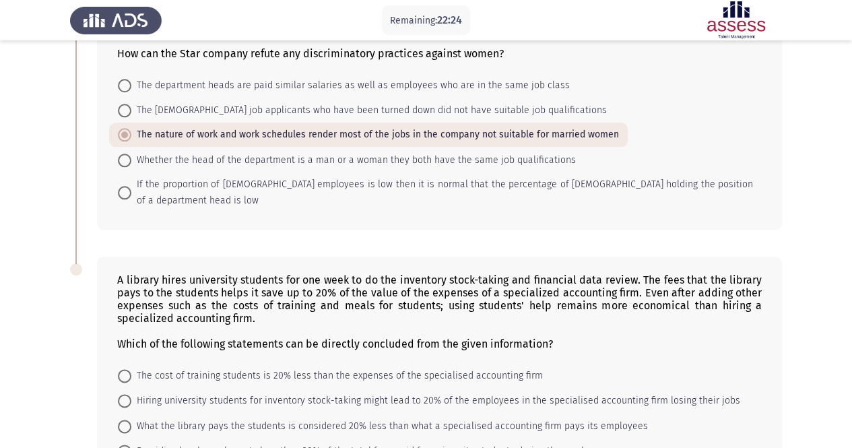
scroll to position [784, 0]
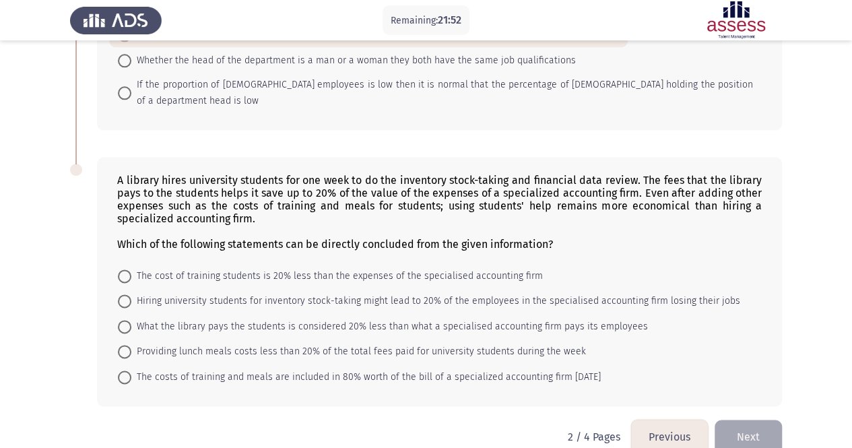
drag, startPoint x: 141, startPoint y: 254, endPoint x: 203, endPoint y: 269, distance: 63.2
click at [143, 268] on span "The cost of training students is 20% less than the expenses of the specialised …" at bounding box center [337, 276] width 412 height 16
click at [131, 269] on input "The cost of training students is 20% less than the expenses of the specialised …" at bounding box center [124, 275] width 13 height 13
radio input "true"
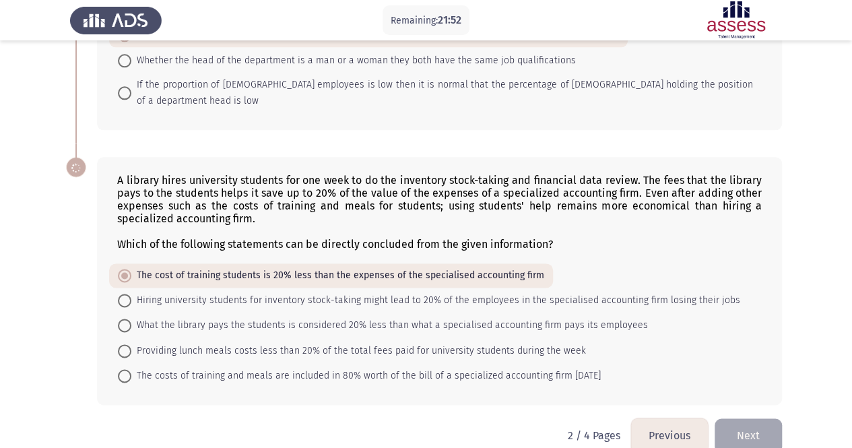
scroll to position [783, 0]
click at [748, 419] on button "Next" at bounding box center [748, 436] width 67 height 34
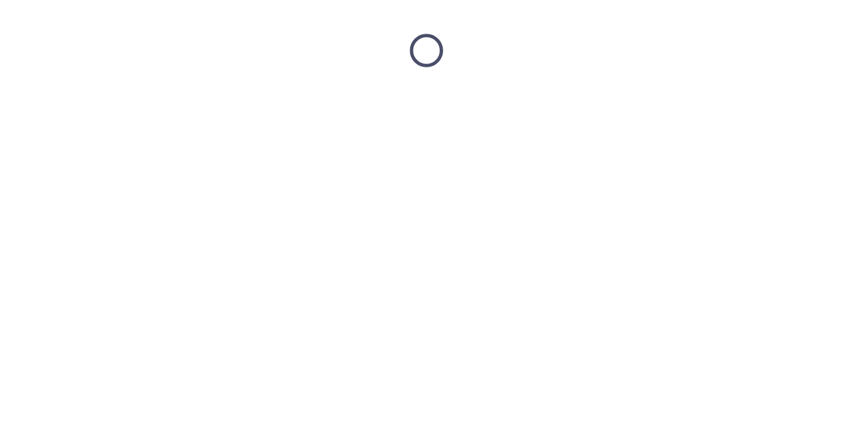
scroll to position [0, 0]
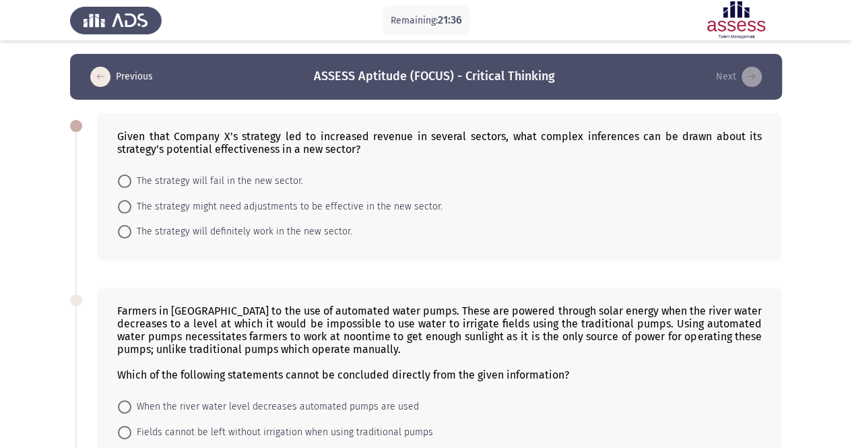
click at [221, 234] on span "The strategy will definitely work in the new sector." at bounding box center [241, 232] width 221 height 16
click at [131, 234] on input "The strategy will definitely work in the new sector." at bounding box center [124, 231] width 13 height 13
radio input "true"
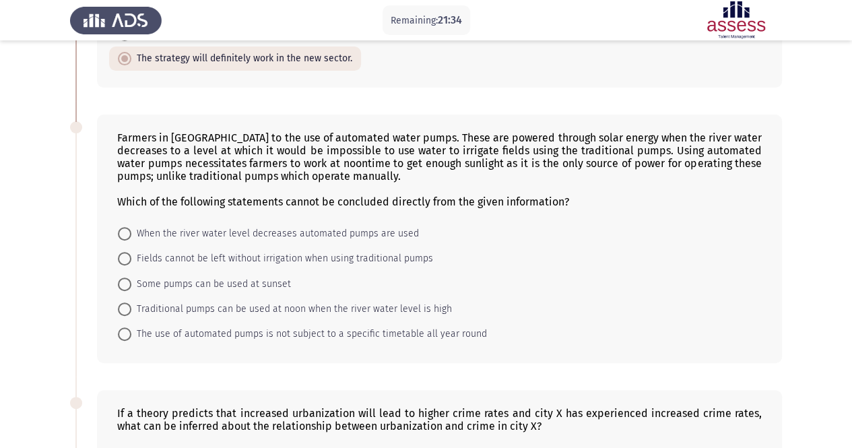
scroll to position [202, 0]
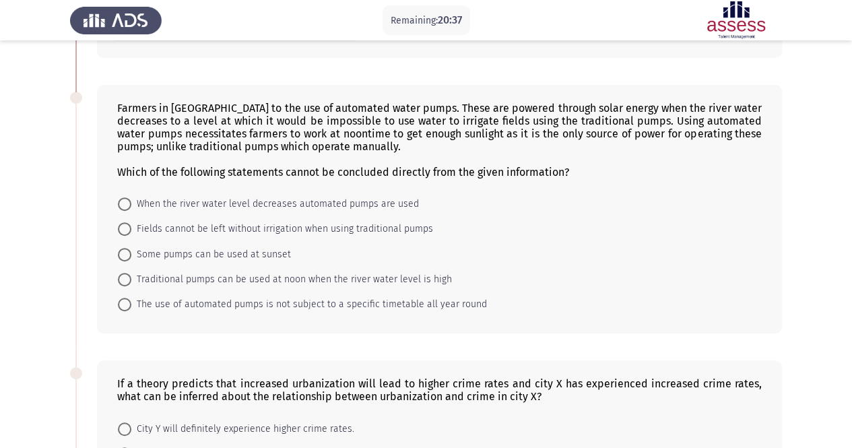
click at [153, 226] on span "Fields cannot be left without irrigation when using traditional pumps" at bounding box center [282, 229] width 302 height 16
click at [131, 226] on input "Fields cannot be left without irrigation when using traditional pumps" at bounding box center [124, 228] width 13 height 13
radio input "true"
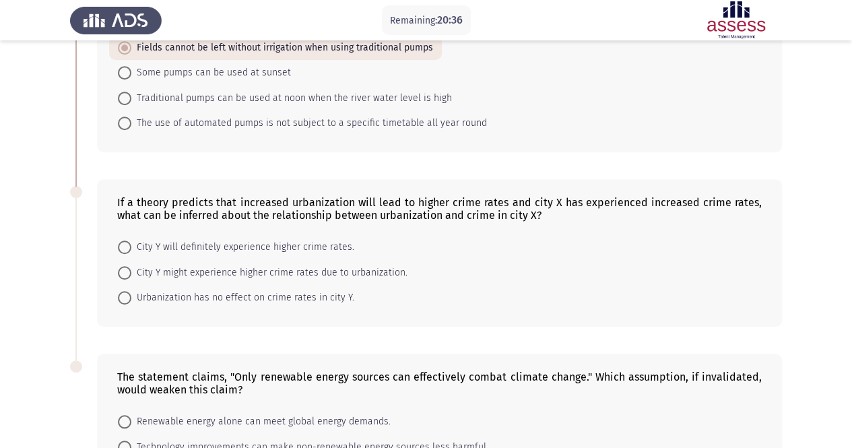
scroll to position [404, 0]
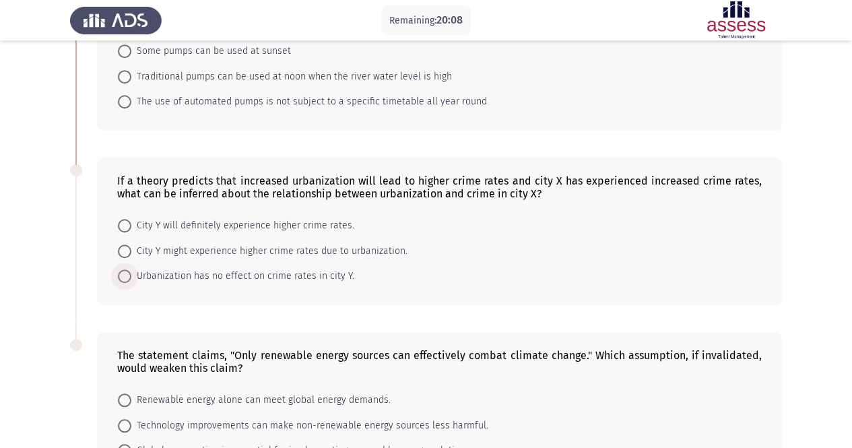
click at [259, 271] on span "Urbanization has no effect on crime rates in city Y." at bounding box center [242, 276] width 223 height 16
click at [131, 271] on input "Urbanization has no effect on crime rates in city Y." at bounding box center [124, 275] width 13 height 13
radio input "true"
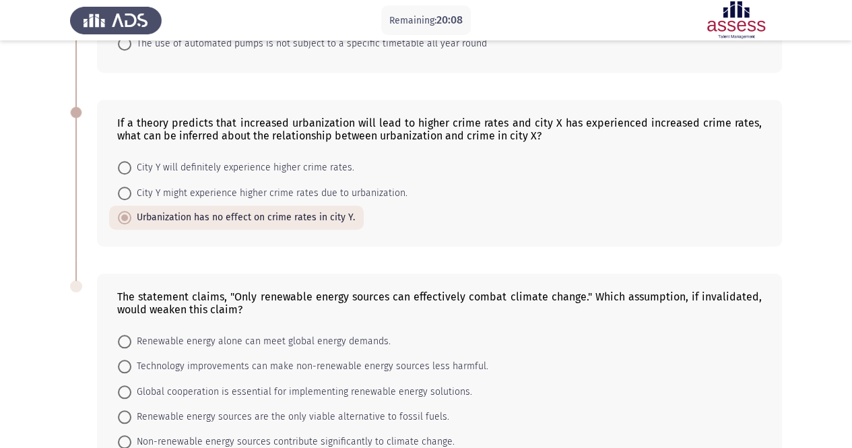
scroll to position [546, 0]
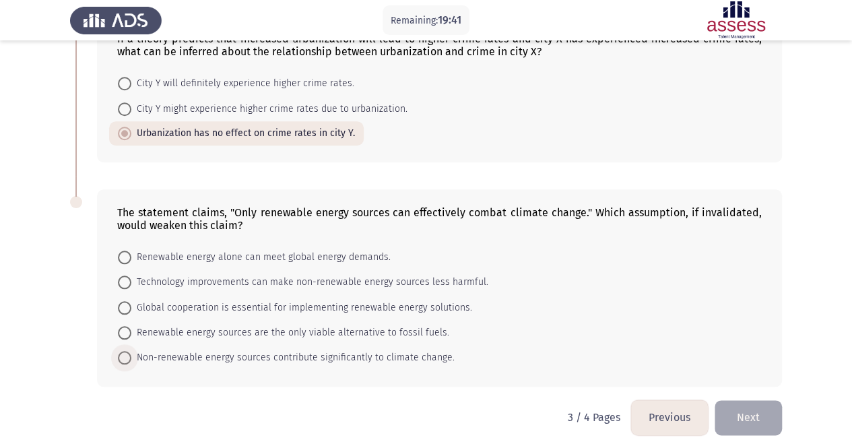
click at [248, 350] on span "Non-renewable energy sources contribute significantly to climate change." at bounding box center [292, 358] width 323 height 16
click at [131, 351] on input "Non-renewable energy sources contribute significantly to climate change." at bounding box center [124, 357] width 13 height 13
radio input "true"
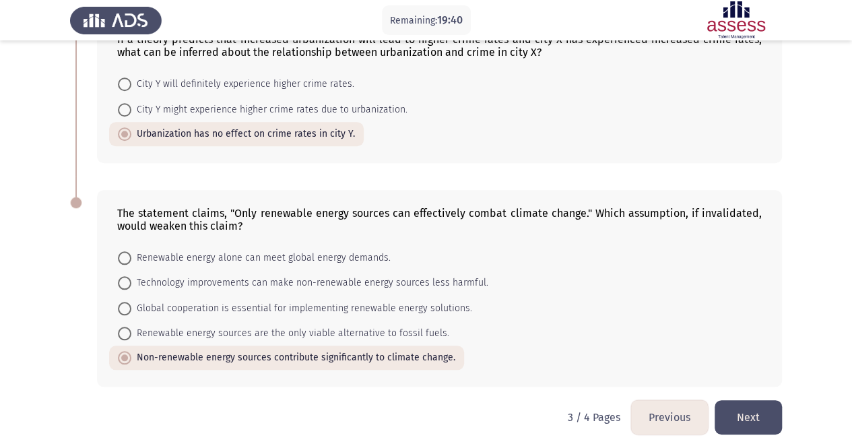
click at [748, 412] on button "Next" at bounding box center [748, 417] width 67 height 34
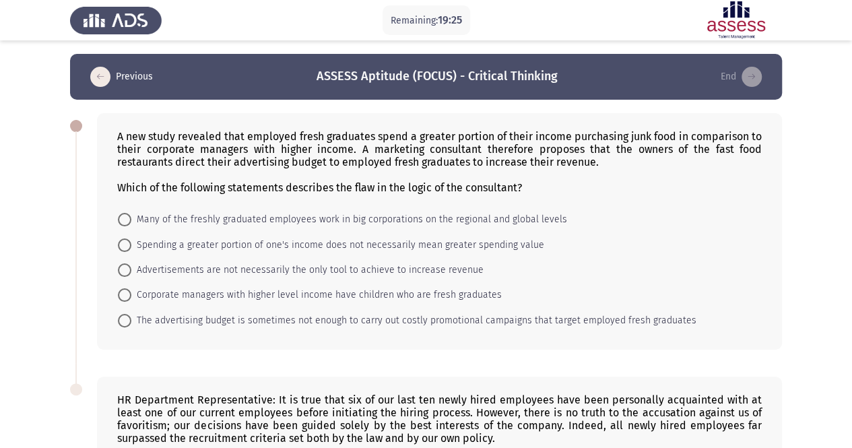
click at [280, 240] on span "Spending a greater portion of one's income does not necessarily mean greater sp…" at bounding box center [337, 245] width 413 height 16
click at [131, 240] on input "Spending a greater portion of one's income does not necessarily mean greater sp…" at bounding box center [124, 244] width 13 height 13
radio input "true"
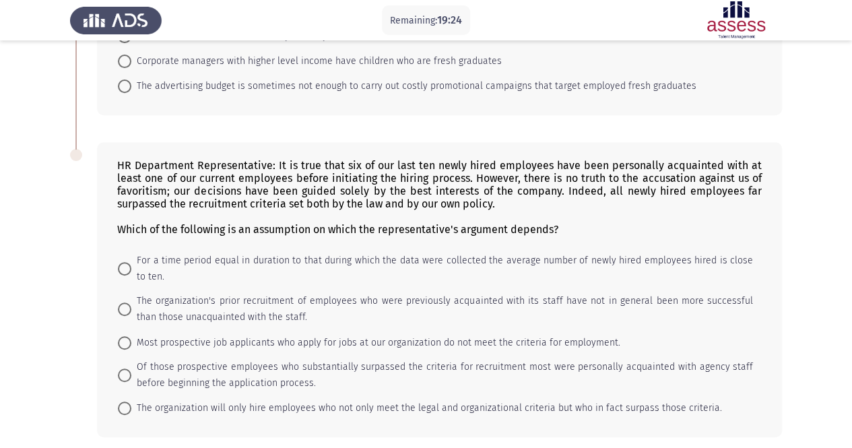
scroll to position [269, 0]
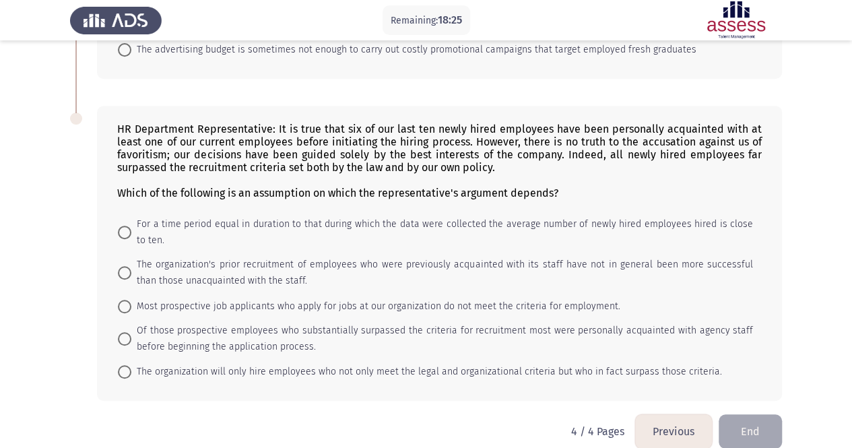
click at [124, 268] on span at bounding box center [124, 272] width 13 height 13
click at [124, 268] on input "The organization's prior recruitment of employees who were previously acquainte…" at bounding box center [124, 272] width 13 height 13
radio input "true"
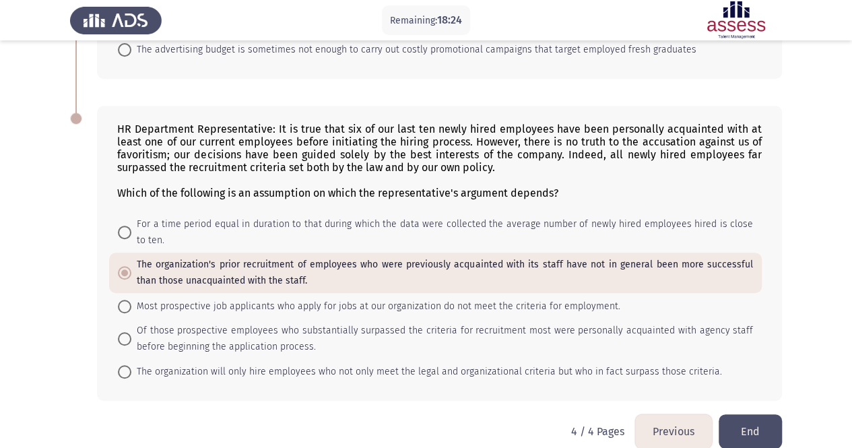
click at [760, 417] on button "End" at bounding box center [750, 431] width 63 height 34
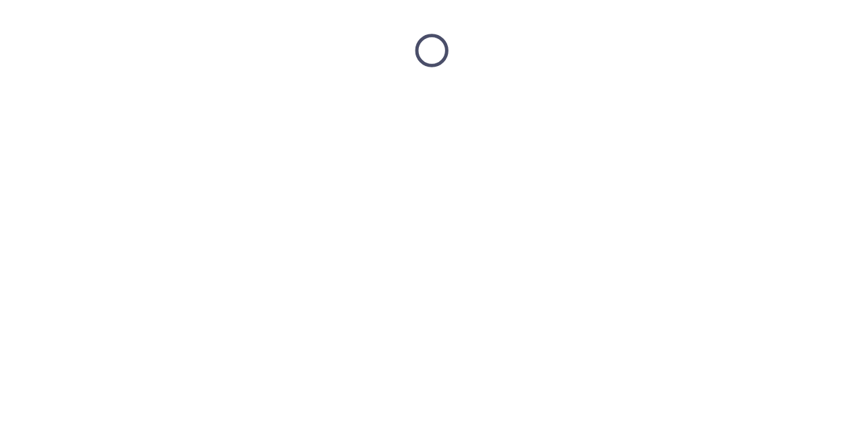
scroll to position [0, 0]
